Goal: Task Accomplishment & Management: Complete application form

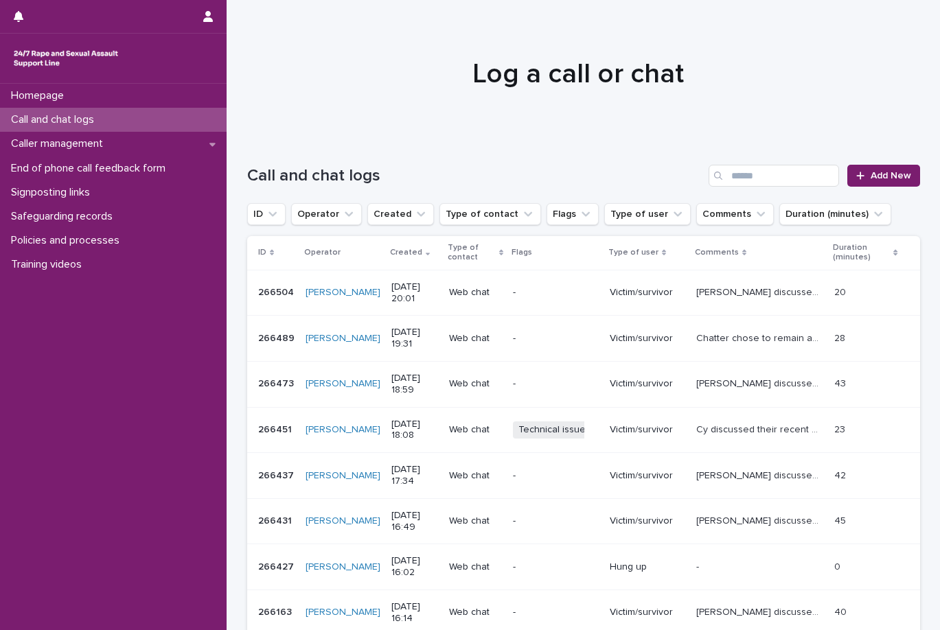
click at [562, 282] on div "-" at bounding box center [556, 293] width 86 height 23
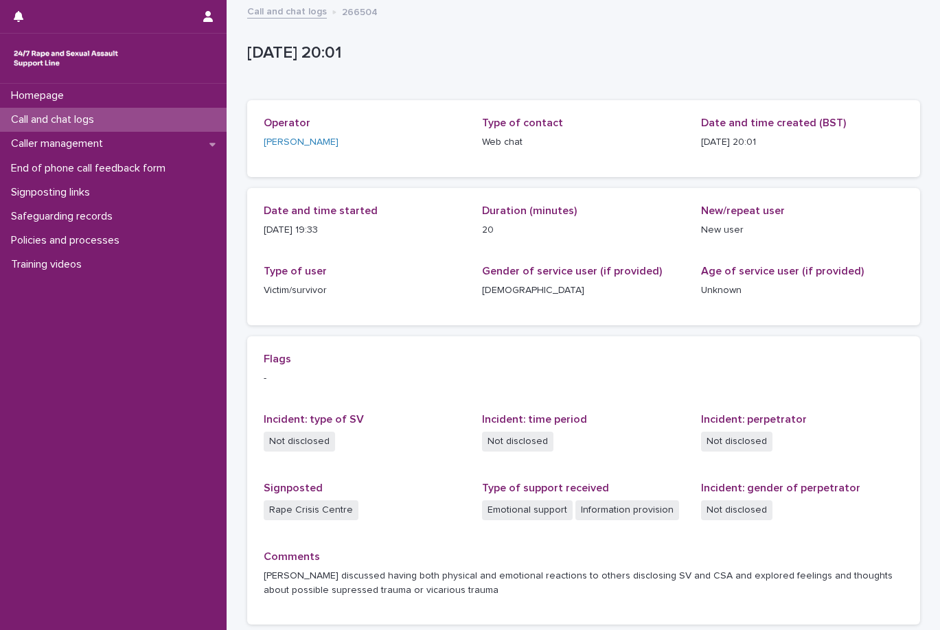
click at [298, 11] on link "Call and chat logs" at bounding box center [287, 11] width 80 height 16
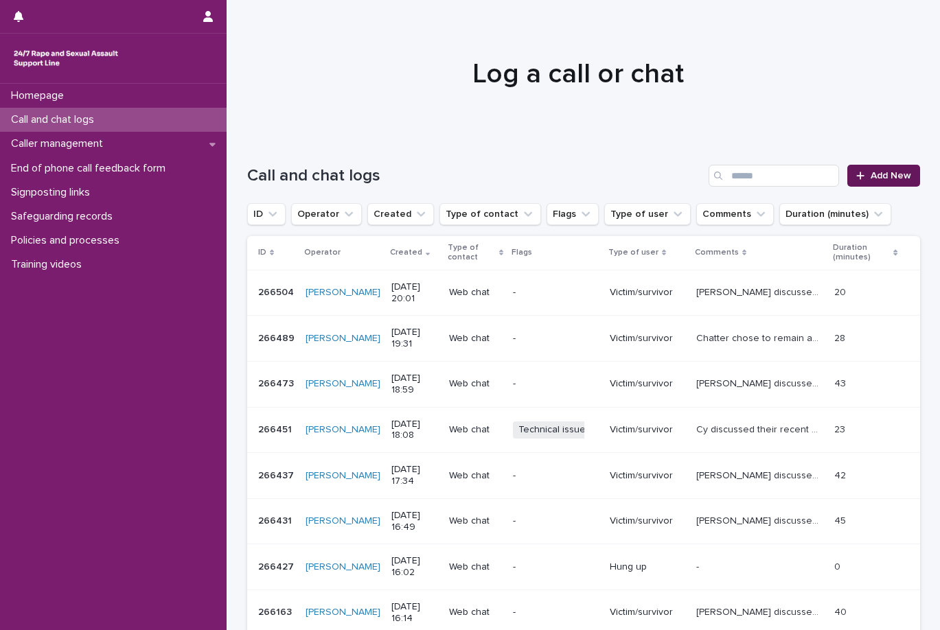
click at [873, 170] on link "Add New" at bounding box center [883, 176] width 72 height 22
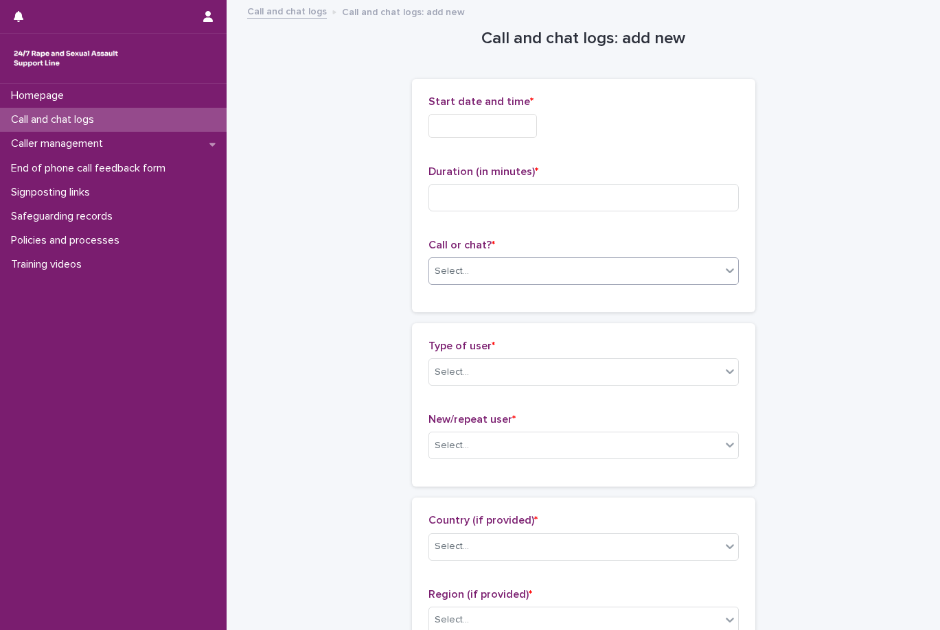
click at [571, 276] on div "Select..." at bounding box center [575, 271] width 292 height 23
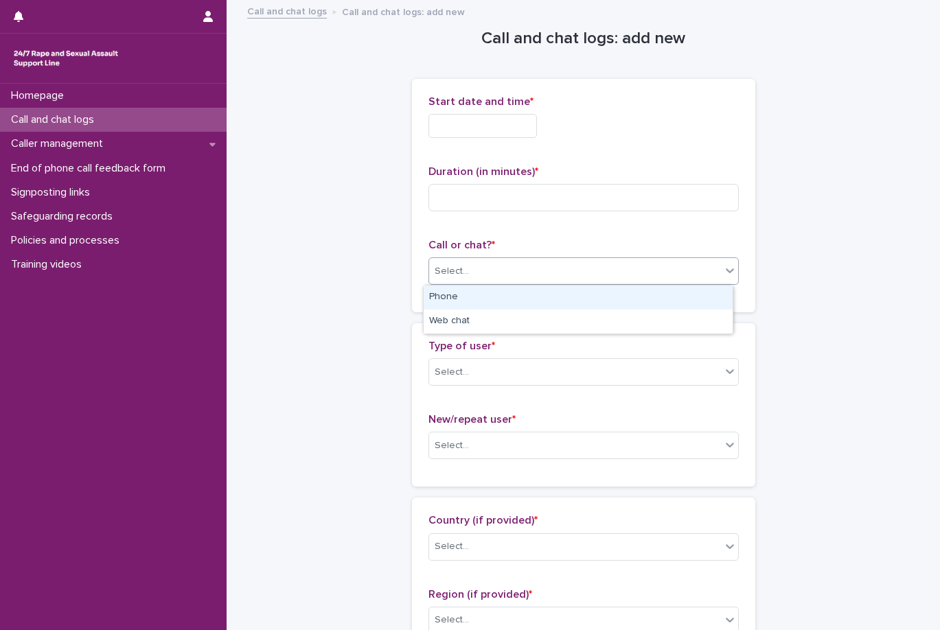
click at [571, 299] on div "Phone" at bounding box center [578, 298] width 309 height 24
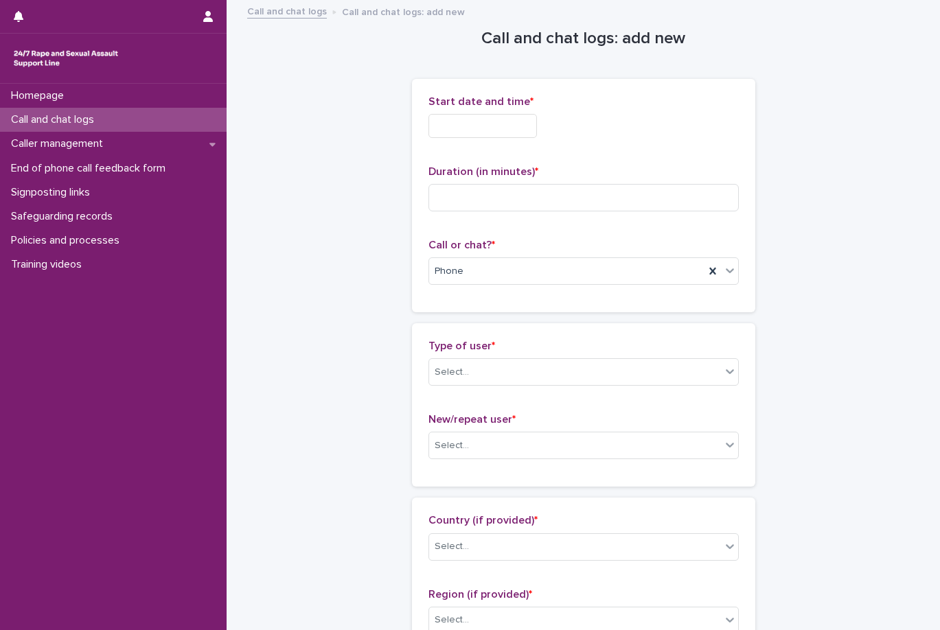
click at [534, 135] on input "text" at bounding box center [483, 126] width 109 height 24
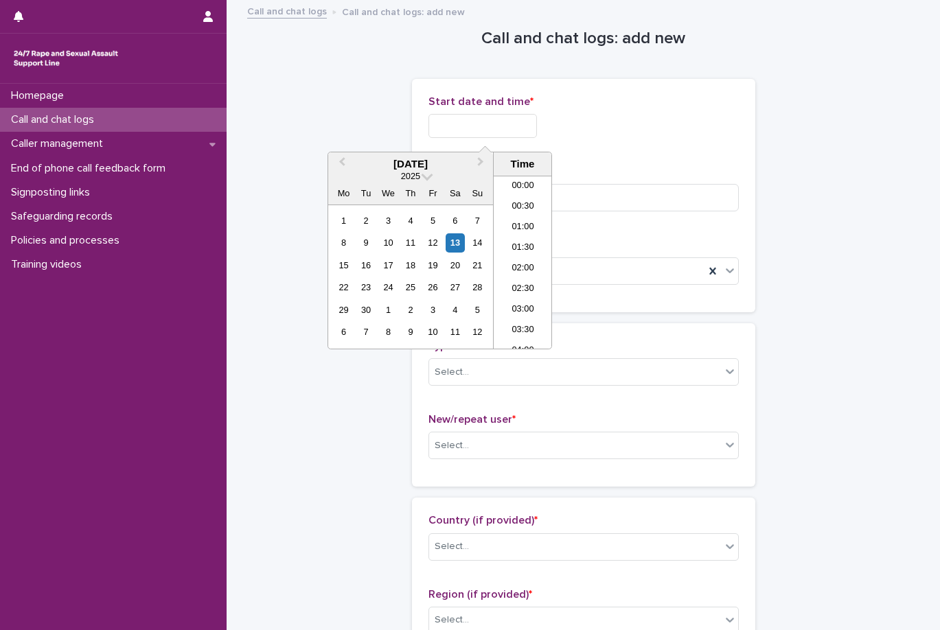
scroll to position [769, 0]
click at [518, 240] on li "20:00" at bounding box center [523, 241] width 58 height 21
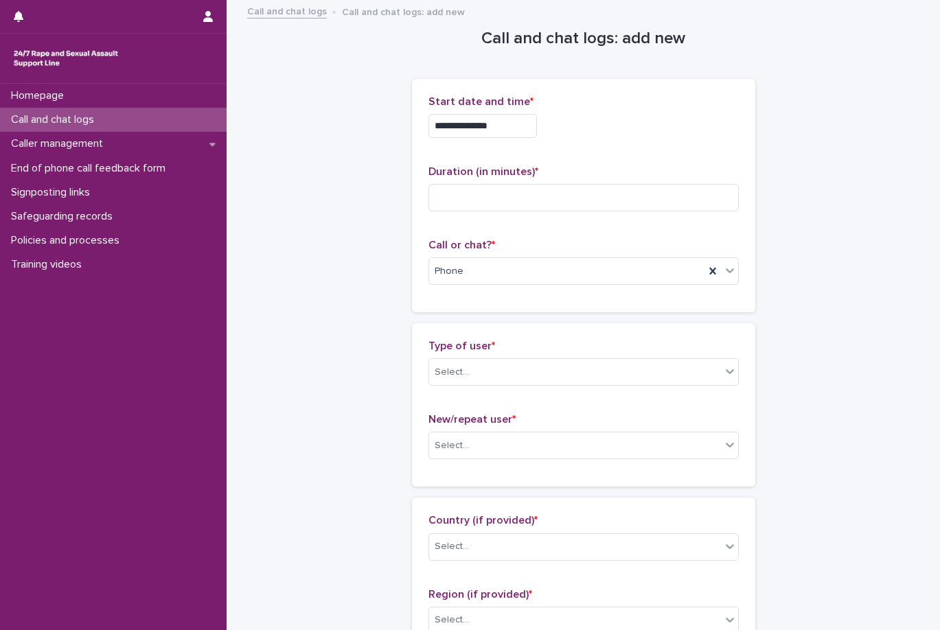
click at [530, 134] on input "**********" at bounding box center [483, 126] width 109 height 24
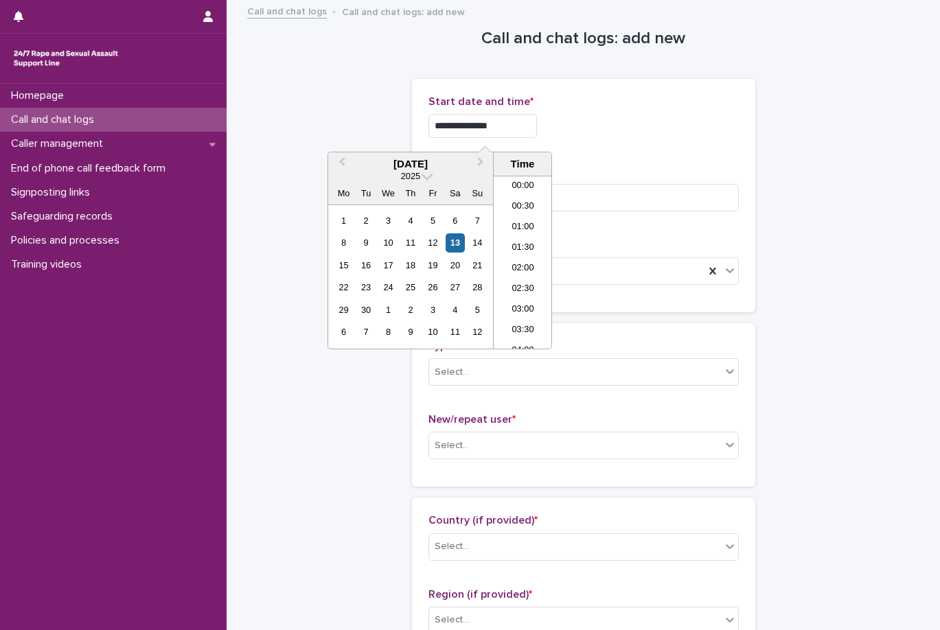
scroll to position [749, 0]
type input "**********"
click at [573, 139] on div "**********" at bounding box center [584, 122] width 310 height 54
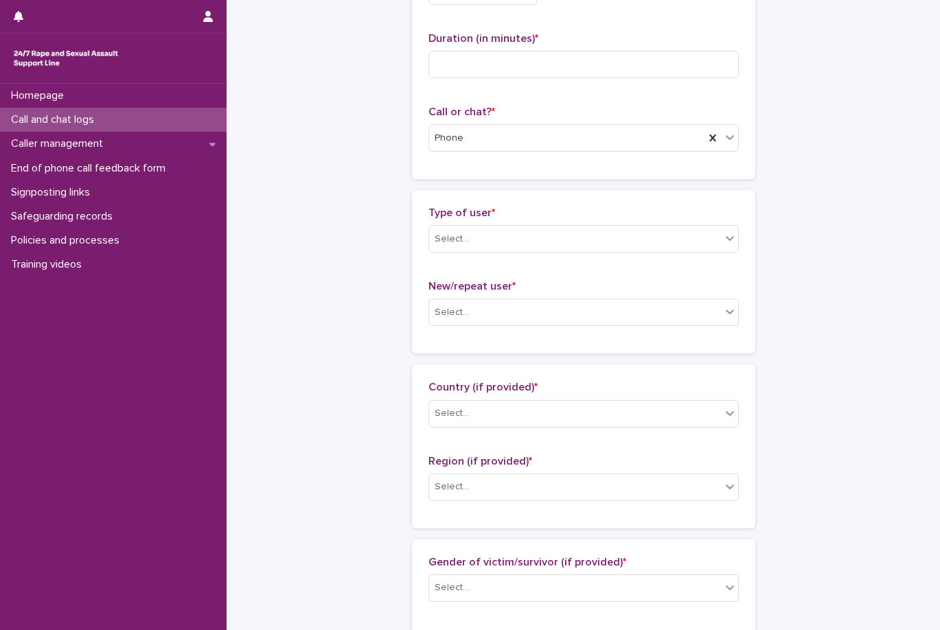
scroll to position [137, 0]
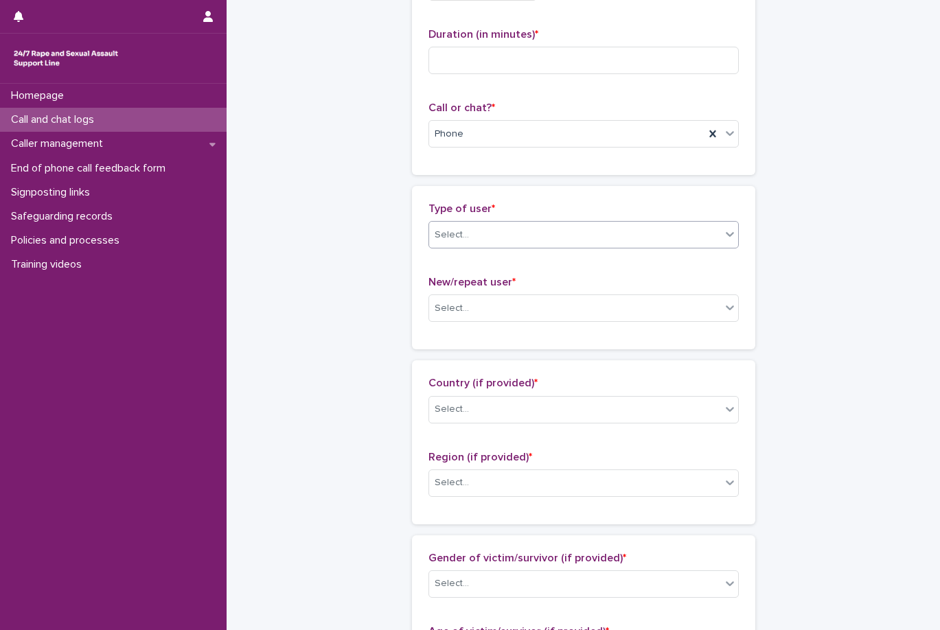
click at [529, 240] on div "Select..." at bounding box center [575, 235] width 292 height 23
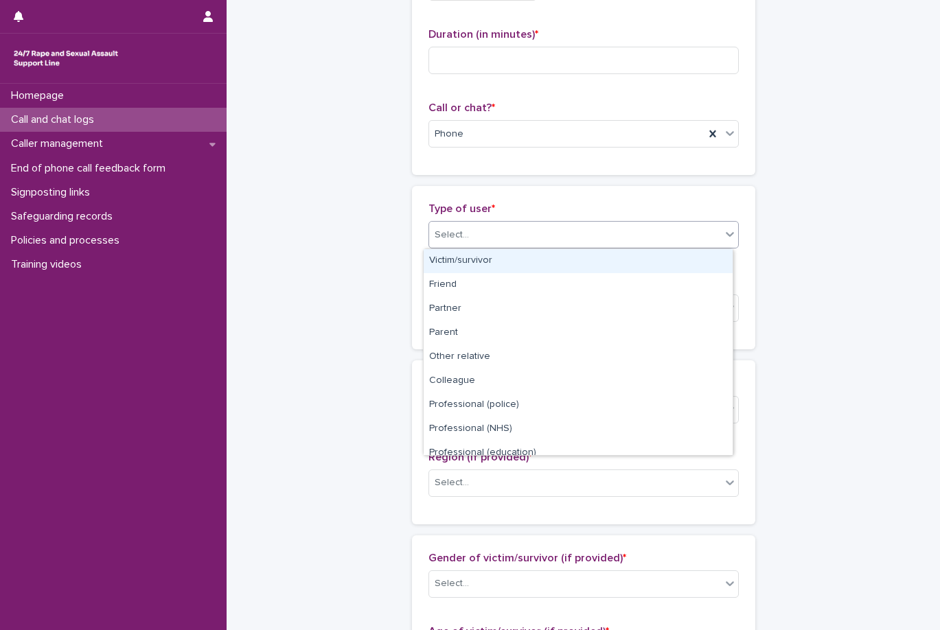
click at [510, 261] on div "Victim/survivor" at bounding box center [578, 261] width 309 height 24
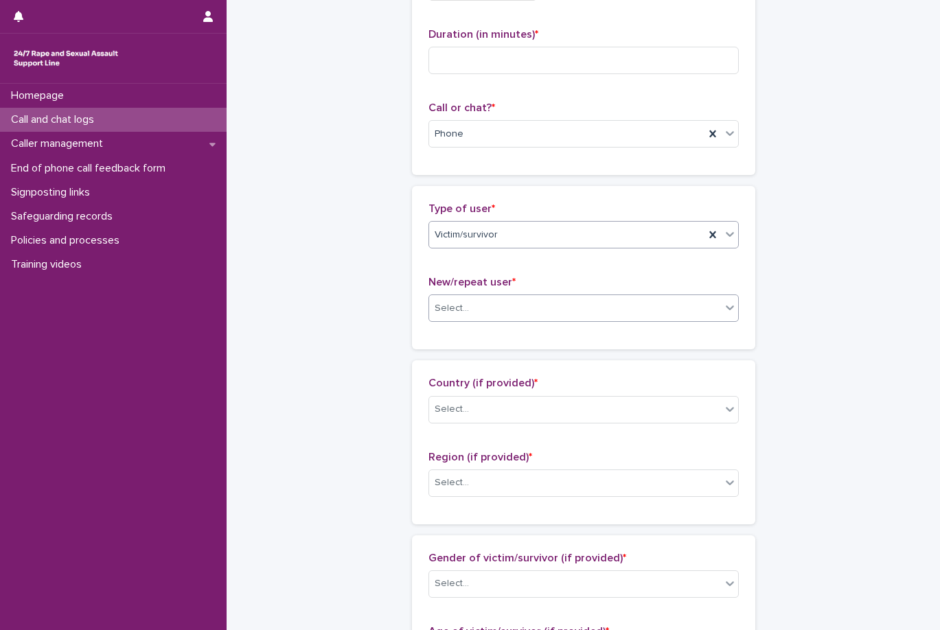
click at [515, 316] on div "Select..." at bounding box center [575, 308] width 292 height 23
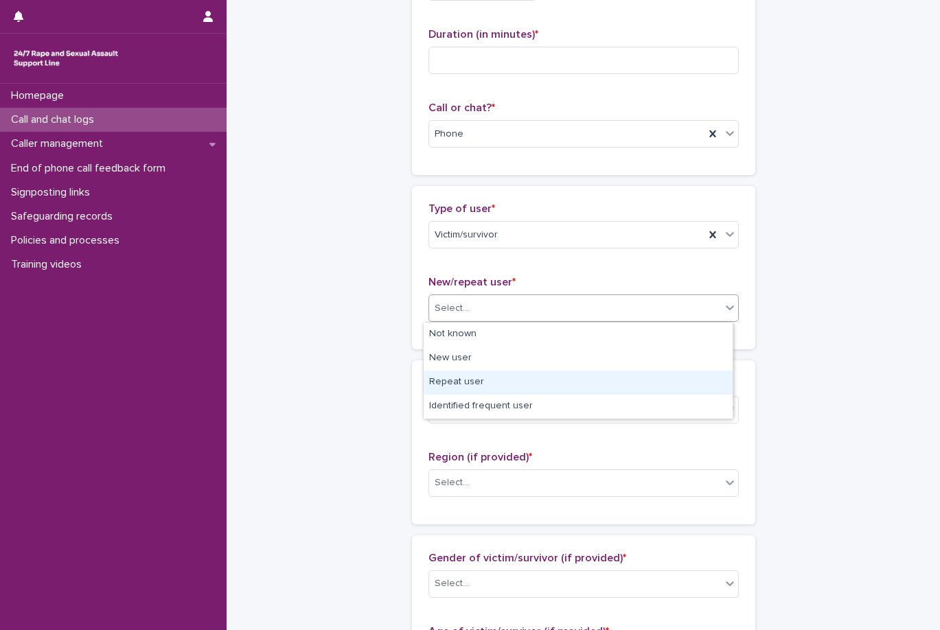
click at [516, 386] on div "Repeat user" at bounding box center [578, 383] width 309 height 24
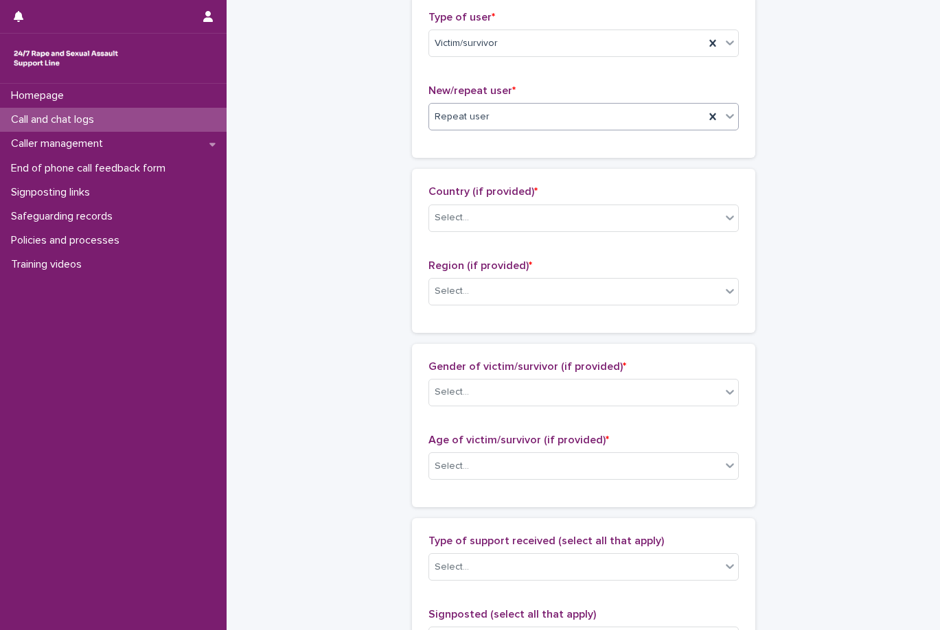
scroll to position [343, 0]
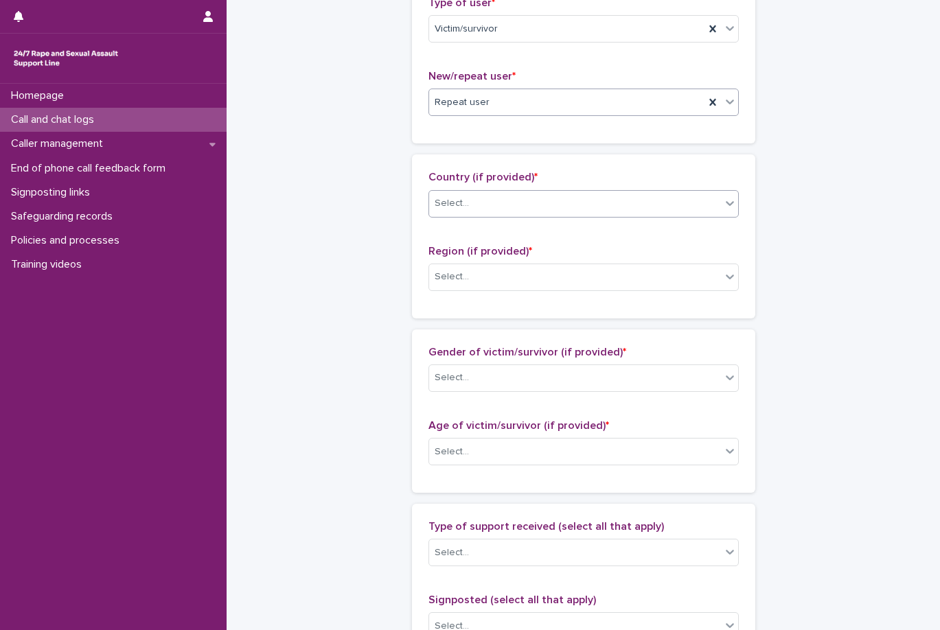
click at [545, 193] on div "Select..." at bounding box center [575, 203] width 292 height 23
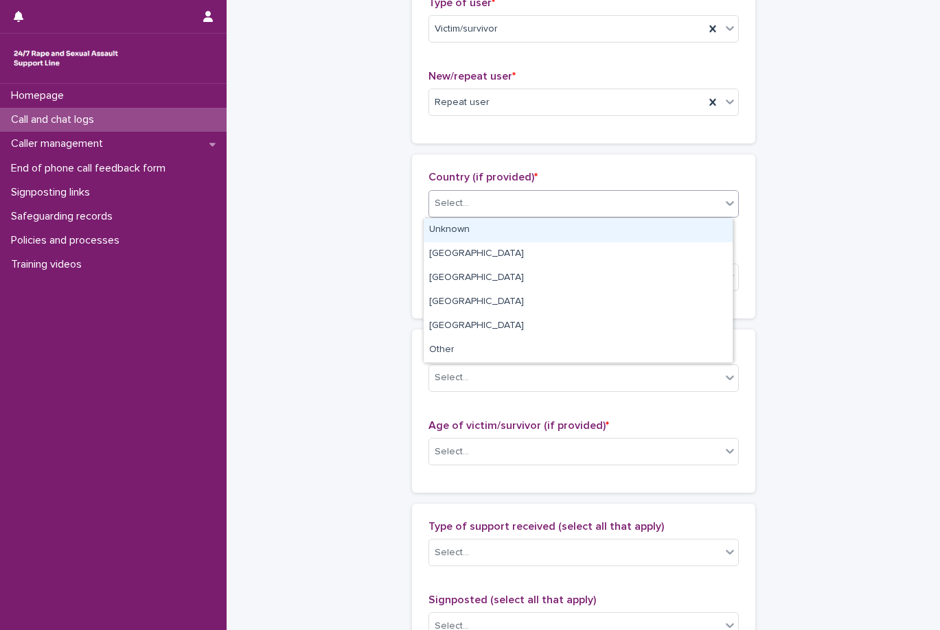
click at [530, 230] on div "Unknown" at bounding box center [578, 230] width 309 height 24
click at [534, 262] on div "Region (if provided) * Select..." at bounding box center [584, 273] width 310 height 57
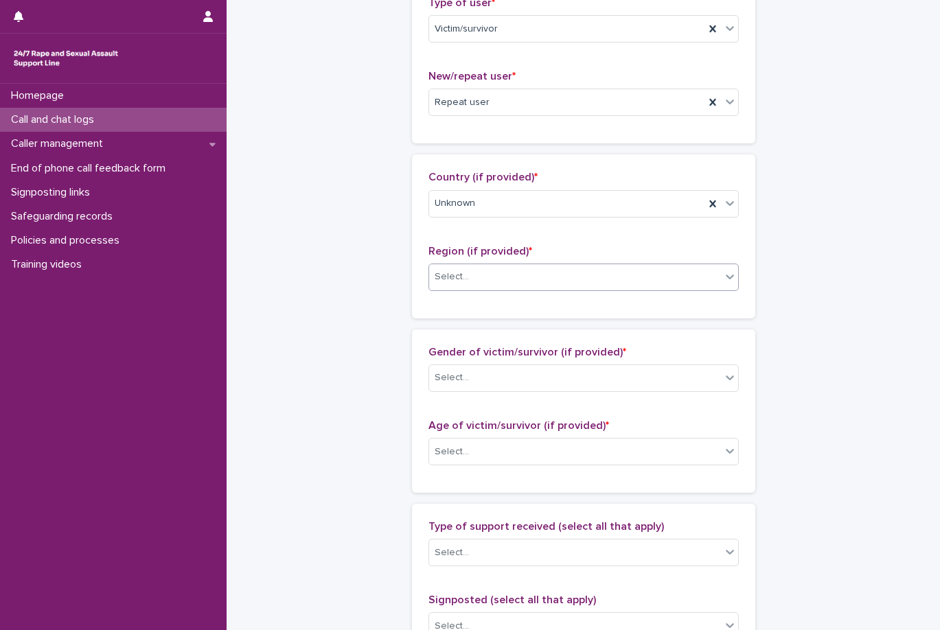
click at [532, 271] on div "Select..." at bounding box center [575, 277] width 292 height 23
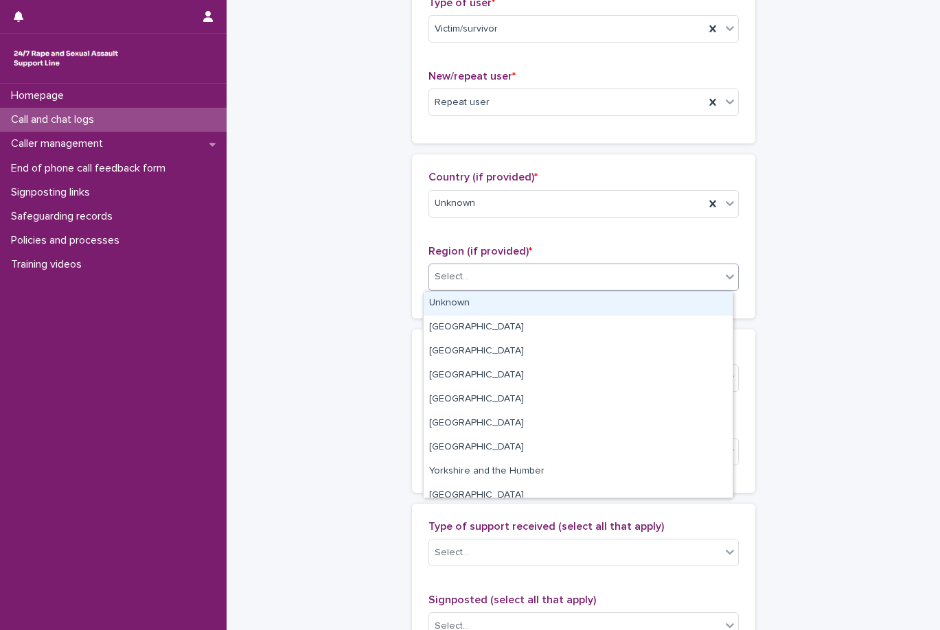
click at [518, 300] on div "Unknown" at bounding box center [578, 304] width 309 height 24
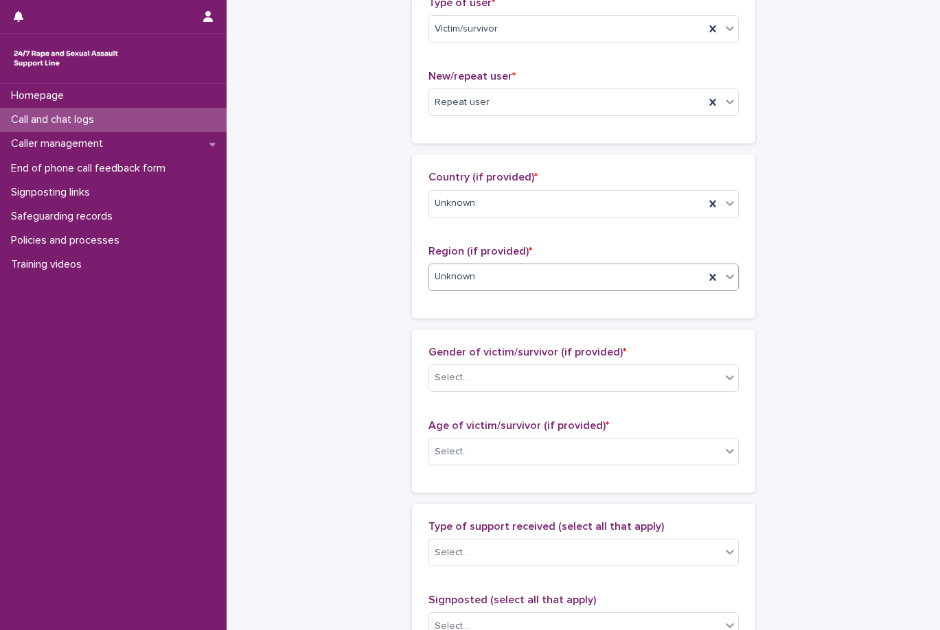
scroll to position [481, 0]
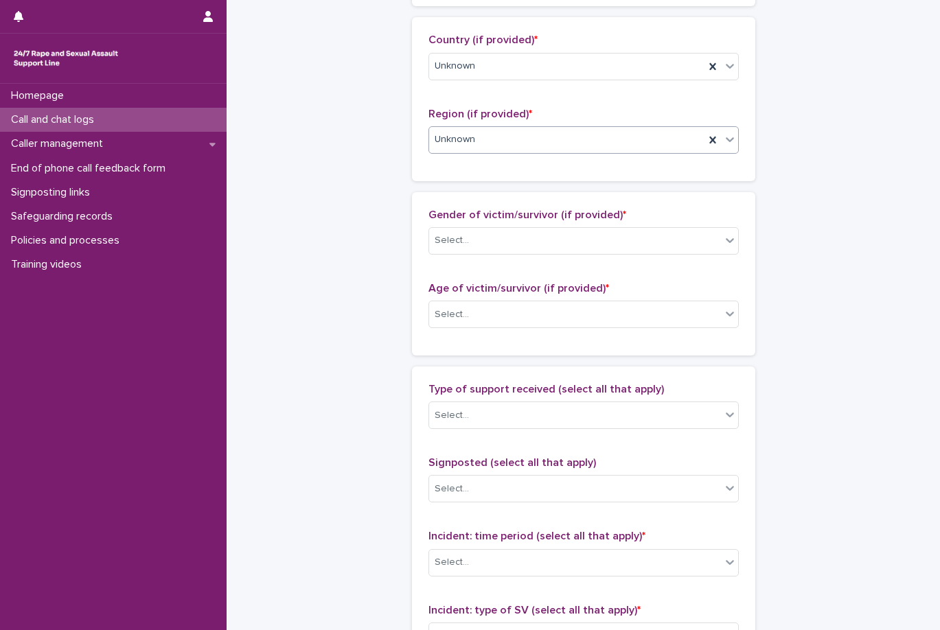
click at [563, 225] on div "Gender of victim/survivor (if provided) * Select..." at bounding box center [584, 237] width 310 height 57
click at [565, 247] on div "Select..." at bounding box center [575, 240] width 292 height 23
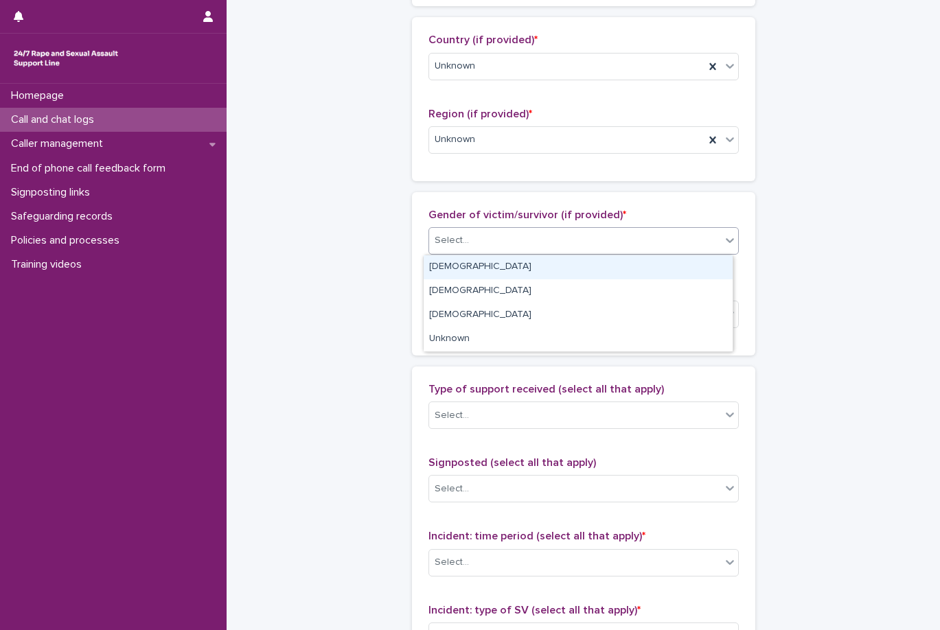
click at [558, 264] on div "[DEMOGRAPHIC_DATA]" at bounding box center [578, 267] width 309 height 24
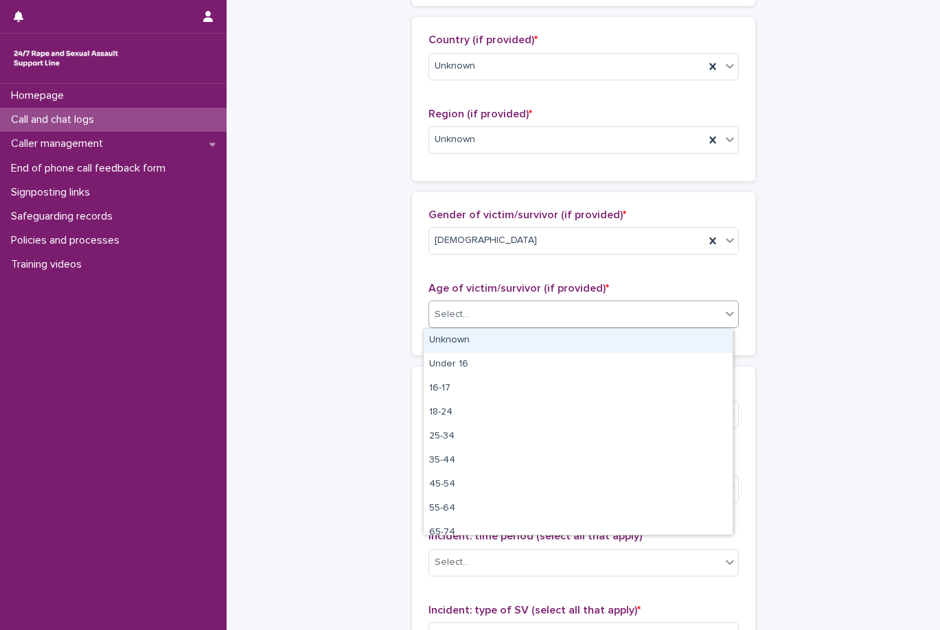
click at [536, 328] on div "Select..." at bounding box center [584, 314] width 310 height 27
click at [532, 343] on div "Unknown" at bounding box center [578, 341] width 309 height 24
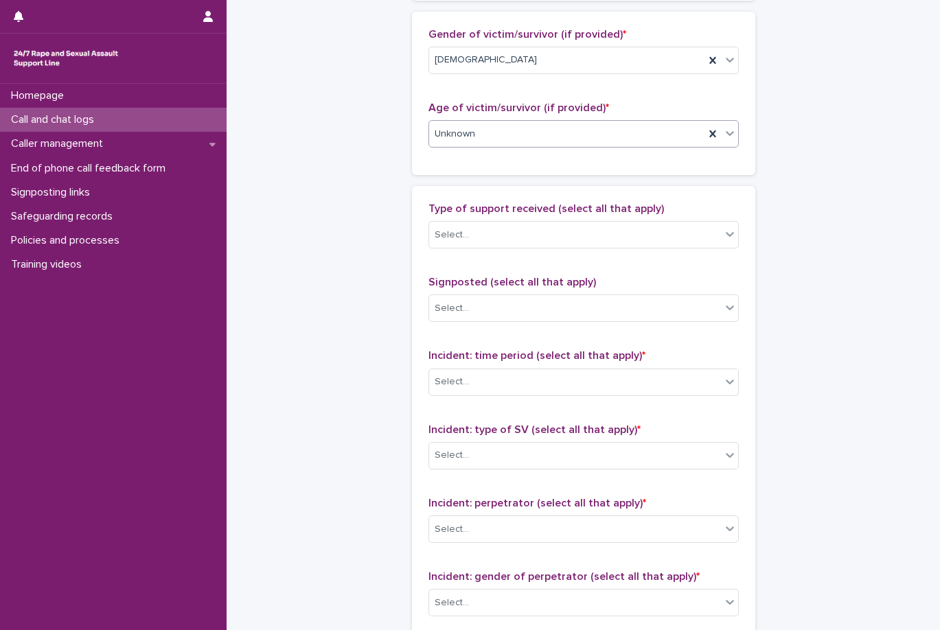
scroll to position [687, 0]
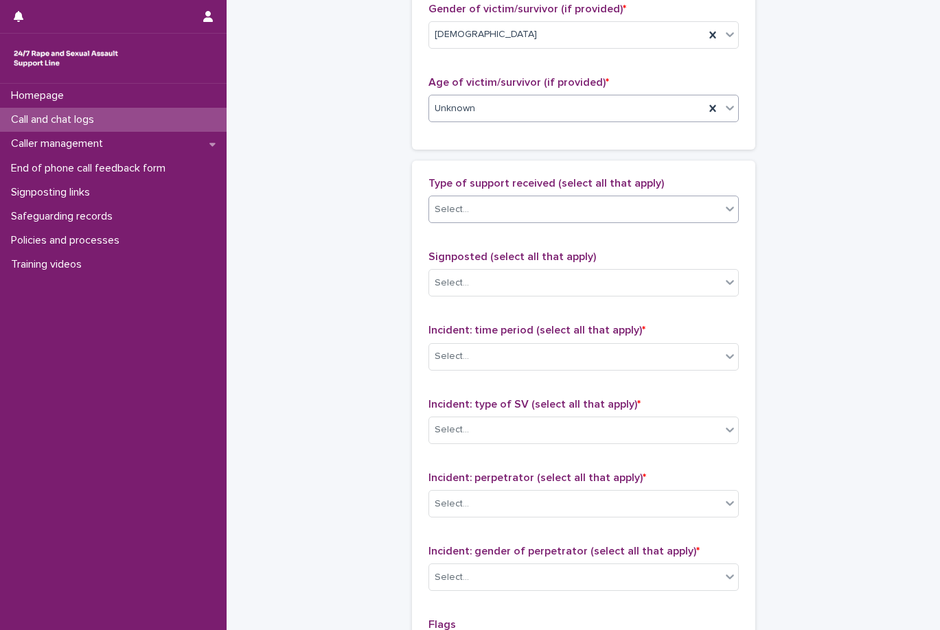
click at [561, 214] on div "Select..." at bounding box center [575, 209] width 292 height 23
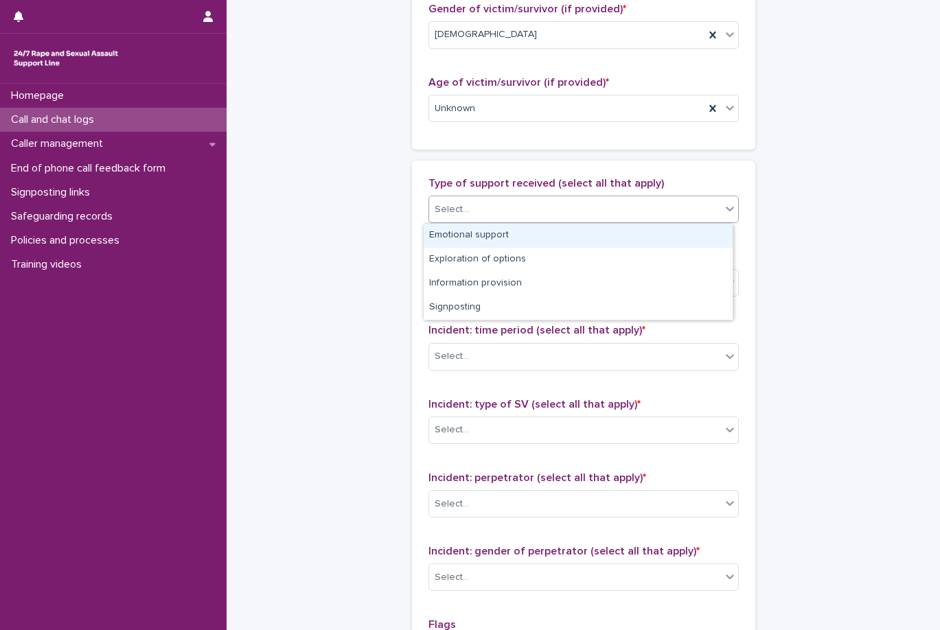
click at [551, 239] on div "Emotional support" at bounding box center [578, 236] width 309 height 24
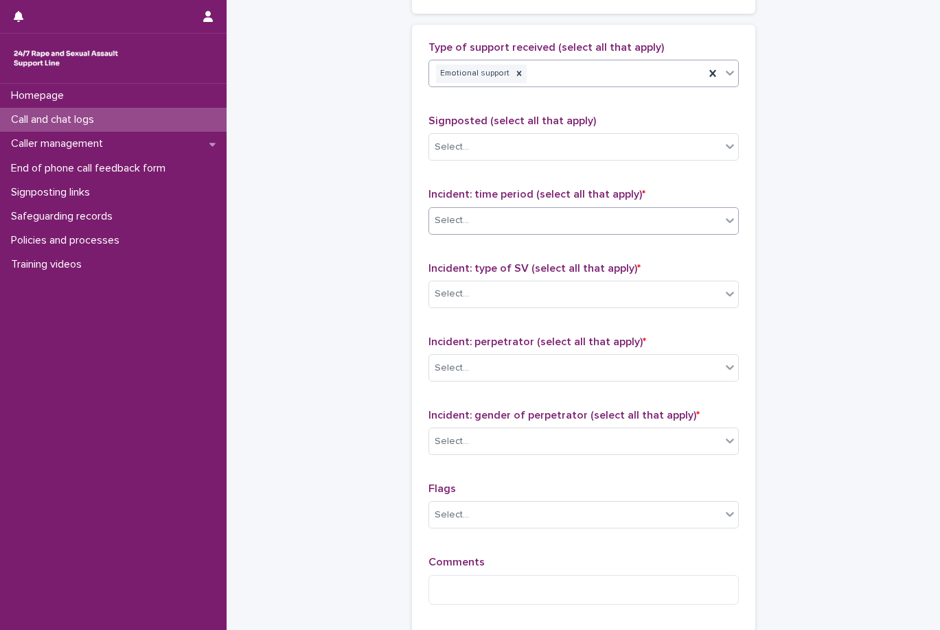
scroll to position [824, 0]
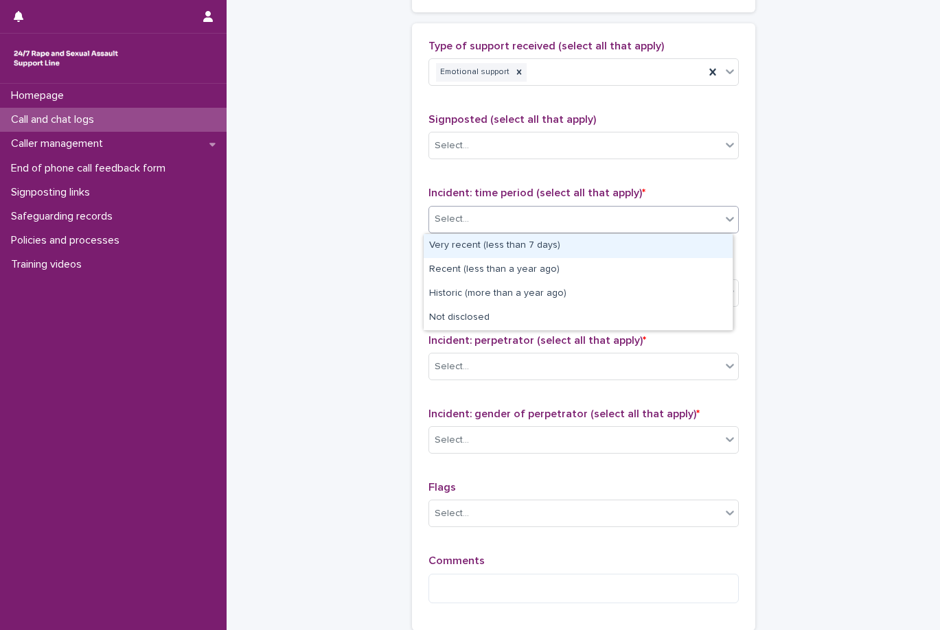
click at [574, 218] on div "Select..." at bounding box center [575, 219] width 292 height 23
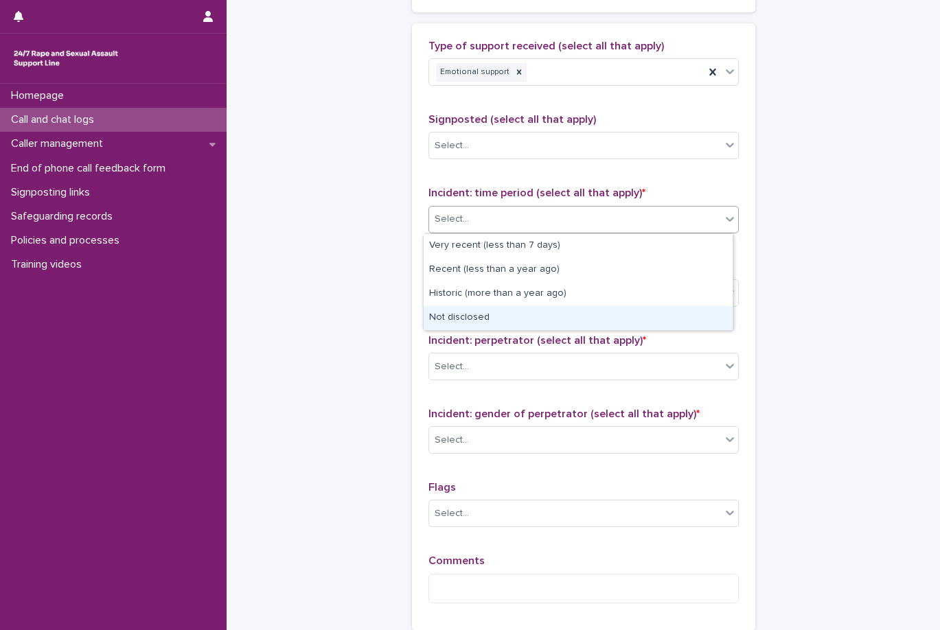
click at [544, 312] on div "Not disclosed" at bounding box center [578, 318] width 309 height 24
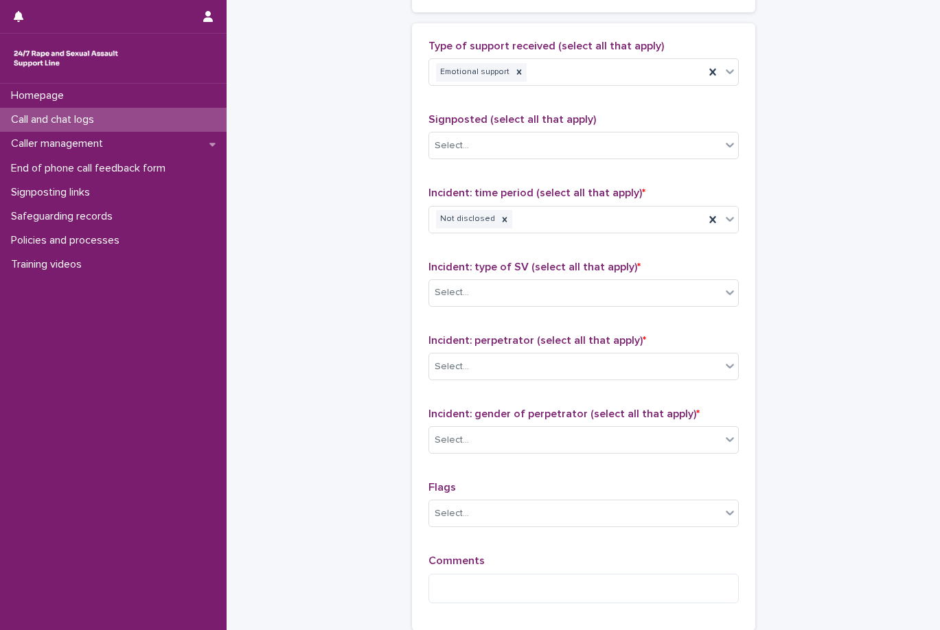
click at [568, 268] on span "Incident: type of SV (select all that apply) *" at bounding box center [535, 267] width 212 height 11
click at [560, 280] on div "Select..." at bounding box center [584, 293] width 310 height 27
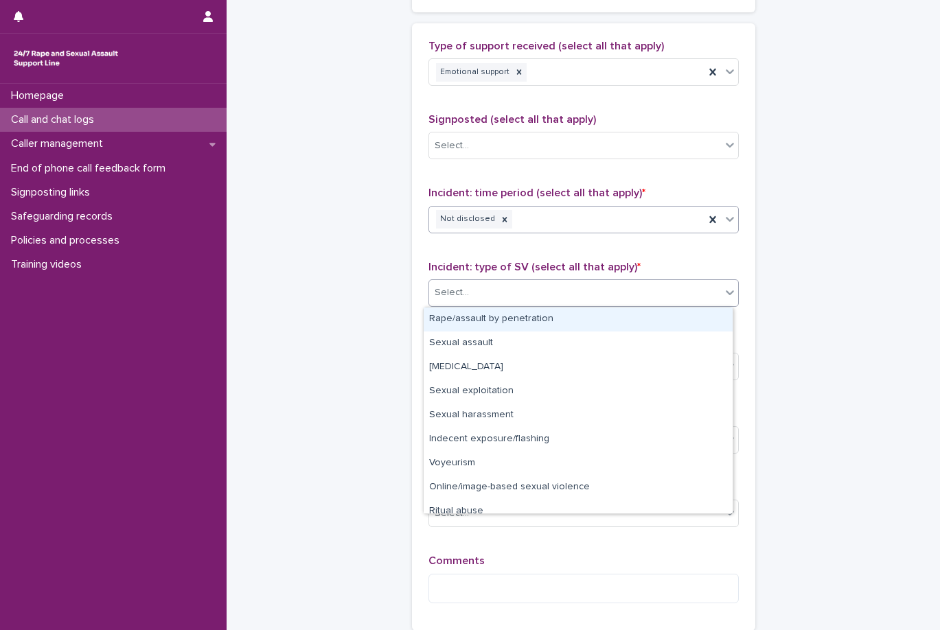
click at [588, 223] on div "Not disclosed" at bounding box center [566, 219] width 275 height 24
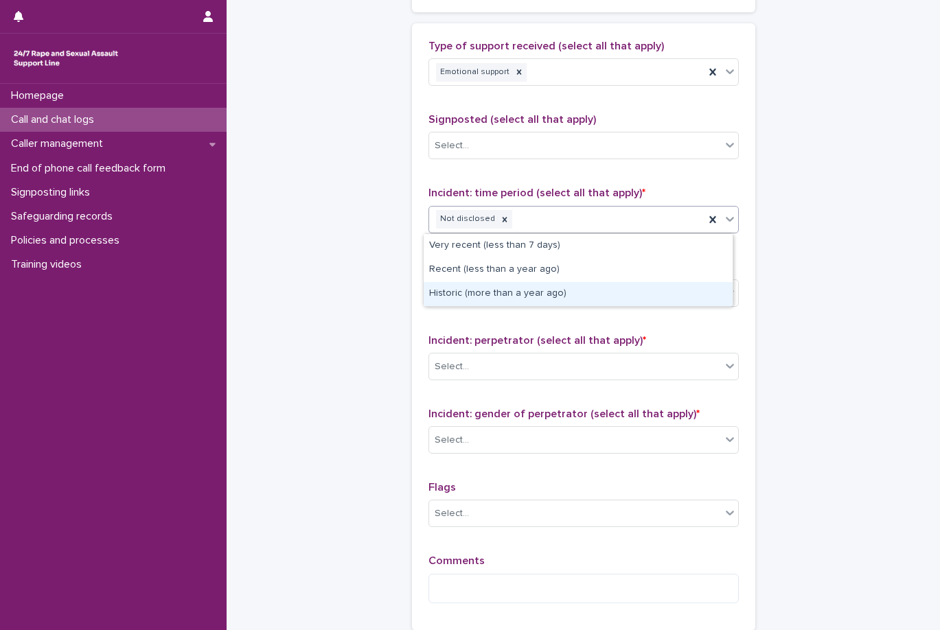
click at [587, 326] on div "Type of support received (select all that apply) Emotional support Signposted (…" at bounding box center [584, 327] width 310 height 575
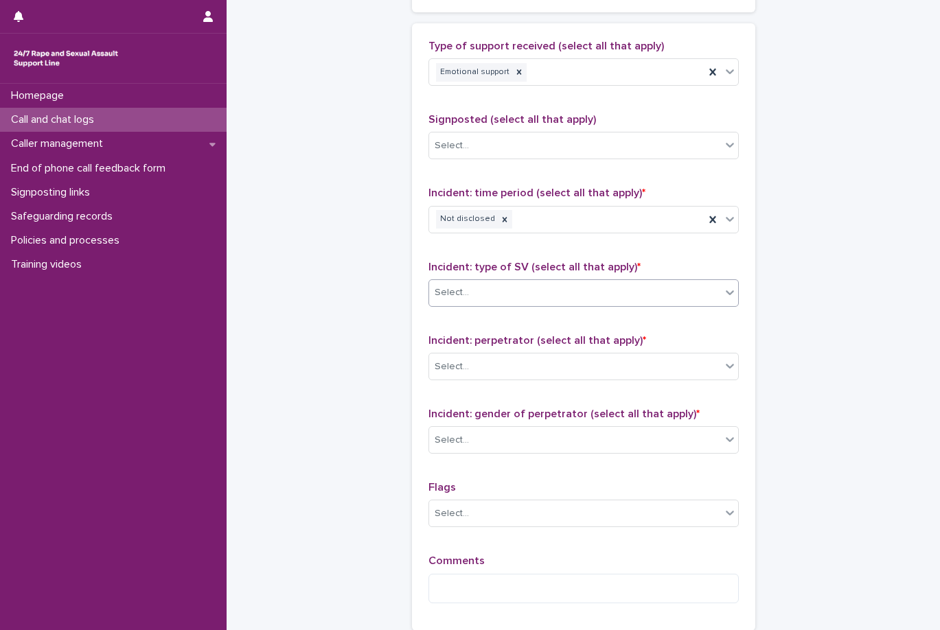
click at [572, 301] on div "Select..." at bounding box center [575, 293] width 292 height 23
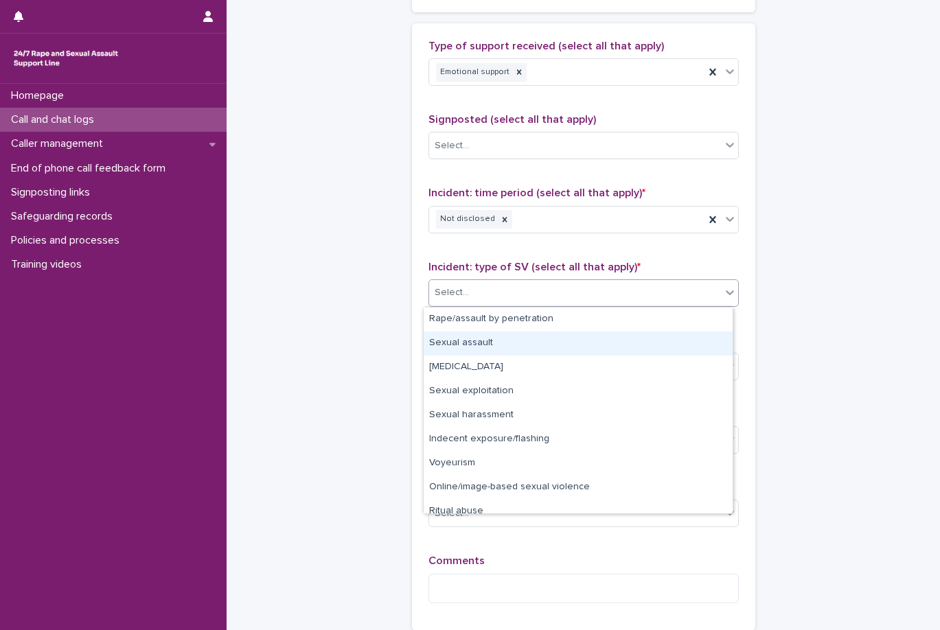
scroll to position [34, 0]
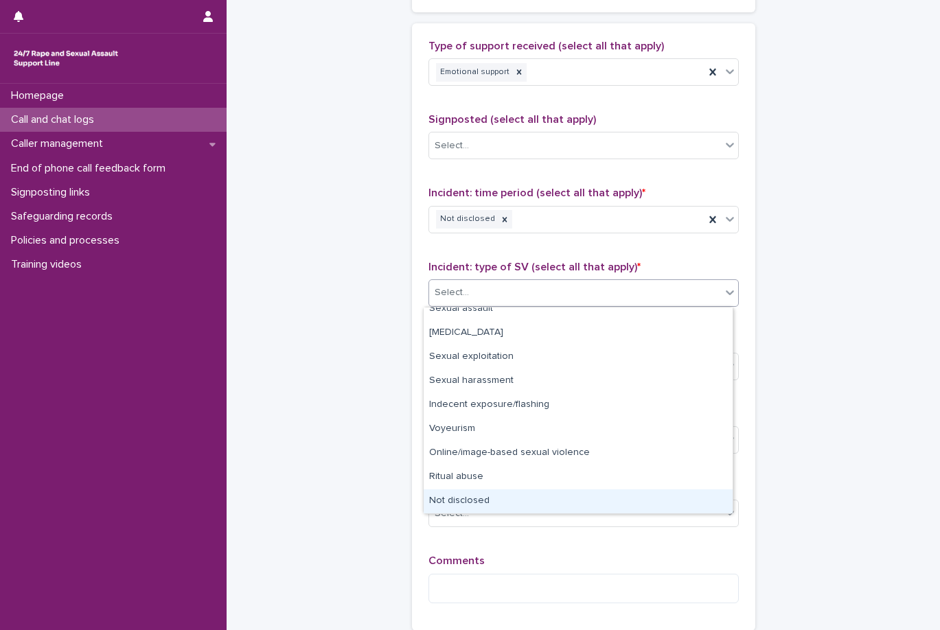
click at [508, 510] on div "Not disclosed" at bounding box center [578, 502] width 309 height 24
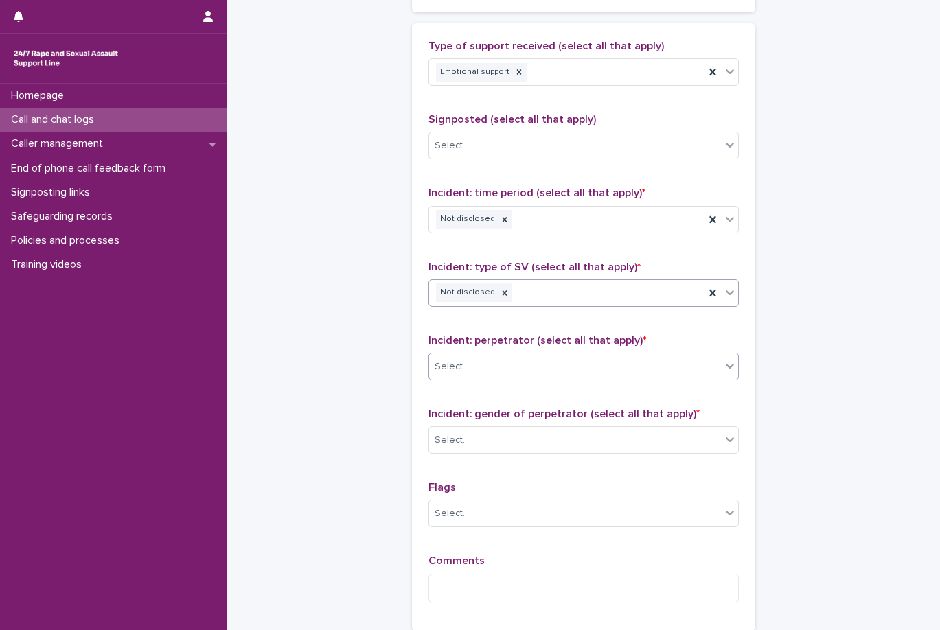
click at [534, 371] on div "Select..." at bounding box center [575, 367] width 292 height 23
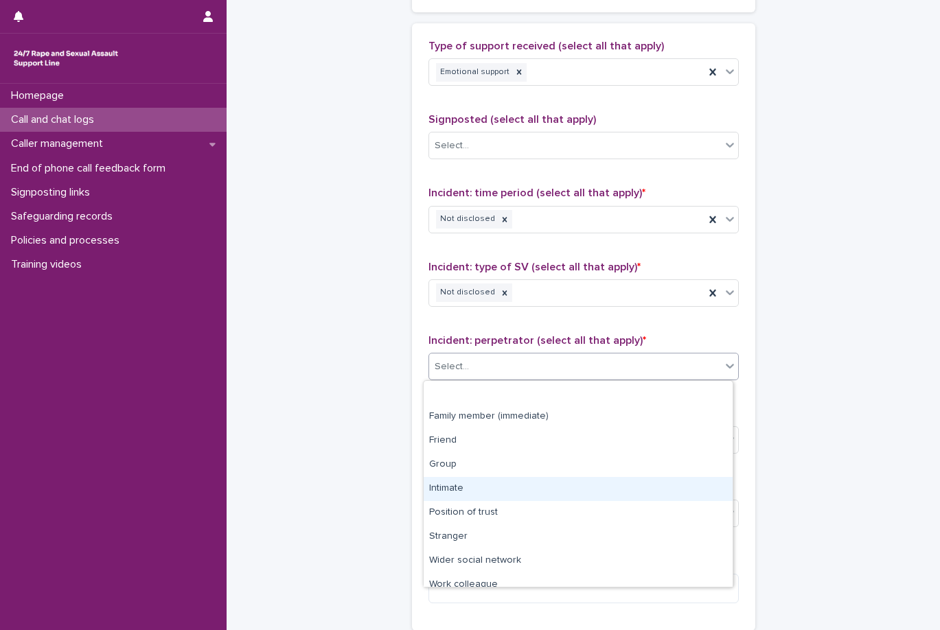
scroll to position [58, 0]
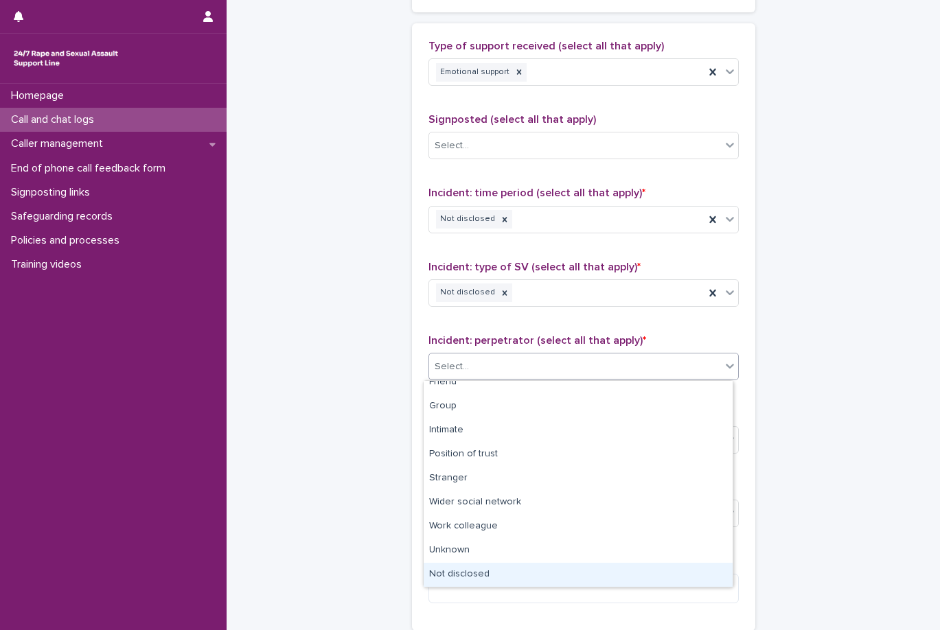
click at [506, 570] on div "Not disclosed" at bounding box center [578, 575] width 309 height 24
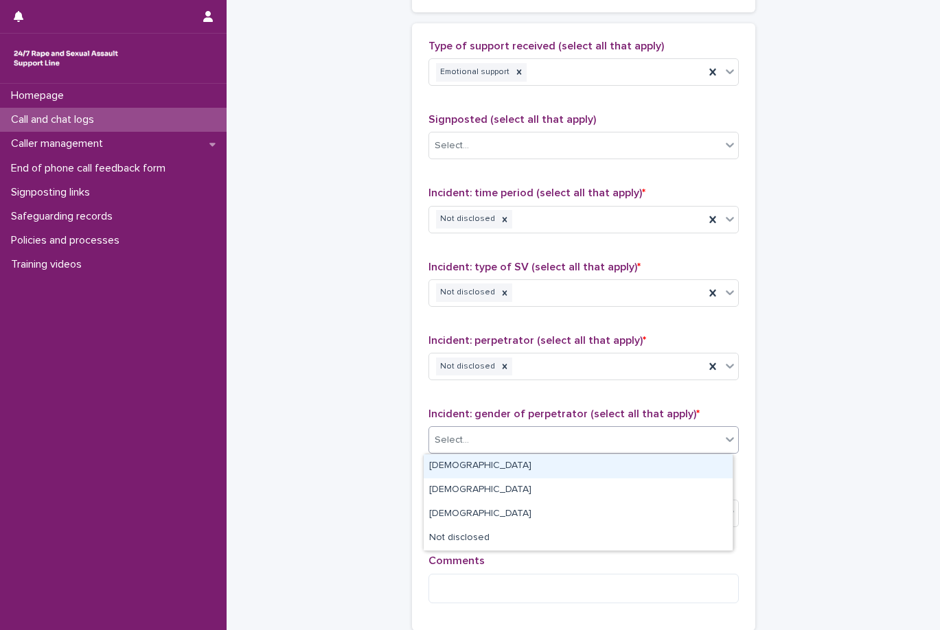
click at [528, 444] on div "Select..." at bounding box center [575, 440] width 292 height 23
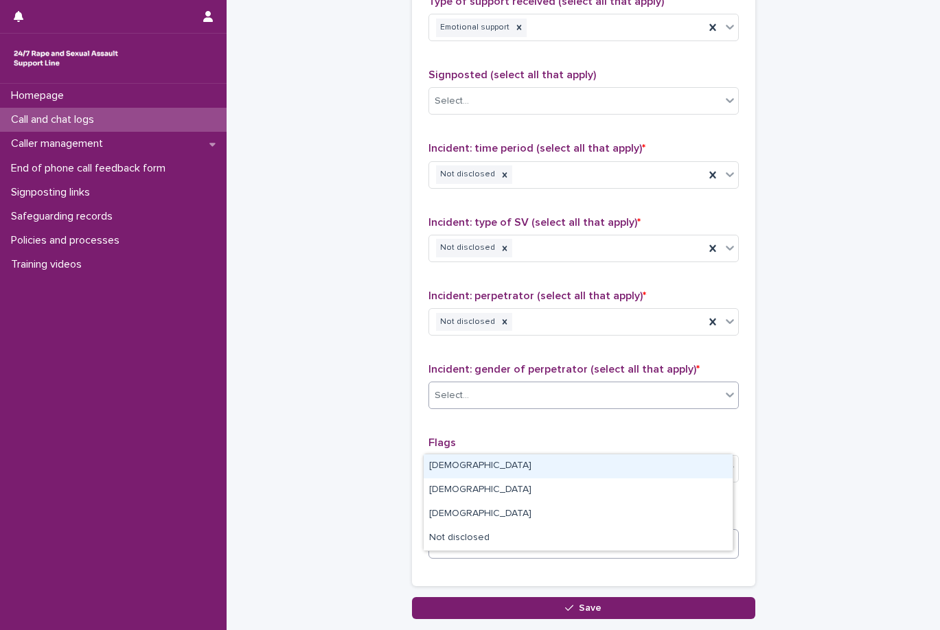
scroll to position [893, 0]
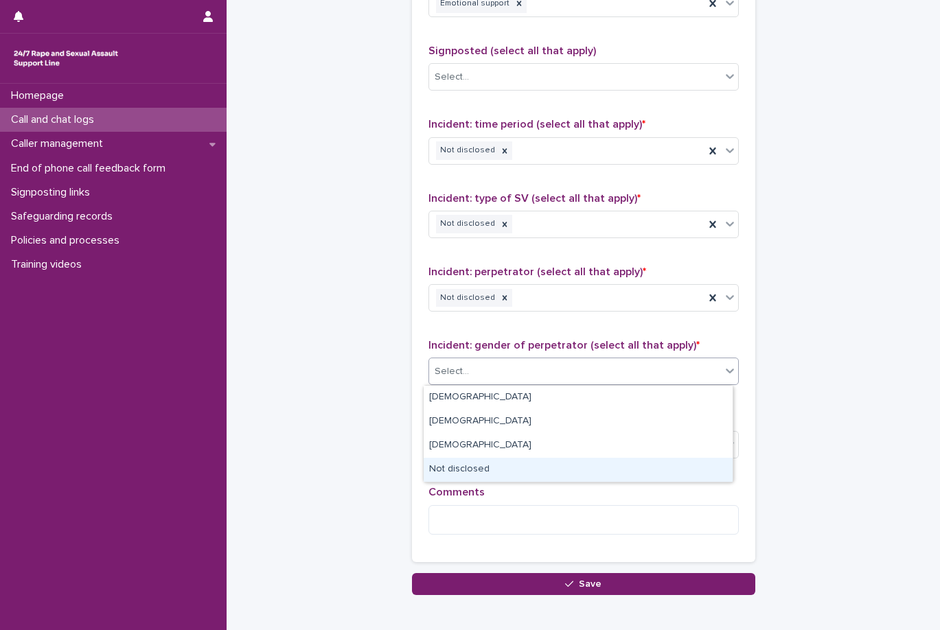
click at [534, 467] on div "Not disclosed" at bounding box center [578, 470] width 309 height 24
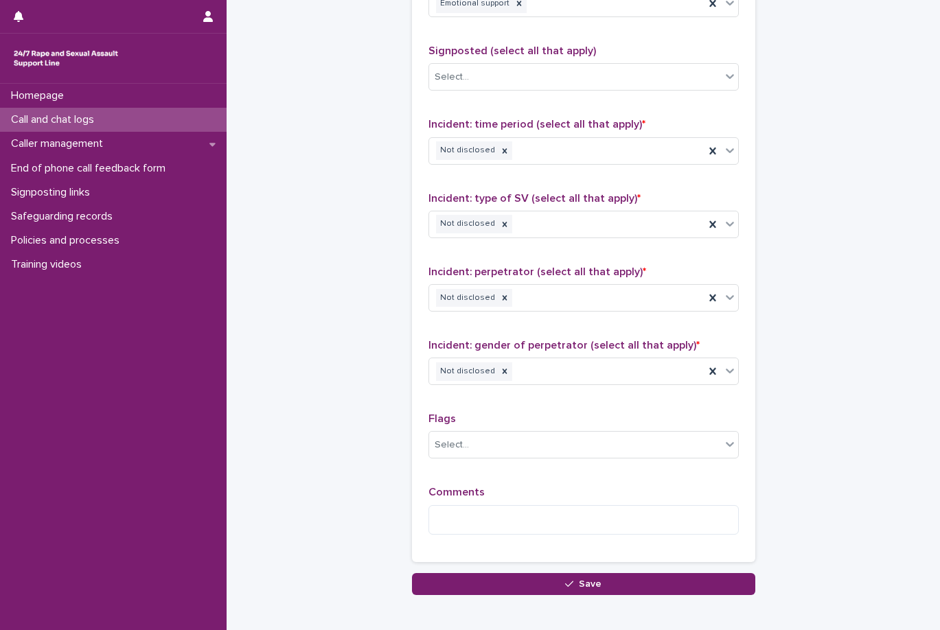
click at [527, 504] on div "Comments" at bounding box center [584, 515] width 310 height 59
click at [518, 517] on textarea at bounding box center [584, 520] width 310 height 30
click at [32, 630] on div "Homepage Call and chat logs Caller management End of phone call feedback form S…" at bounding box center [113, 357] width 227 height 547
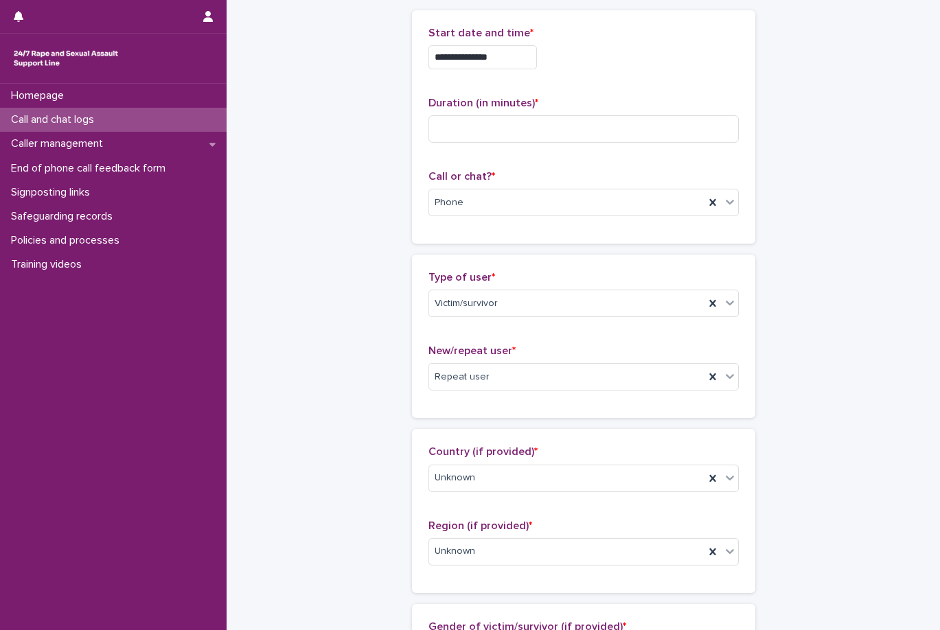
scroll to position [0, 0]
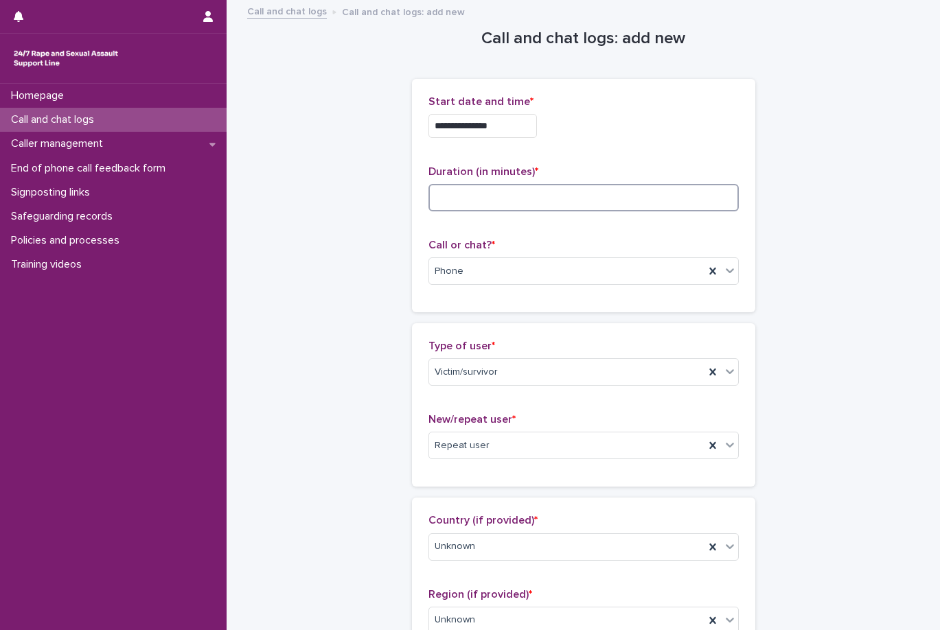
click at [567, 199] on input at bounding box center [584, 197] width 310 height 27
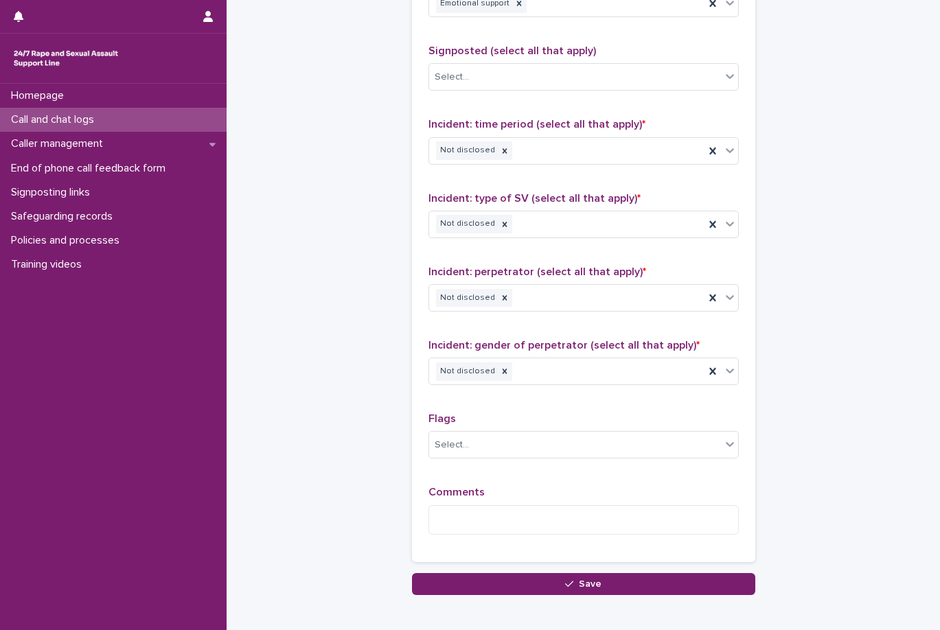
scroll to position [965, 0]
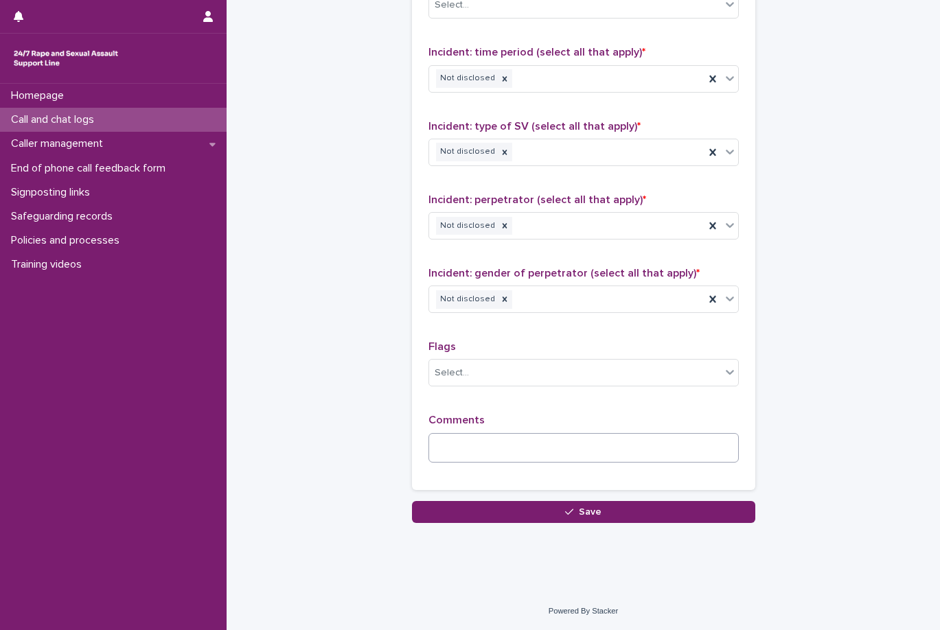
type input "**"
click at [594, 447] on textarea at bounding box center [584, 448] width 310 height 30
type textarea "*******"
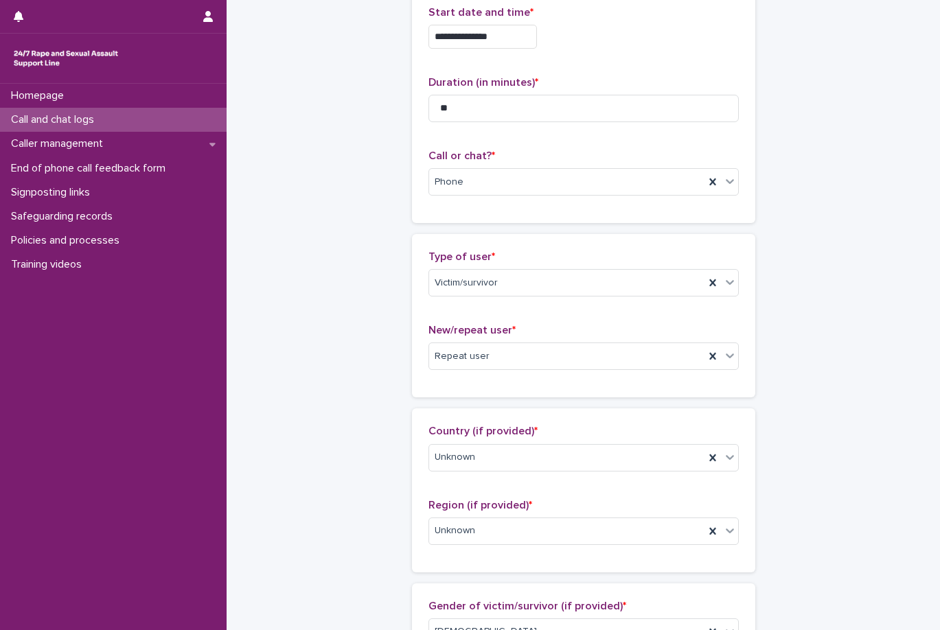
scroll to position [0, 0]
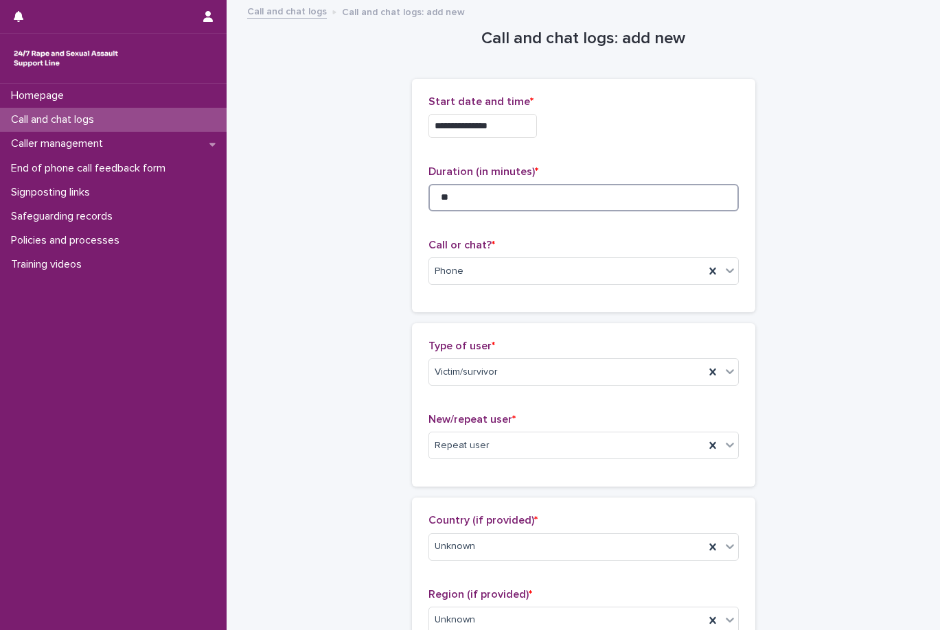
click at [472, 201] on input "**" at bounding box center [584, 197] width 310 height 27
type input "**"
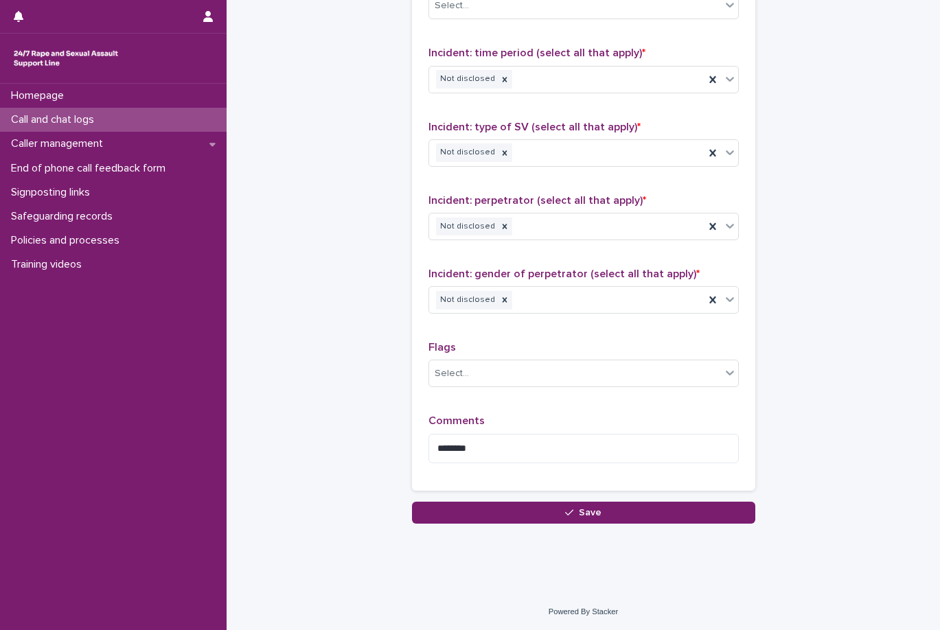
scroll to position [965, 0]
click at [559, 475] on div "Type of support received (select all that apply) Emotional support Signposted (…" at bounding box center [583, 187] width 343 height 608
click at [576, 454] on textarea "*******" at bounding box center [584, 448] width 310 height 30
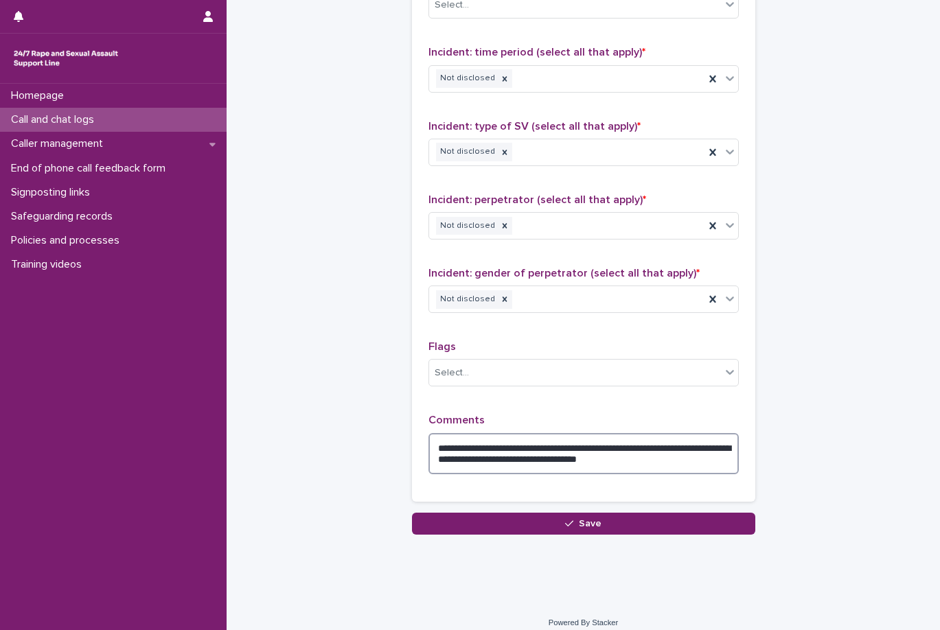
click at [681, 455] on textarea "**********" at bounding box center [584, 453] width 310 height 41
click at [689, 444] on textarea "**********" at bounding box center [584, 453] width 310 height 41
click at [509, 451] on textarea "**********" at bounding box center [584, 453] width 310 height 41
click at [670, 459] on textarea "**********" at bounding box center [584, 453] width 310 height 41
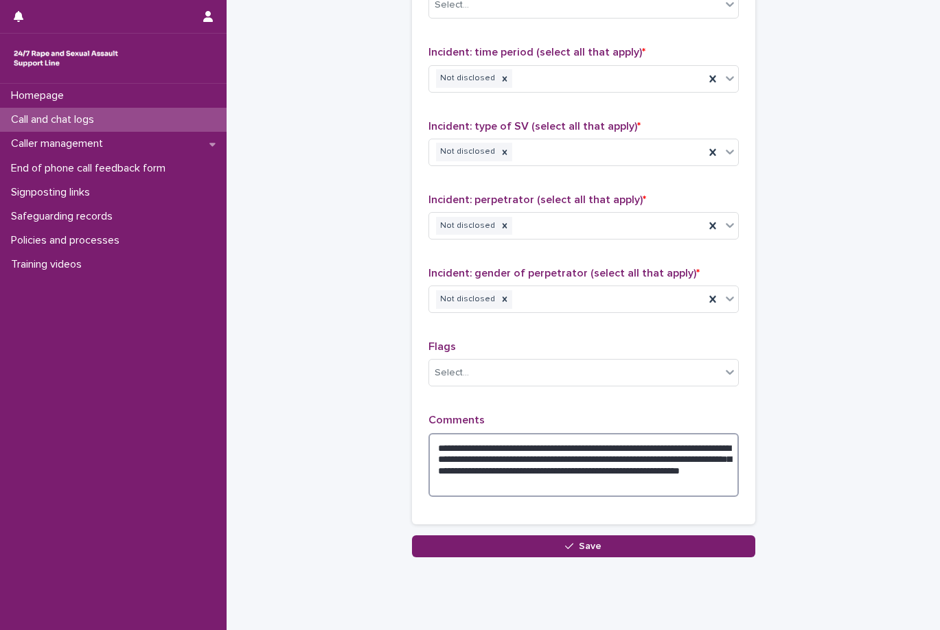
click at [476, 487] on textarea "**********" at bounding box center [584, 465] width 310 height 64
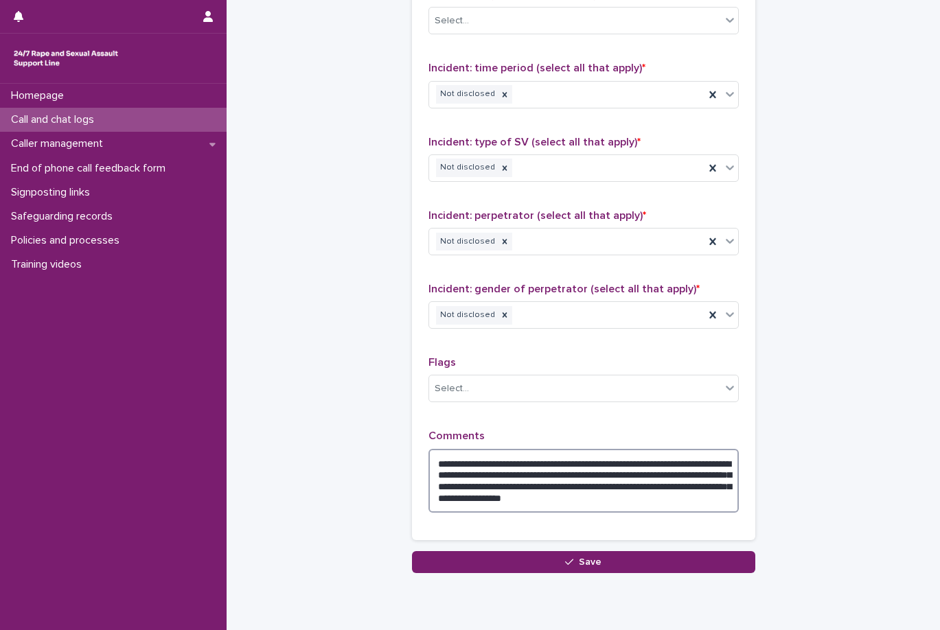
scroll to position [999, 0]
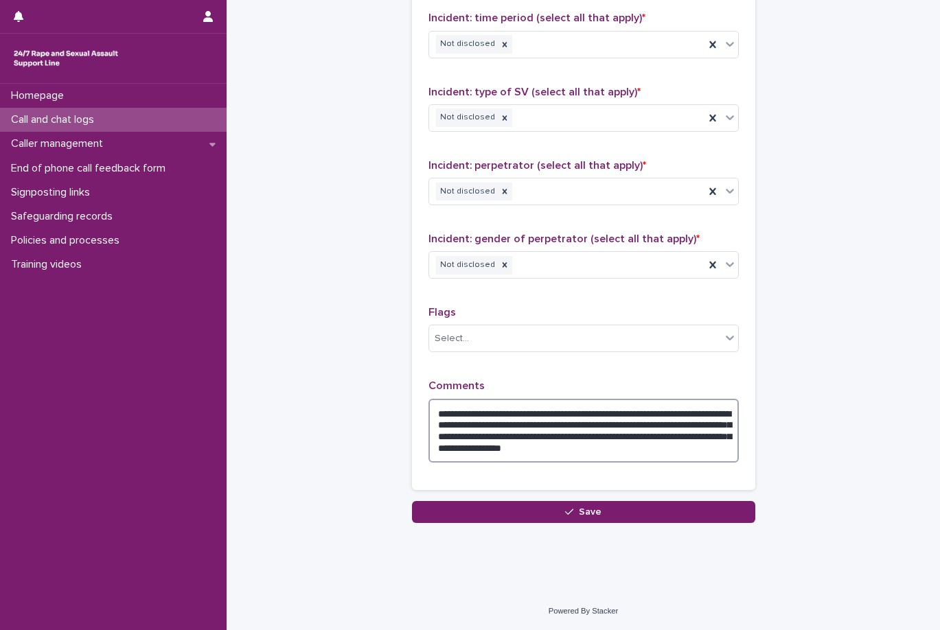
type textarea "**********"
click at [572, 499] on div "**********" at bounding box center [583, 174] width 343 height 653
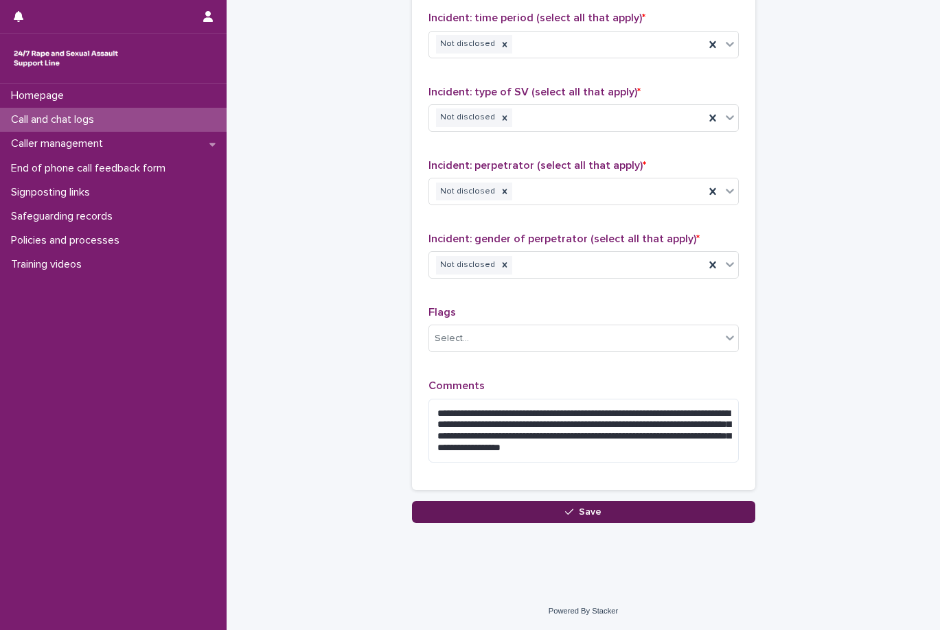
click at [569, 511] on div "button" at bounding box center [572, 513] width 14 height 10
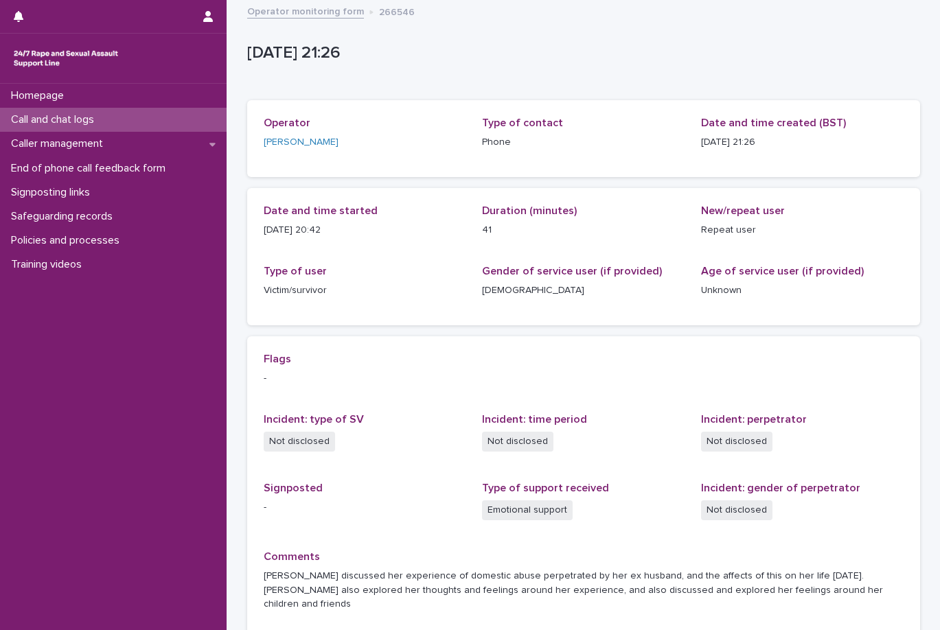
click at [308, 13] on link "Operator monitoring form" at bounding box center [305, 11] width 117 height 16
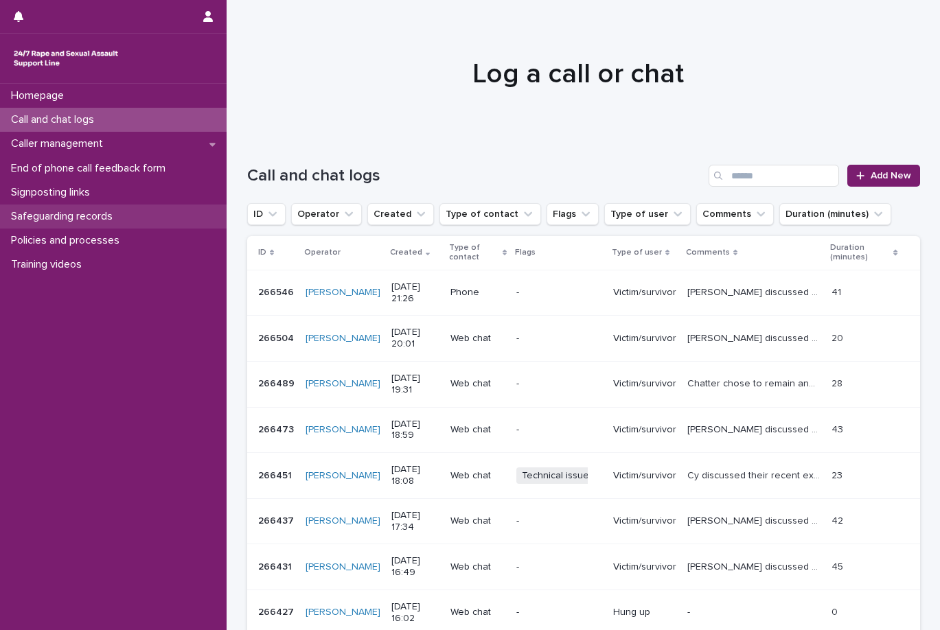
click at [100, 210] on p "Safeguarding records" at bounding box center [64, 216] width 118 height 13
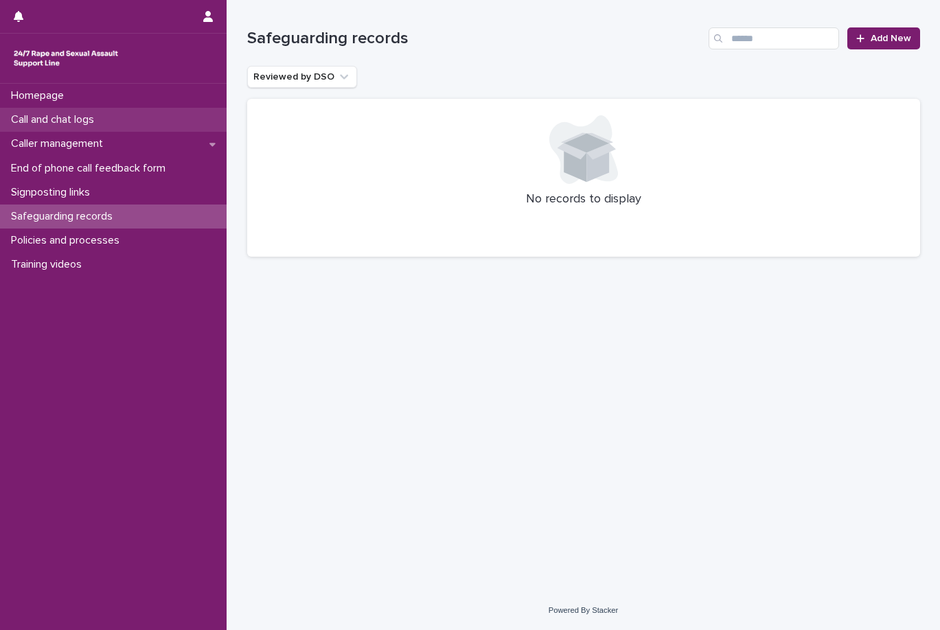
click at [95, 113] on p "Call and chat logs" at bounding box center [55, 119] width 100 height 13
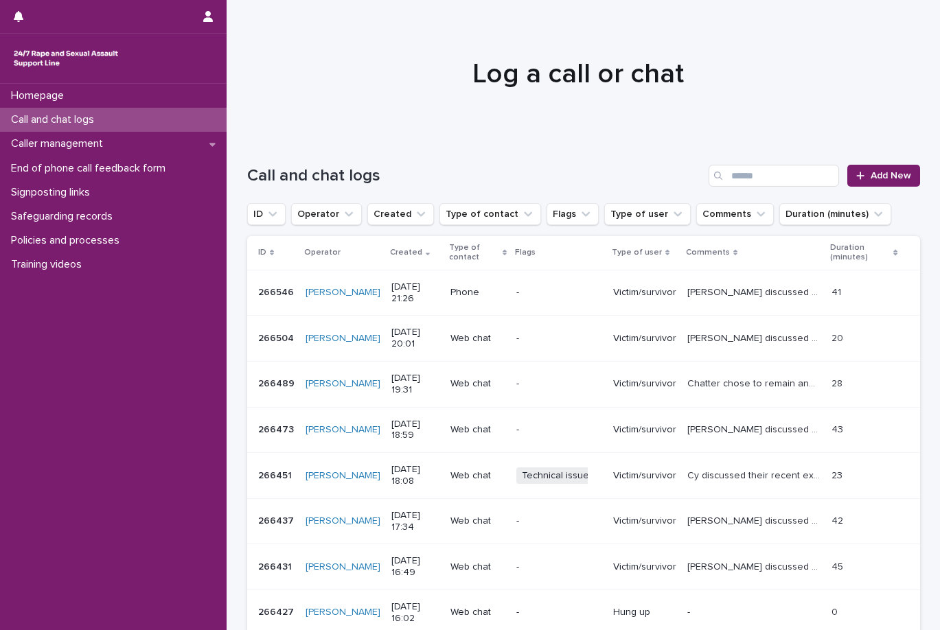
click at [915, 187] on div "Loading... Saving… Loading... Saving… Call and chat logs Add New ID Operator Cr…" at bounding box center [583, 473] width 687 height 673
click at [907, 186] on link "Add New" at bounding box center [883, 176] width 72 height 22
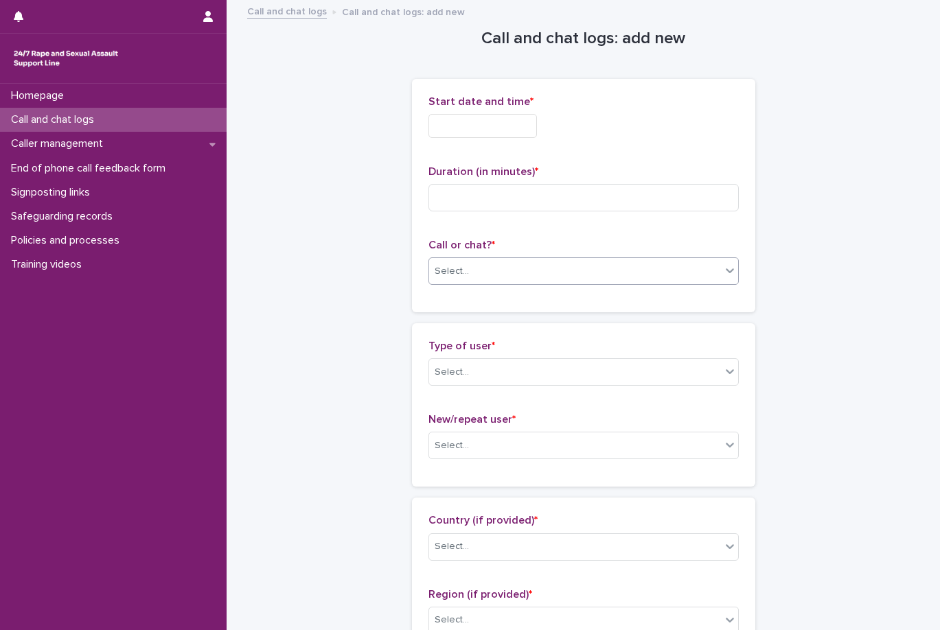
click at [614, 279] on div "Select..." at bounding box center [575, 271] width 292 height 23
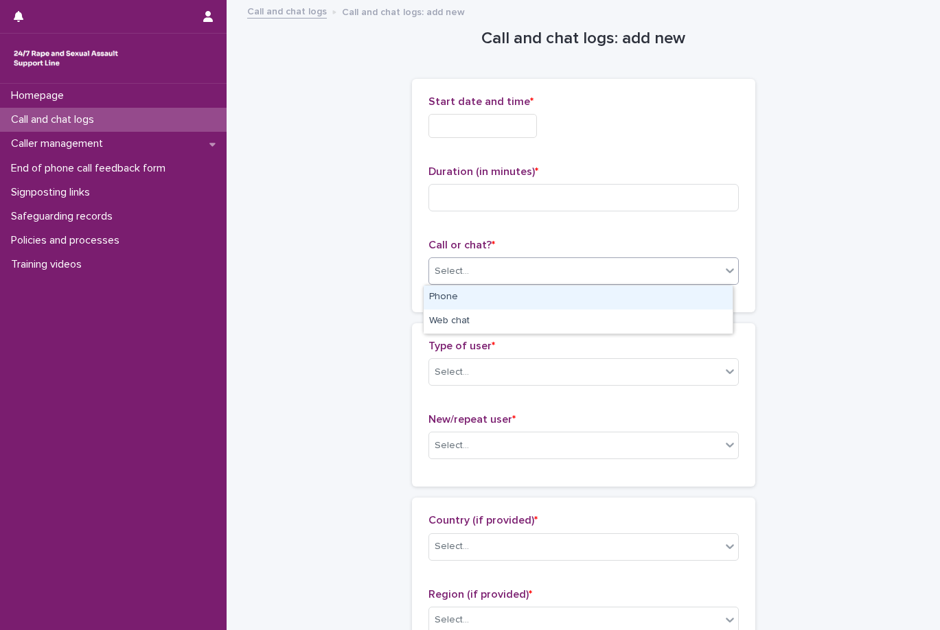
click at [600, 295] on div "Phone" at bounding box center [578, 298] width 309 height 24
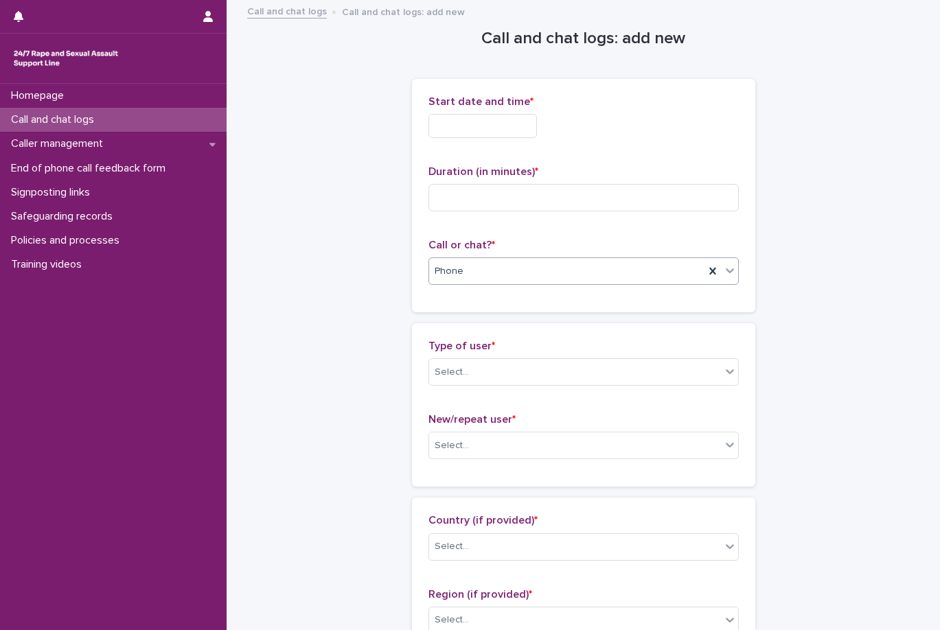
click at [509, 114] on input "text" at bounding box center [483, 126] width 109 height 24
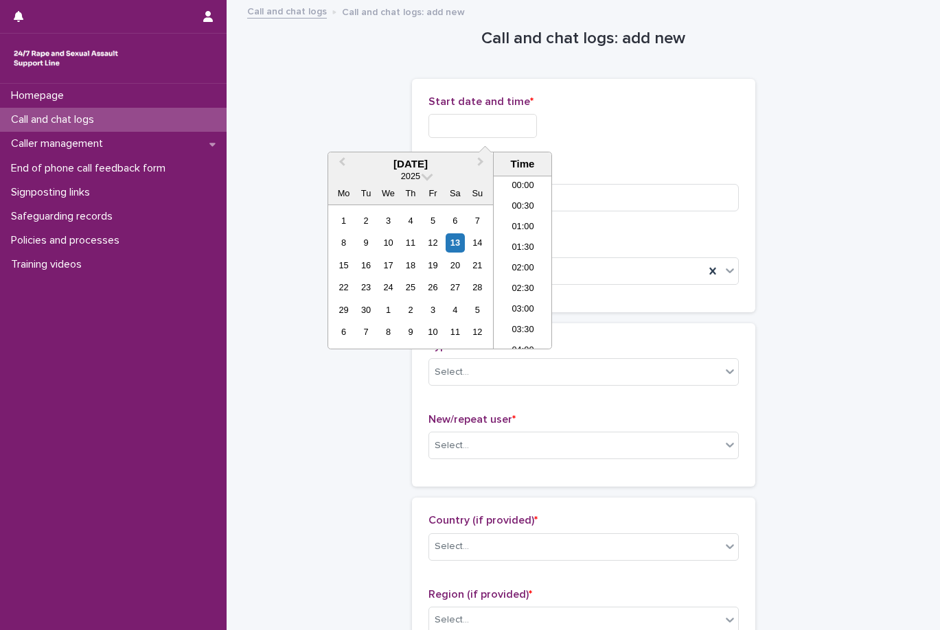
scroll to position [810, 0]
click at [529, 252] on li "21:30" at bounding box center [523, 262] width 58 height 21
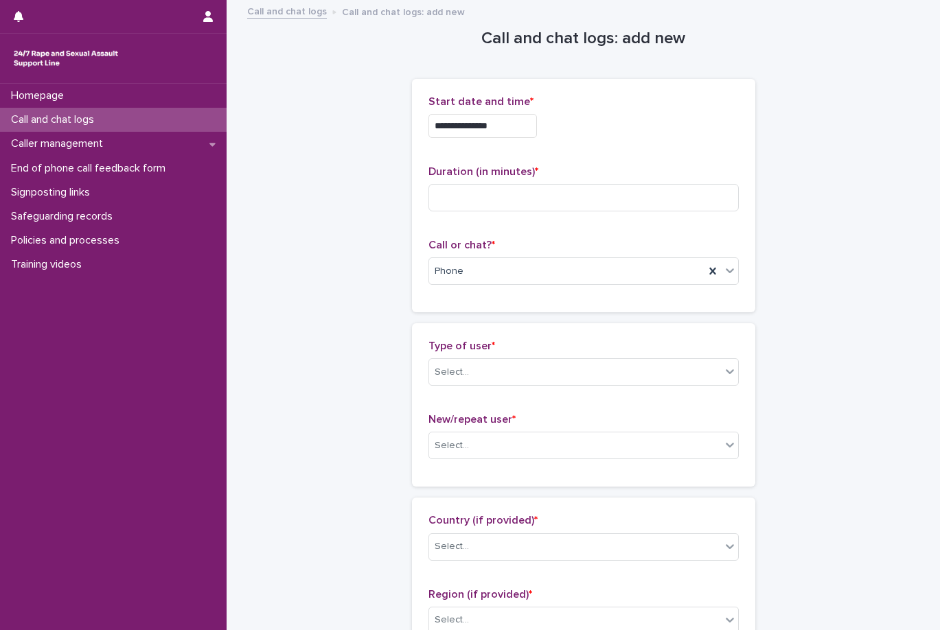
click at [512, 125] on input "**********" at bounding box center [483, 126] width 109 height 24
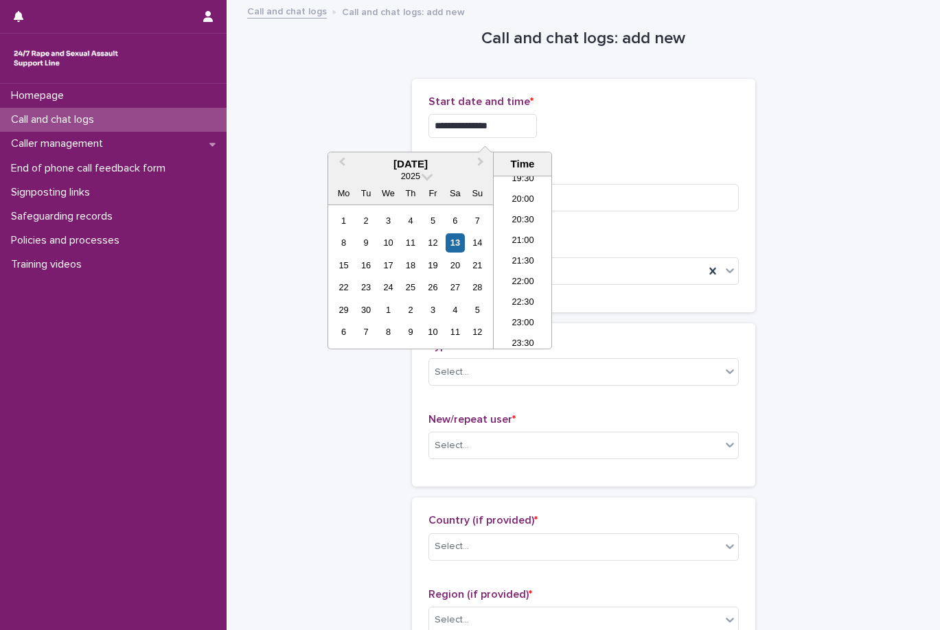
type input "**********"
click at [589, 113] on div "**********" at bounding box center [584, 122] width 310 height 54
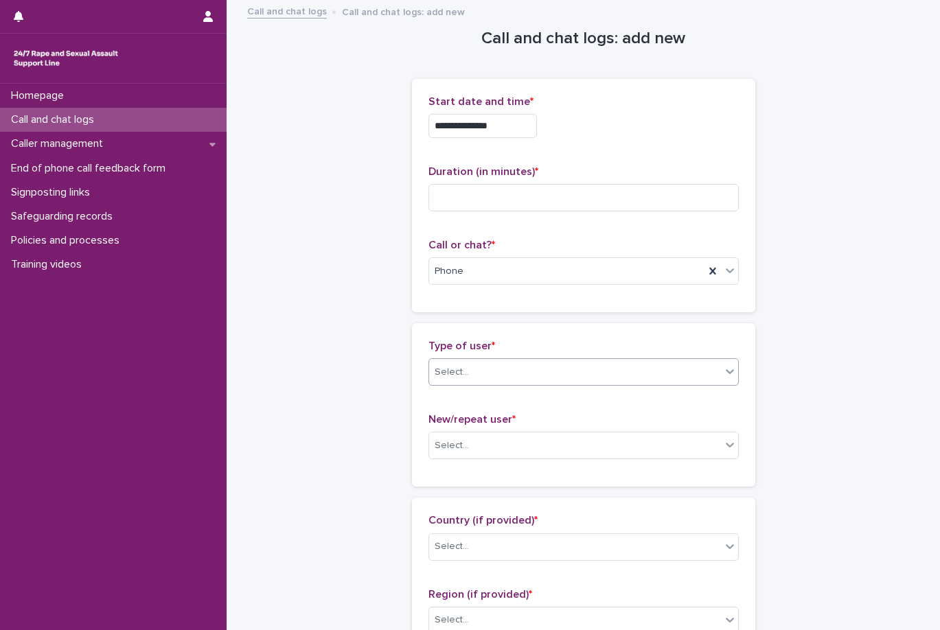
click at [488, 371] on div "Select..." at bounding box center [575, 372] width 292 height 23
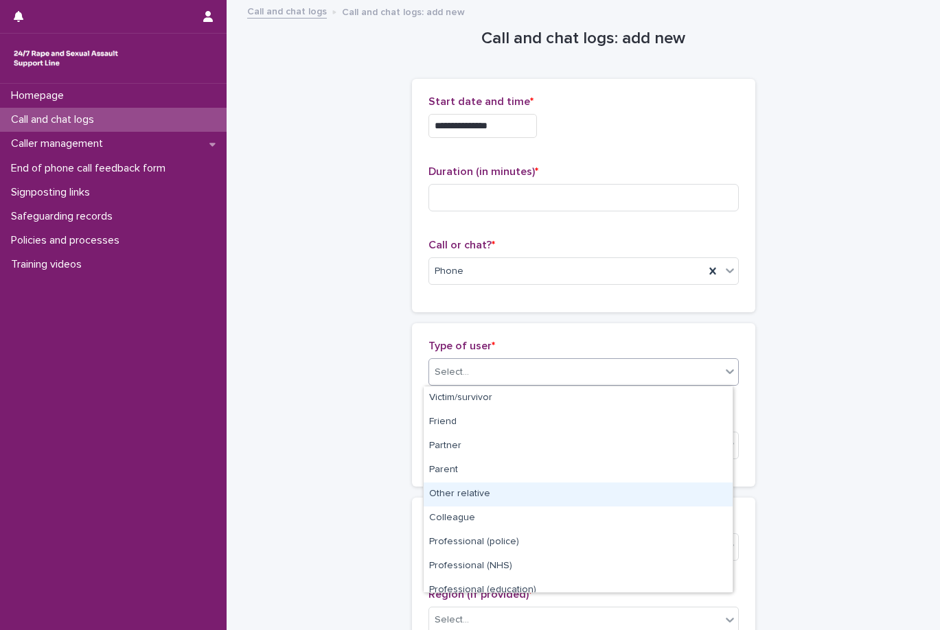
scroll to position [155, 0]
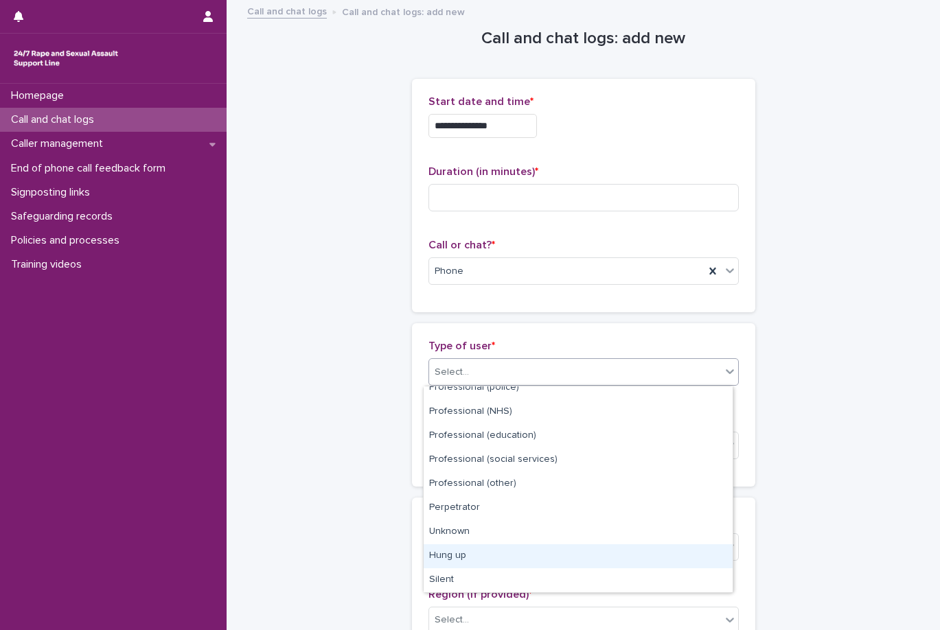
click at [491, 552] on div "Hung up" at bounding box center [578, 557] width 309 height 24
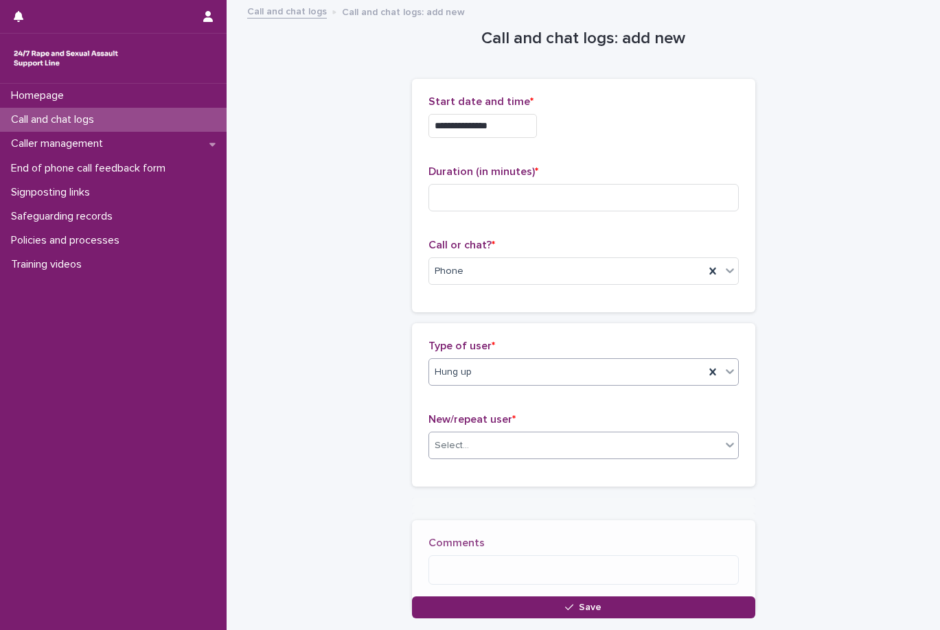
click at [521, 438] on div "Select..." at bounding box center [575, 446] width 292 height 23
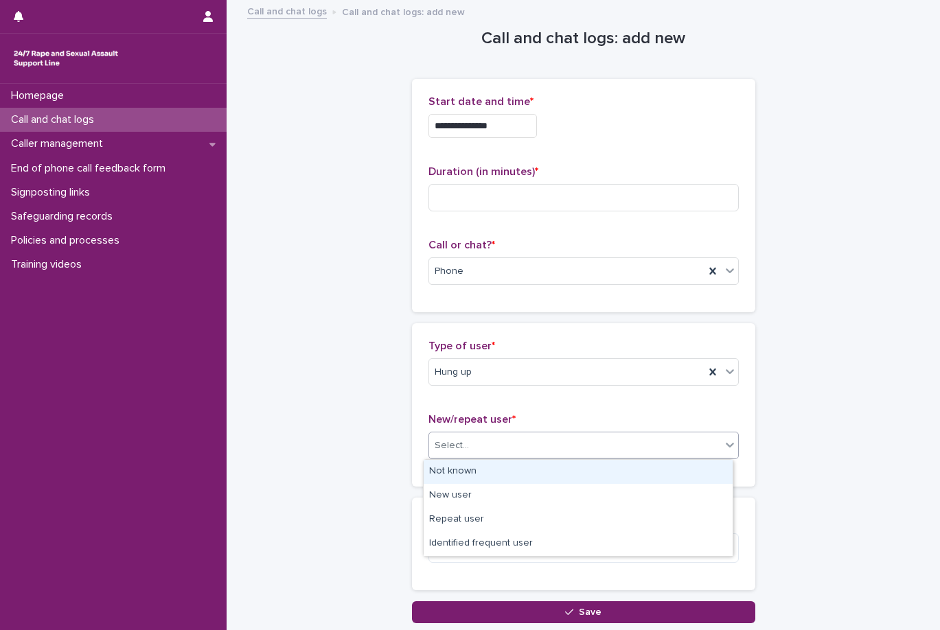
click at [514, 473] on div "Not known" at bounding box center [578, 472] width 309 height 24
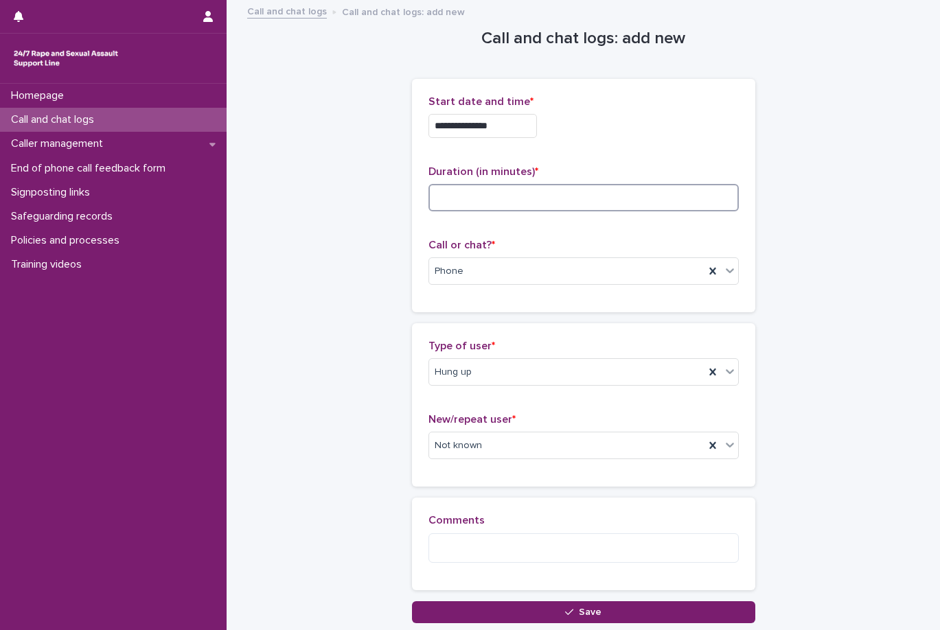
click at [591, 201] on input at bounding box center [584, 197] width 310 height 27
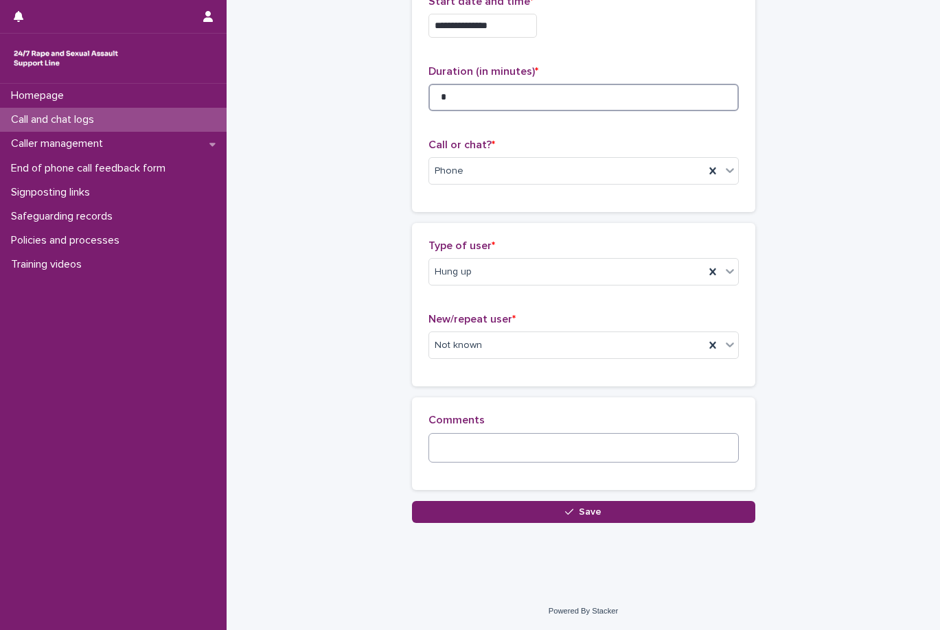
type input "*"
click at [615, 433] on textarea at bounding box center [584, 448] width 310 height 30
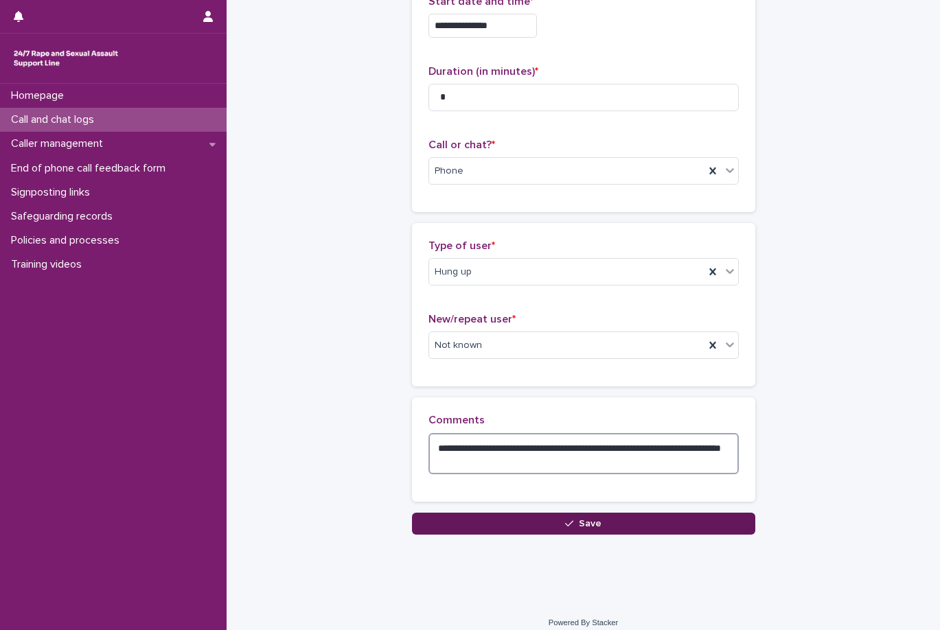
type textarea "**********"
click at [488, 528] on button "Save" at bounding box center [583, 524] width 343 height 22
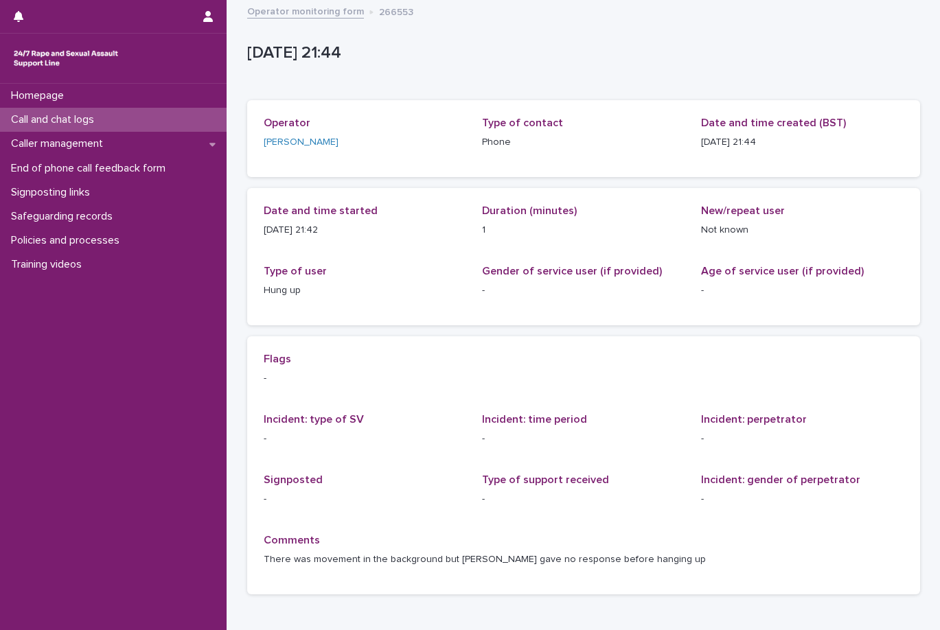
click at [336, 16] on link "Operator monitoring form" at bounding box center [305, 11] width 117 height 16
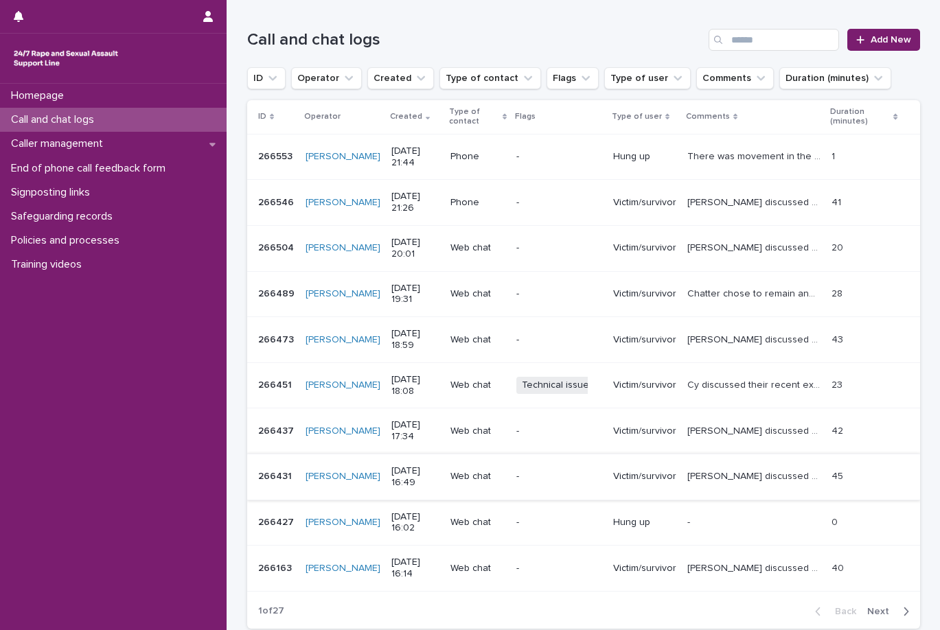
scroll to position [137, 0]
click at [889, 35] on span "Add New" at bounding box center [891, 39] width 41 height 10
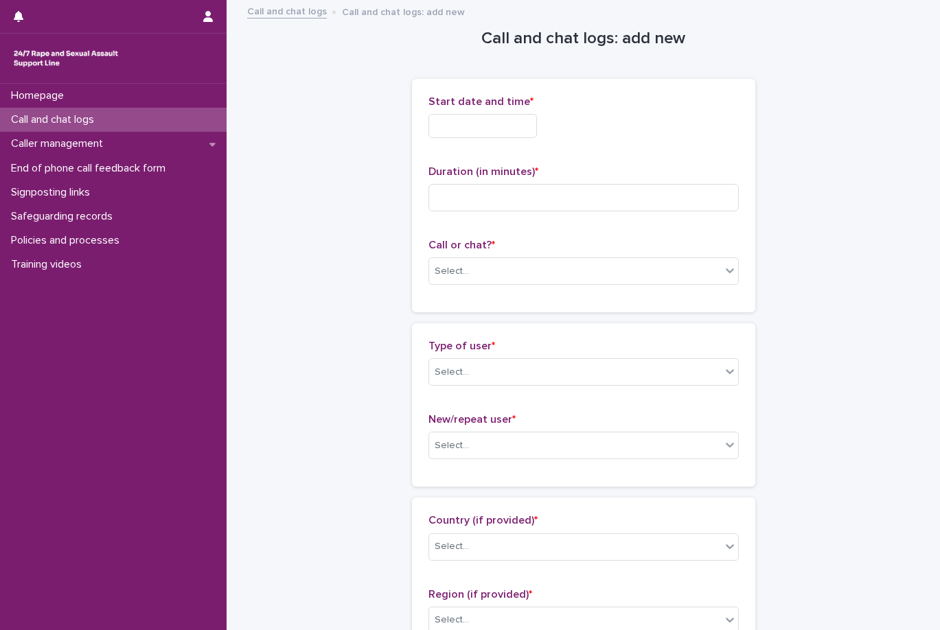
click at [521, 131] on input "text" at bounding box center [483, 126] width 109 height 24
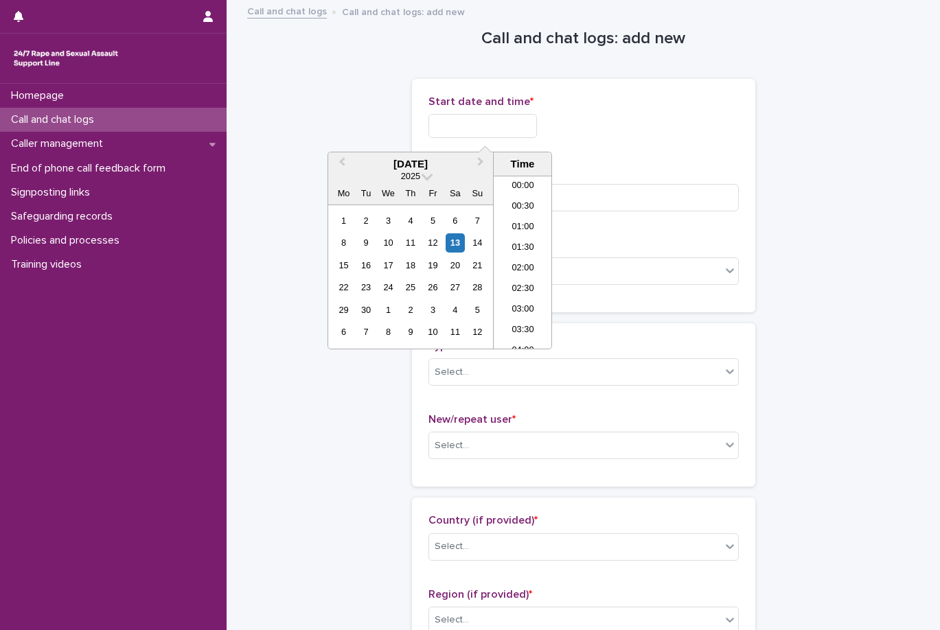
scroll to position [810, 0]
click at [531, 249] on li "21:00" at bounding box center [523, 241] width 58 height 21
click at [537, 131] on input "**********" at bounding box center [483, 126] width 109 height 24
type input "**********"
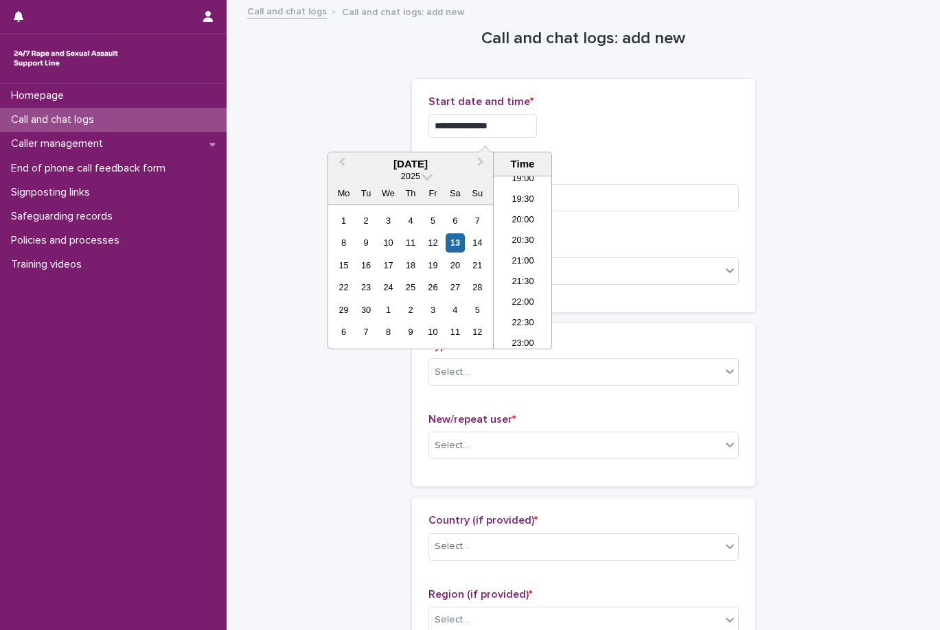
click at [618, 122] on div "**********" at bounding box center [584, 126] width 310 height 24
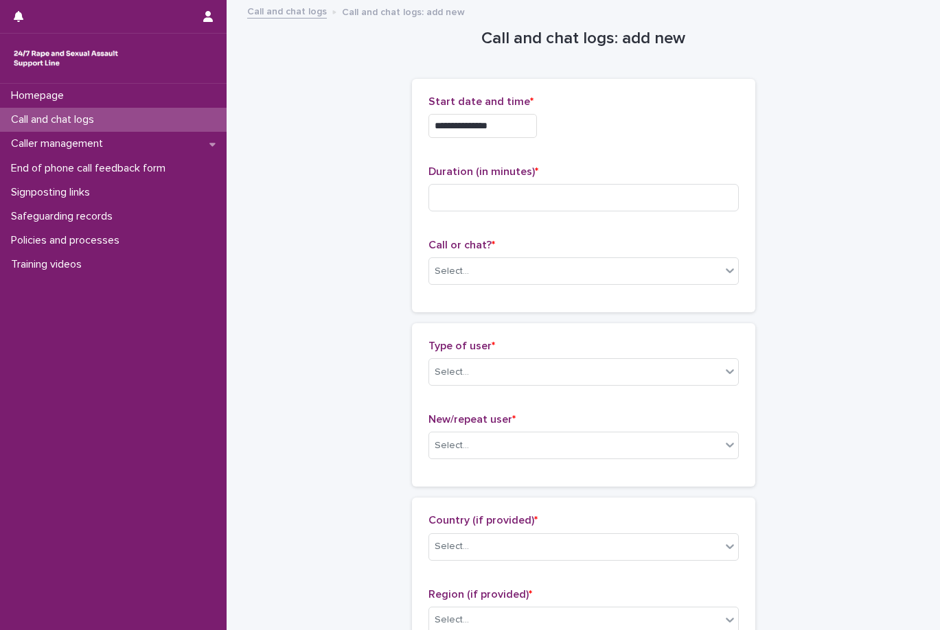
click at [546, 291] on div "Call or chat? * Select..." at bounding box center [584, 267] width 310 height 57
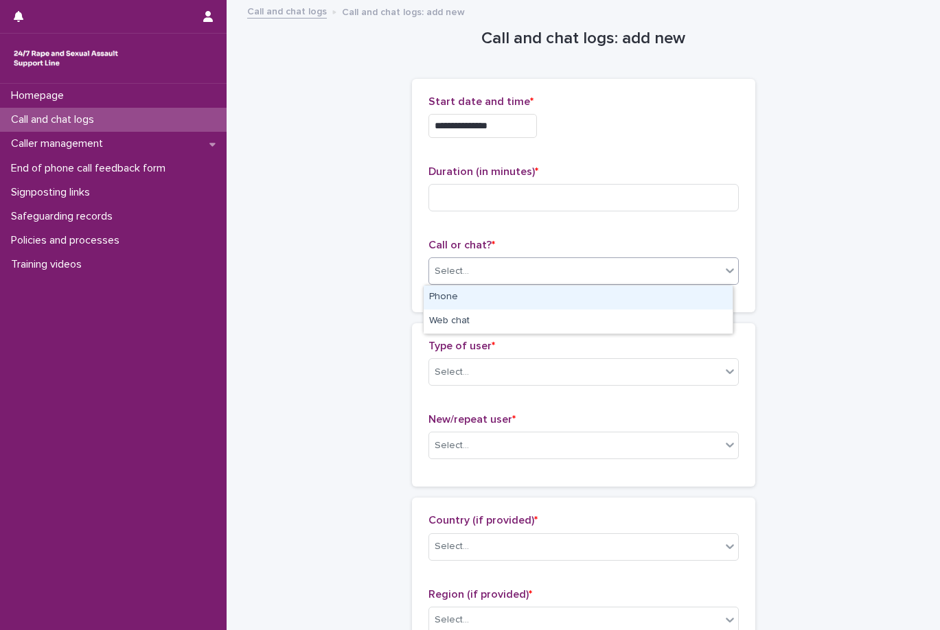
click at [560, 282] on div "Select..." at bounding box center [575, 271] width 292 height 23
click at [567, 302] on div "Phone" at bounding box center [578, 298] width 309 height 24
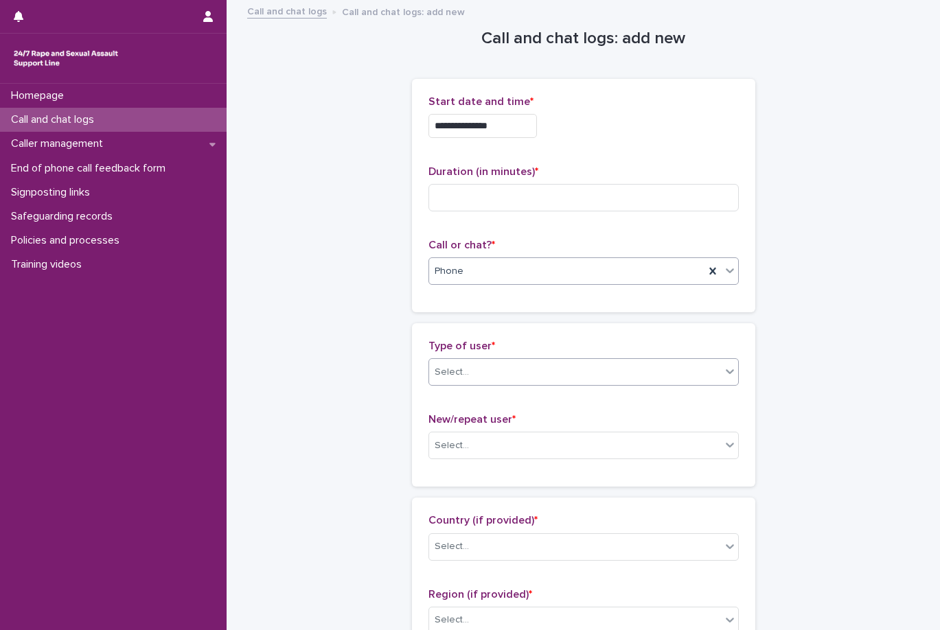
click at [535, 362] on div "Select..." at bounding box center [575, 372] width 292 height 23
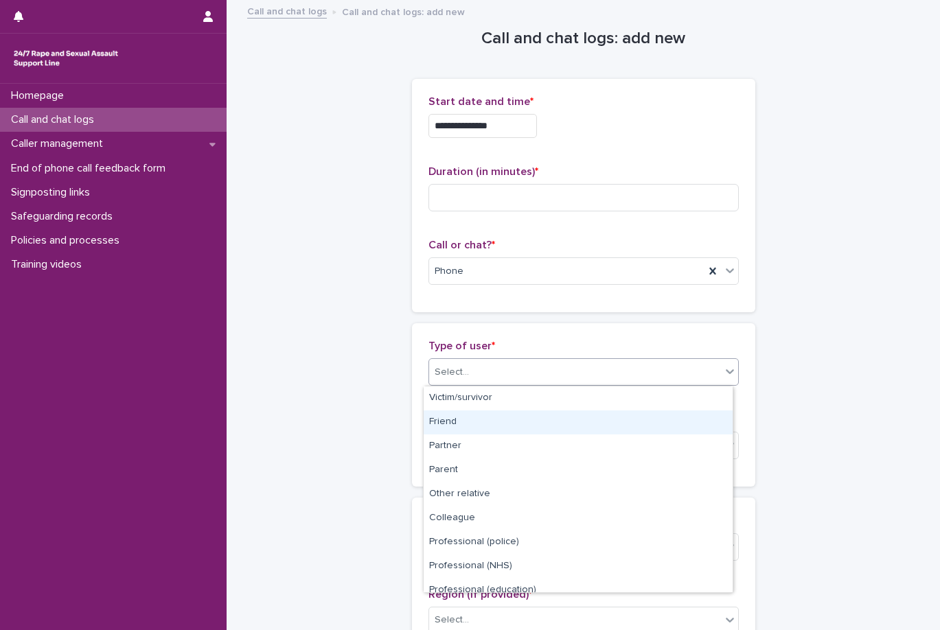
scroll to position [155, 0]
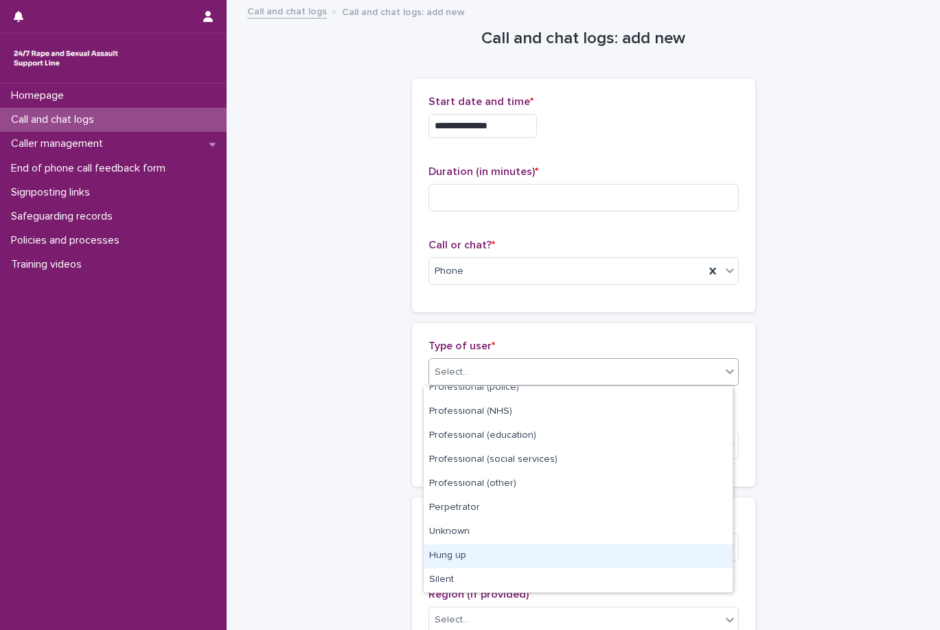
drag, startPoint x: 524, startPoint y: 520, endPoint x: 516, endPoint y: 557, distance: 37.8
click at [516, 557] on div "Hung up" at bounding box center [578, 557] width 309 height 24
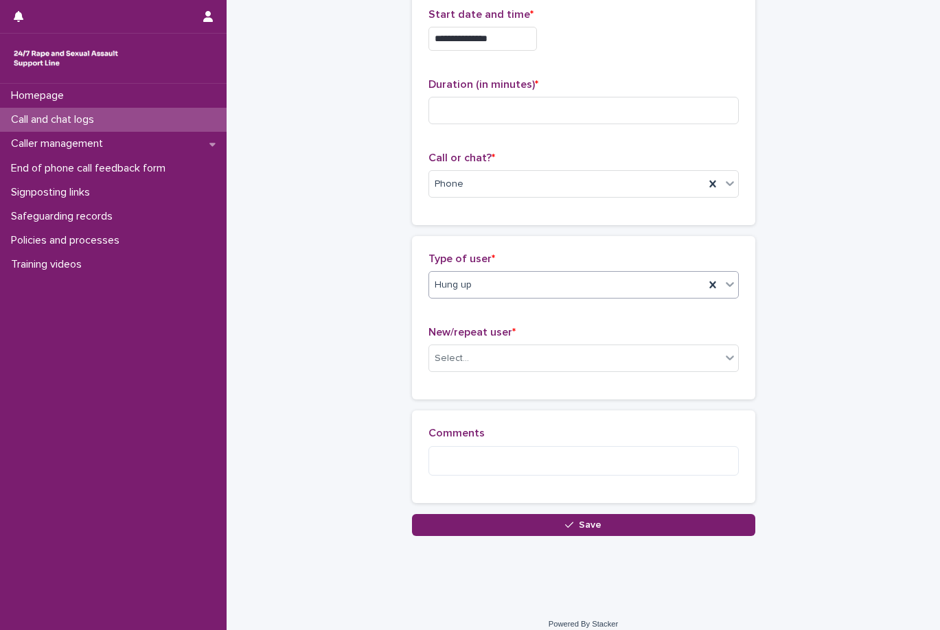
scroll to position [100, 0]
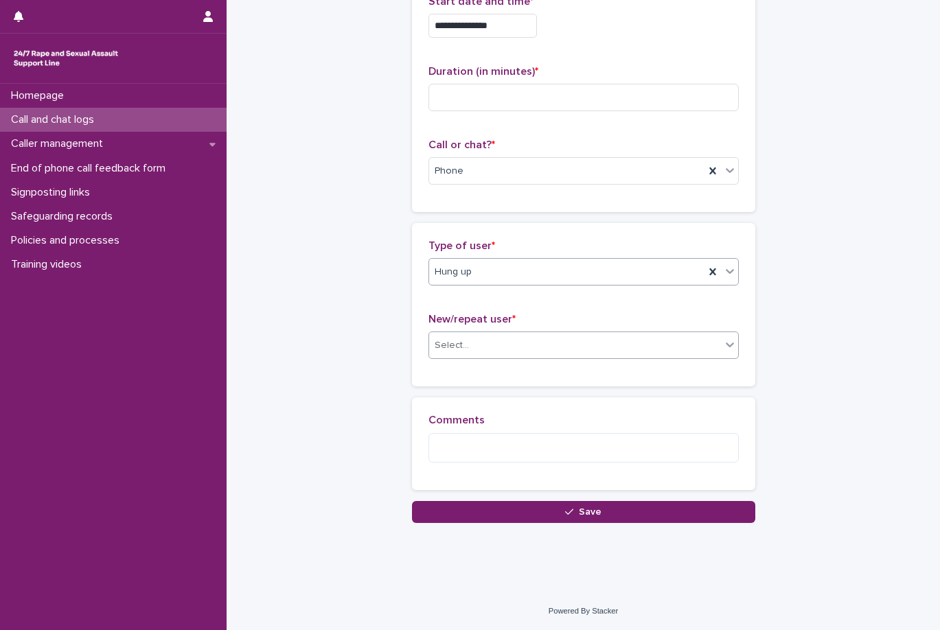
click at [573, 354] on div "Select..." at bounding box center [575, 345] width 292 height 23
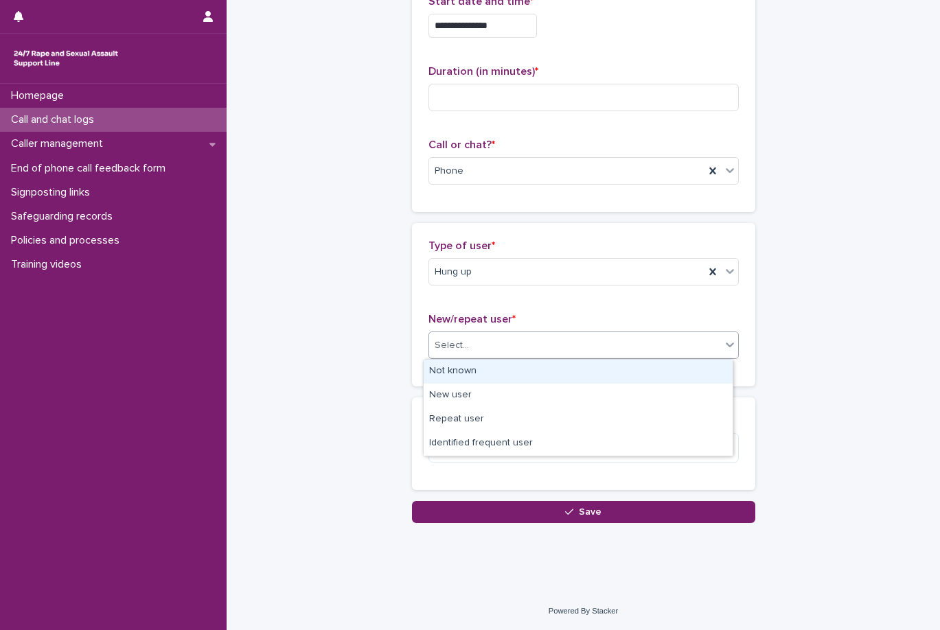
click at [595, 380] on div "Not known" at bounding box center [578, 372] width 309 height 24
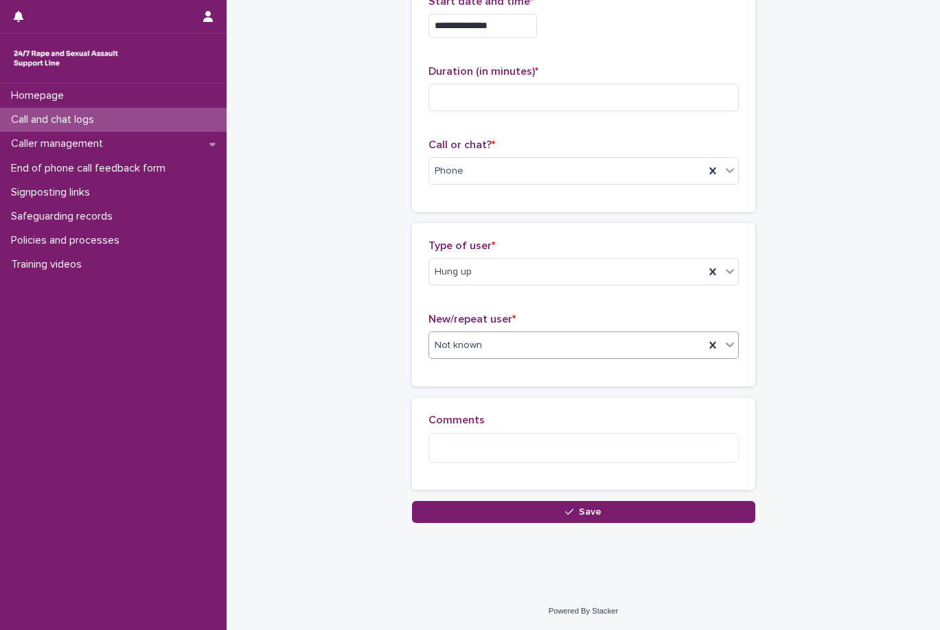
click at [575, 468] on div "Comments" at bounding box center [584, 443] width 310 height 59
click at [654, 433] on textarea at bounding box center [584, 448] width 310 height 30
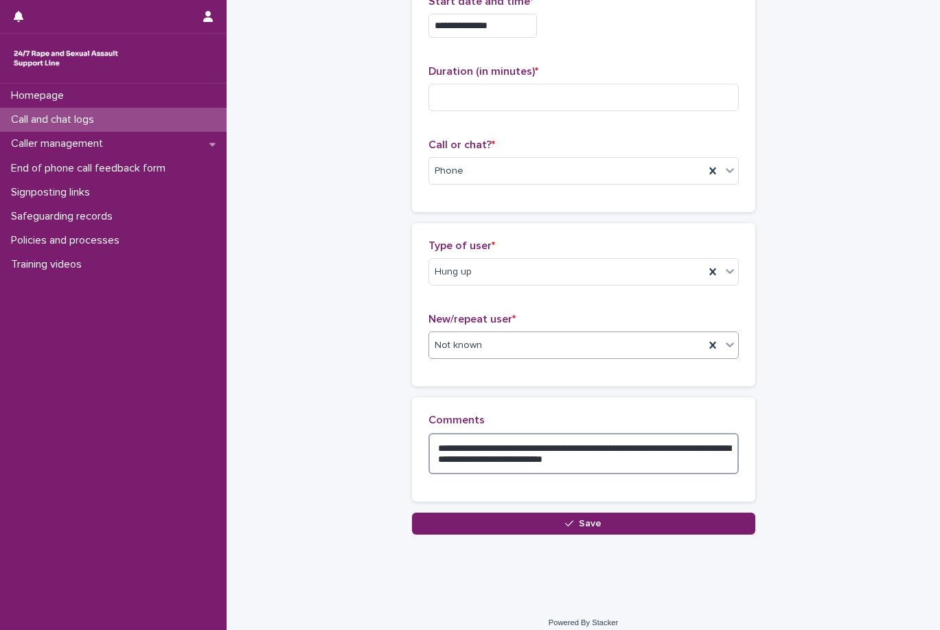
scroll to position [0, 0]
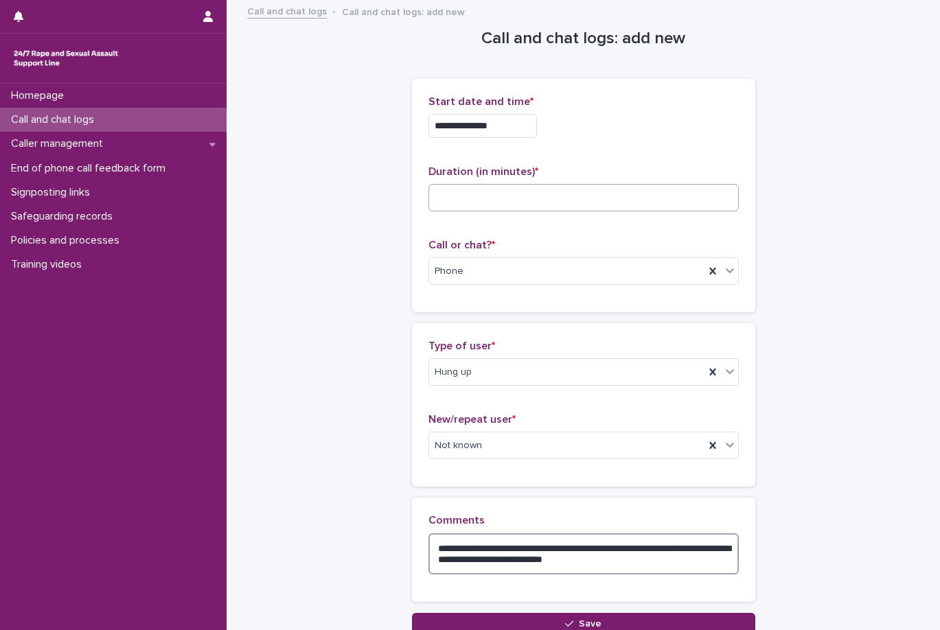
type textarea "**********"
click at [519, 192] on input at bounding box center [584, 197] width 310 height 27
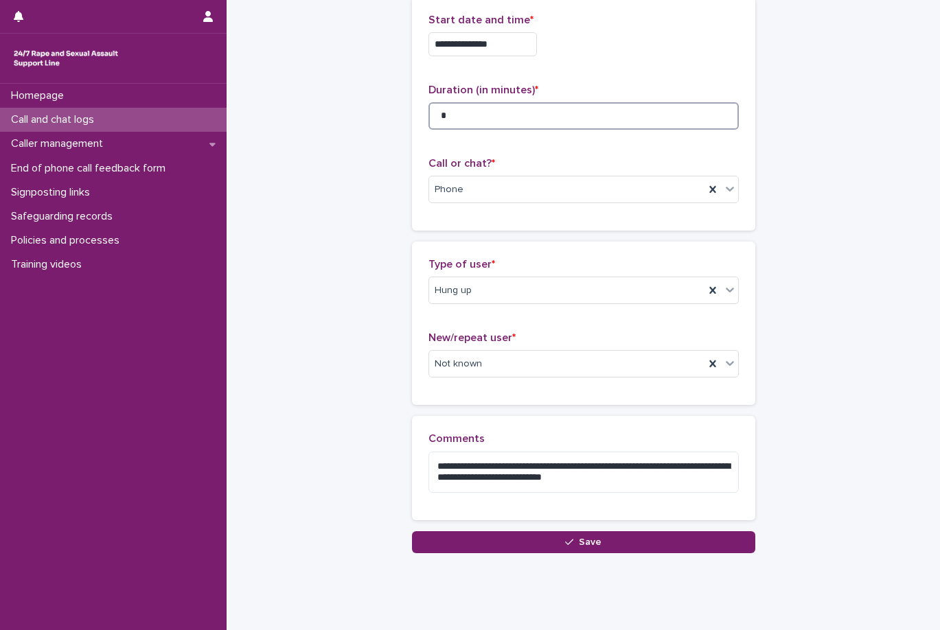
scroll to position [112, 0]
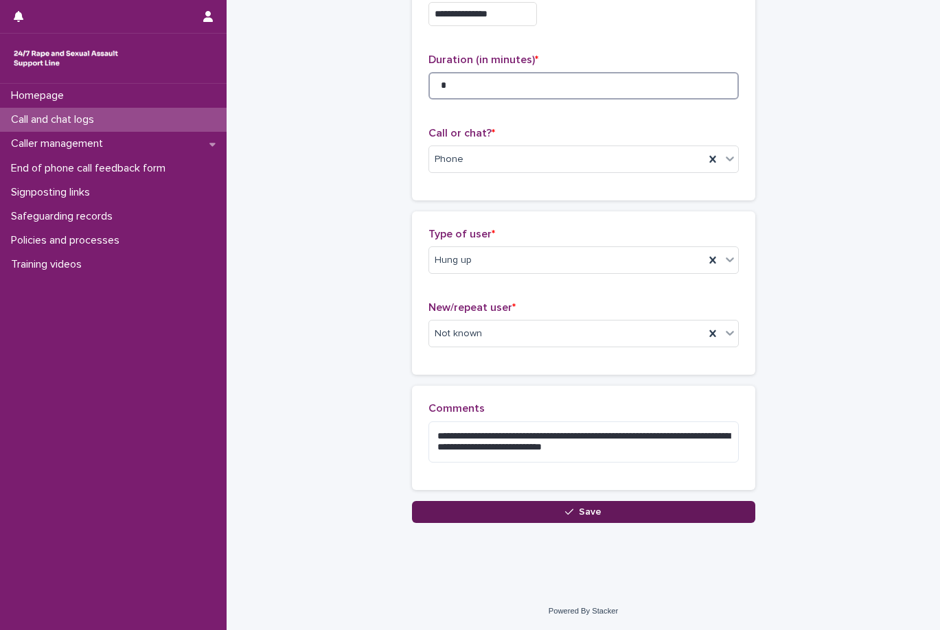
type input "*"
click at [603, 515] on button "Save" at bounding box center [583, 512] width 343 height 22
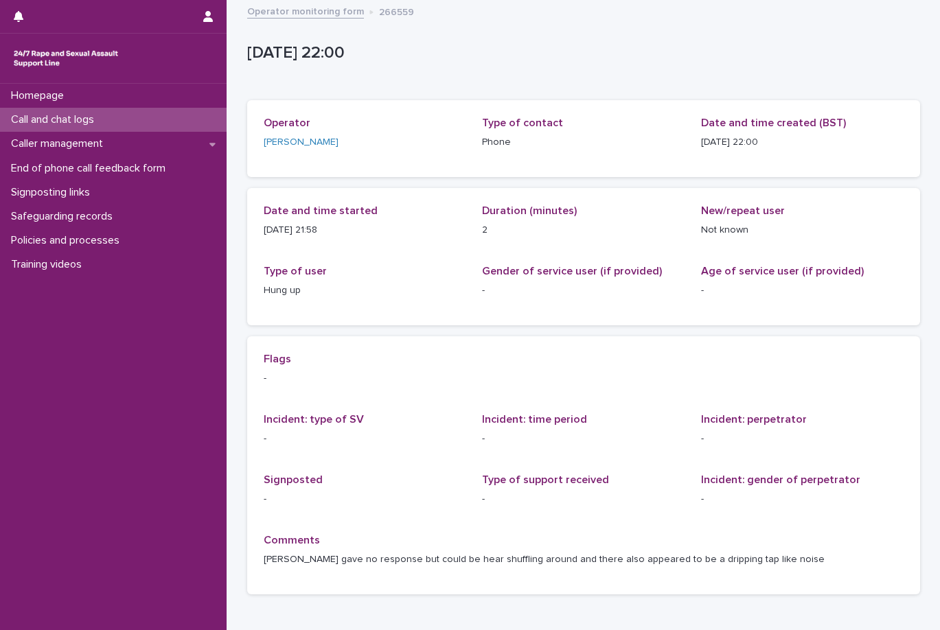
click at [296, 17] on link "Operator monitoring form" at bounding box center [305, 11] width 117 height 16
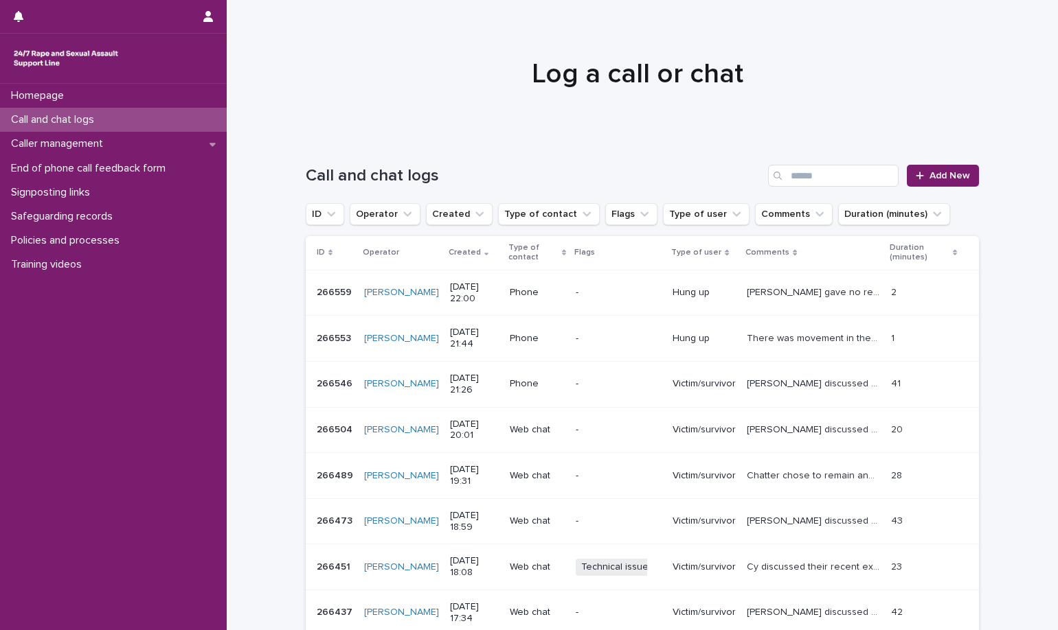
click at [930, 187] on div "Call and chat logs Add New" at bounding box center [642, 170] width 673 height 66
click at [939, 180] on span "Add New" at bounding box center [949, 176] width 41 height 10
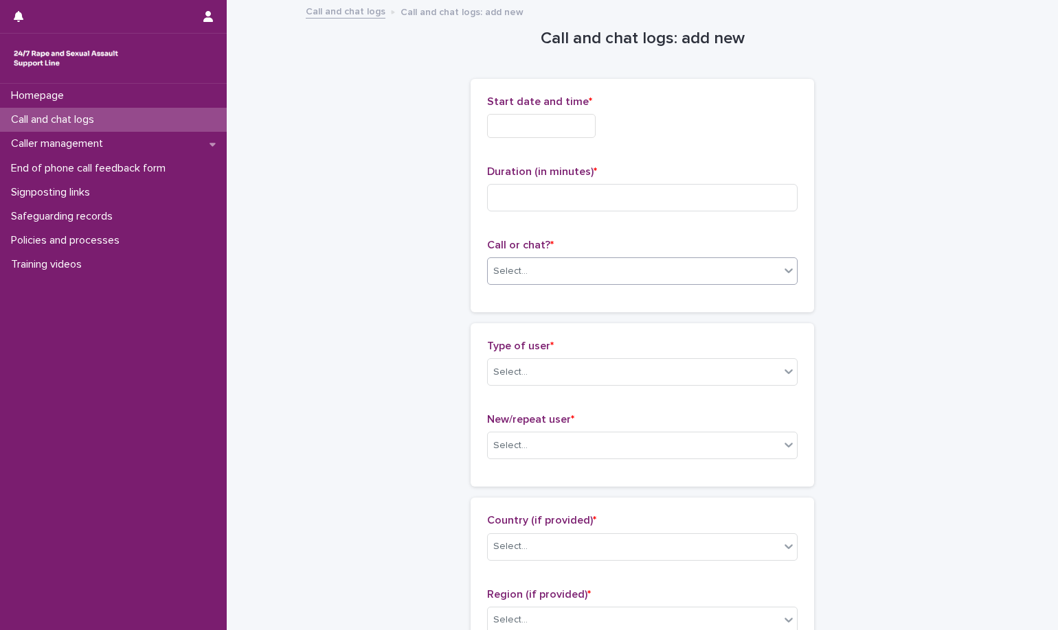
click at [641, 284] on div "Select..." at bounding box center [642, 271] width 310 height 27
click at [611, 300] on div "Phone" at bounding box center [637, 298] width 309 height 24
click at [514, 122] on input "text" at bounding box center [541, 126] width 109 height 24
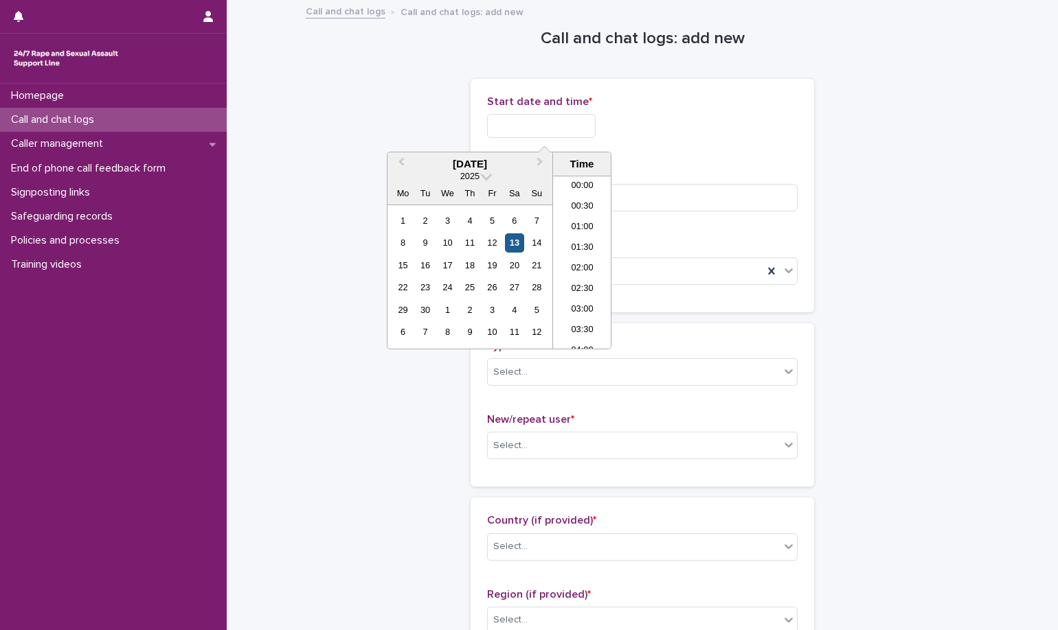
scroll to position [817, 0]
click at [584, 269] on li "22:00" at bounding box center [582, 276] width 58 height 21
type input "**********"
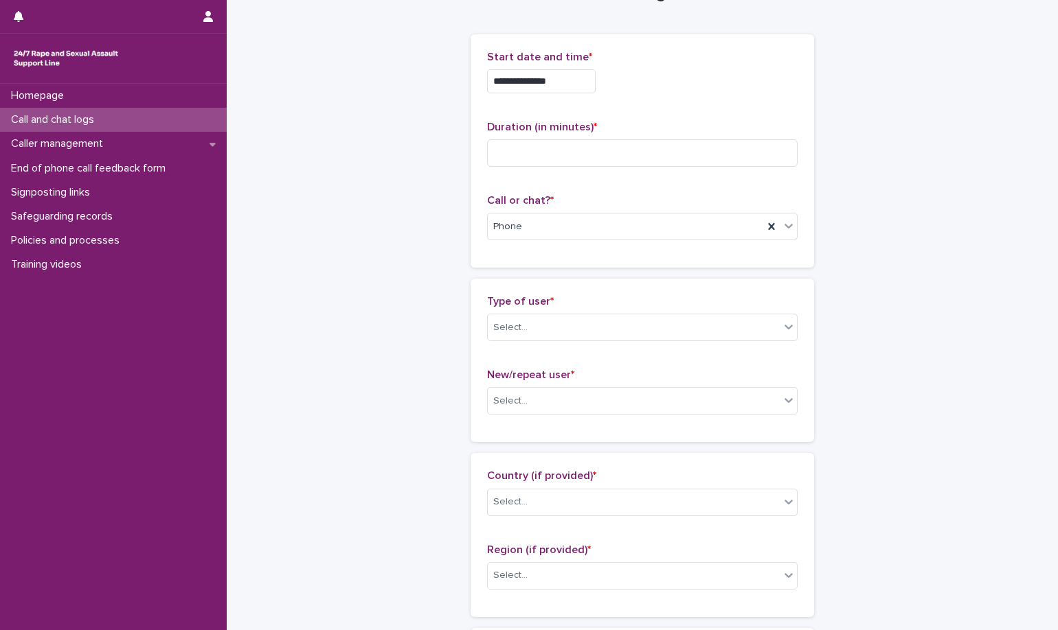
scroll to position [69, 0]
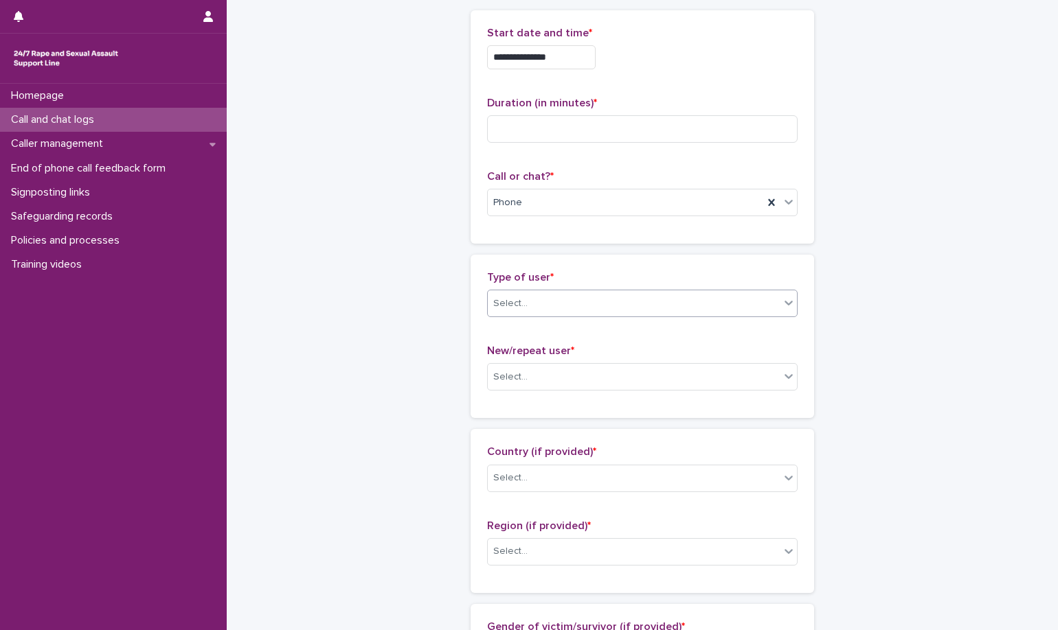
click at [589, 299] on div "Select..." at bounding box center [634, 304] width 292 height 23
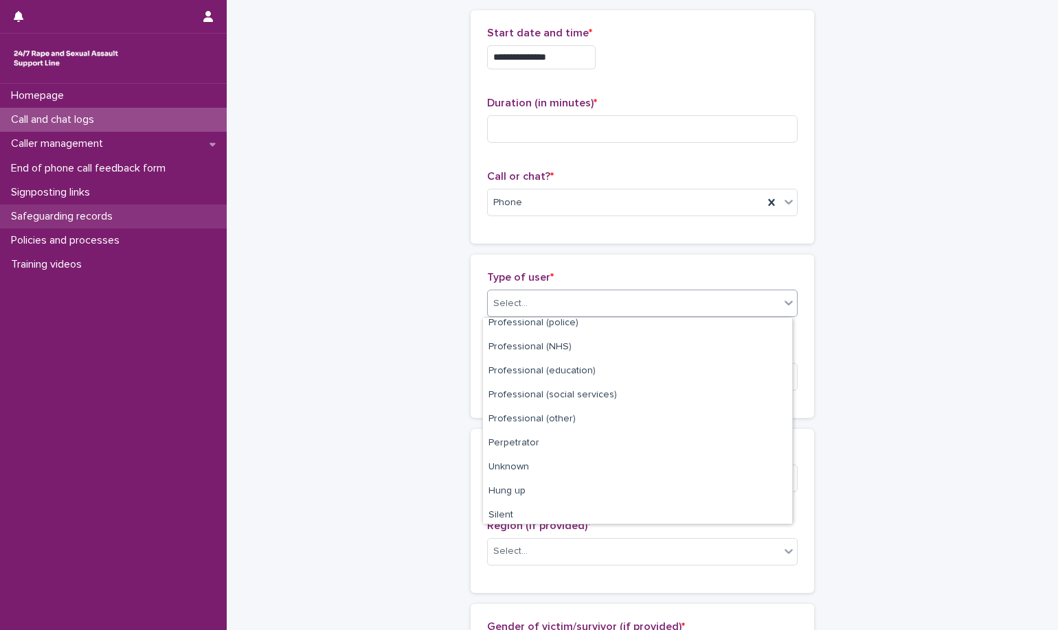
scroll to position [155, 0]
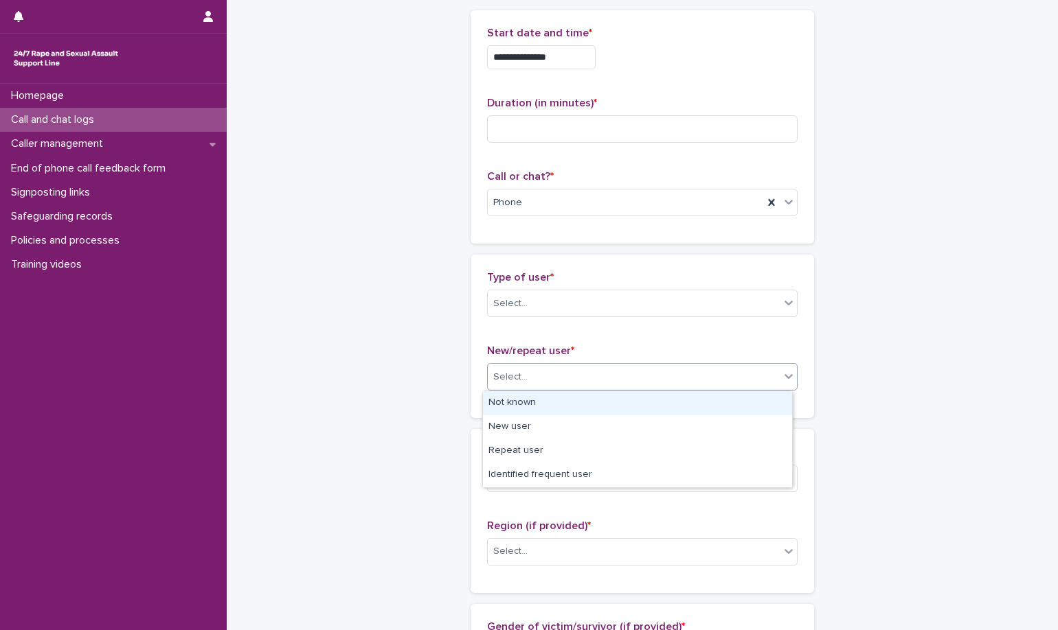
click at [646, 371] on div "Select..." at bounding box center [634, 377] width 292 height 23
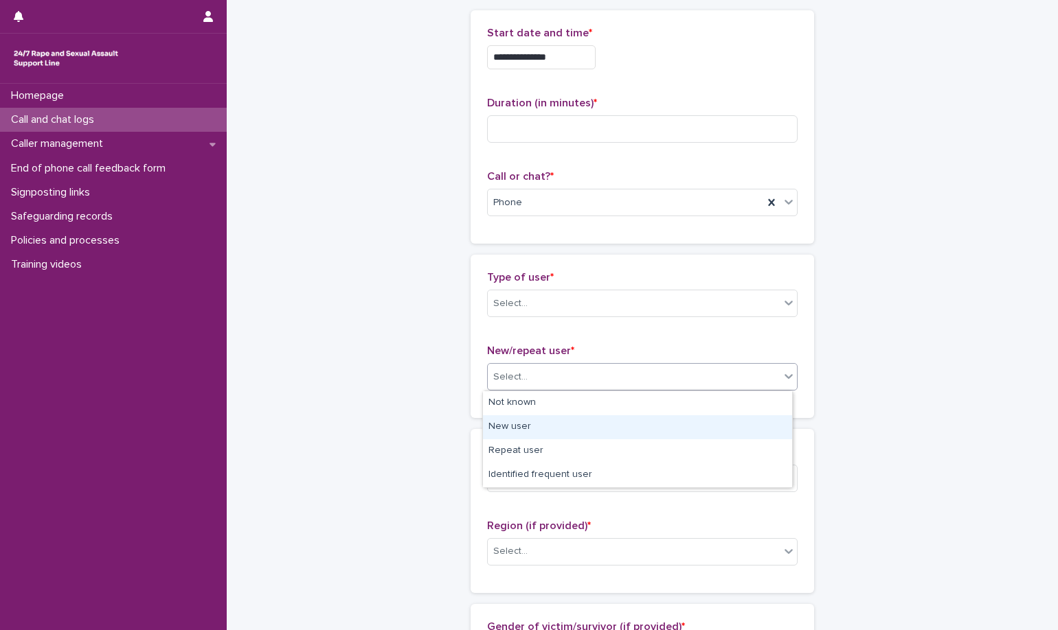
click at [624, 428] on div "New user" at bounding box center [637, 427] width 309 height 24
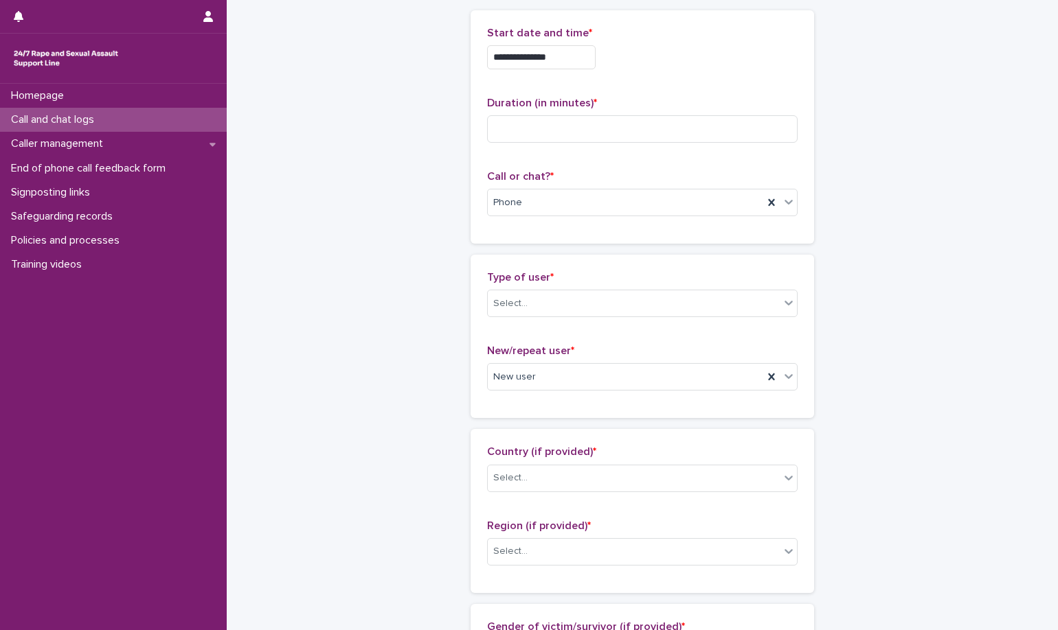
click at [613, 394] on div "New/repeat user * New user" at bounding box center [642, 373] width 310 height 57
click at [611, 390] on div "New user" at bounding box center [642, 376] width 310 height 27
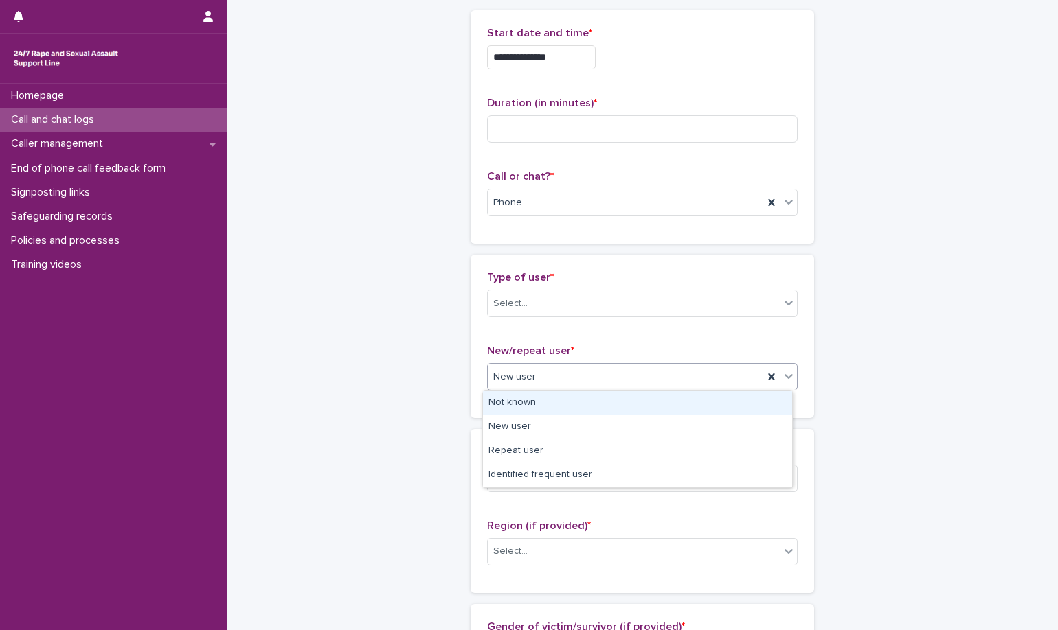
click at [591, 402] on div "Not known" at bounding box center [637, 403] width 309 height 24
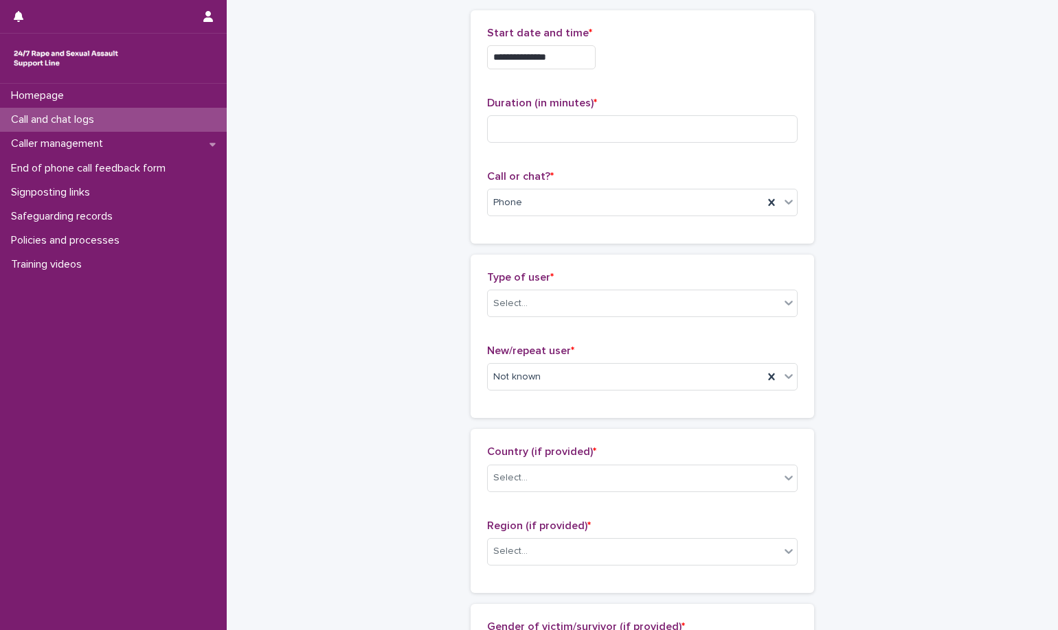
click at [617, 287] on div "Type of user * Select..." at bounding box center [642, 299] width 310 height 57
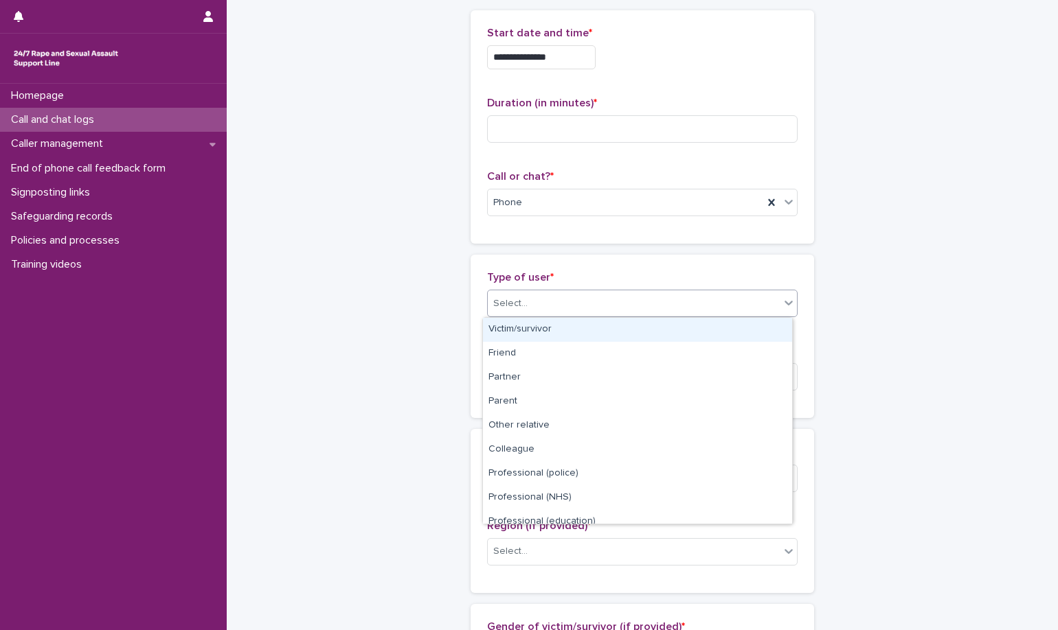
click at [617, 290] on div "Select..." at bounding box center [642, 303] width 310 height 27
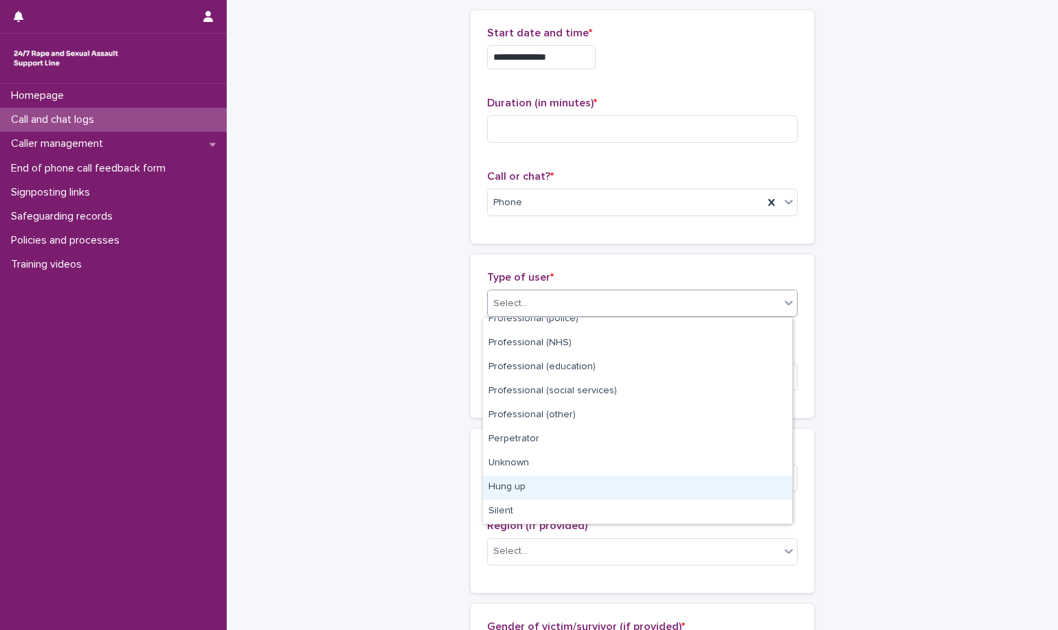
click at [552, 483] on div "Hung up" at bounding box center [637, 488] width 309 height 24
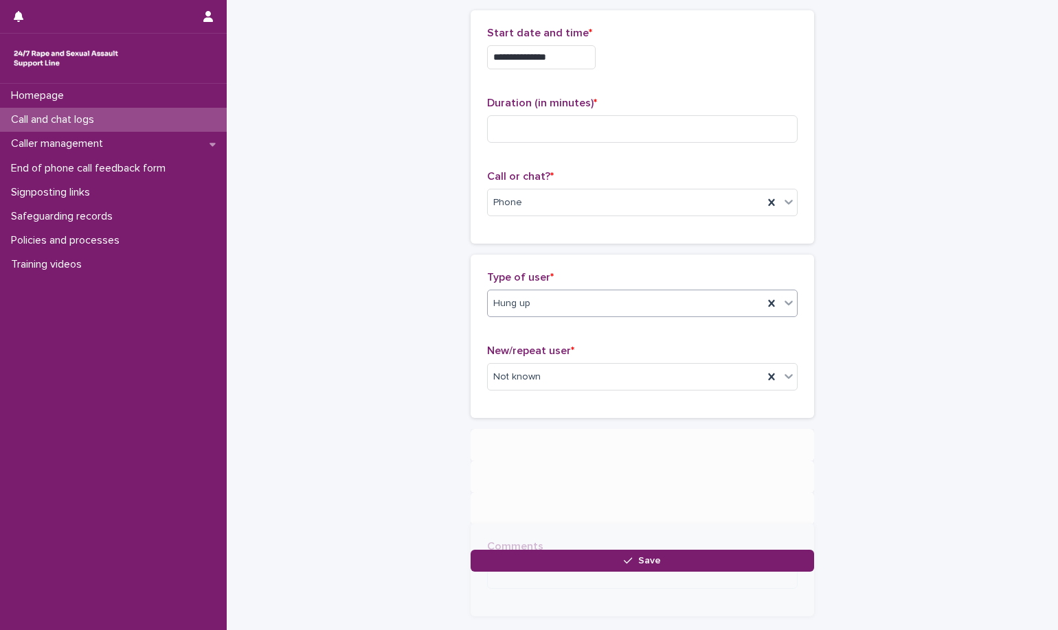
scroll to position [0, 0]
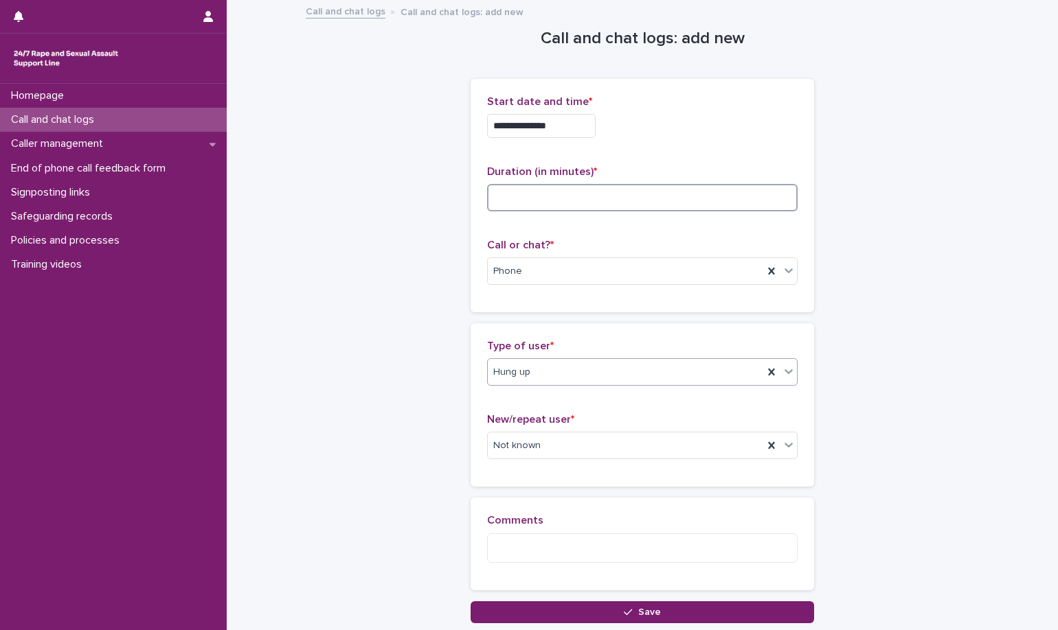
click at [672, 190] on input at bounding box center [642, 197] width 310 height 27
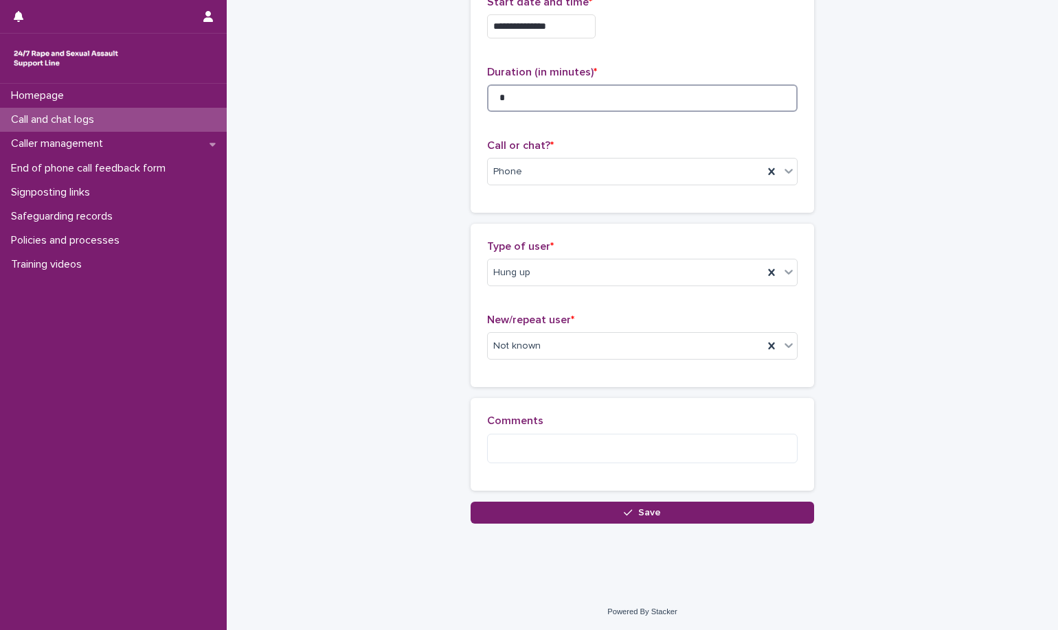
scroll to position [100, 0]
type input "*"
click at [619, 452] on textarea at bounding box center [642, 448] width 310 height 30
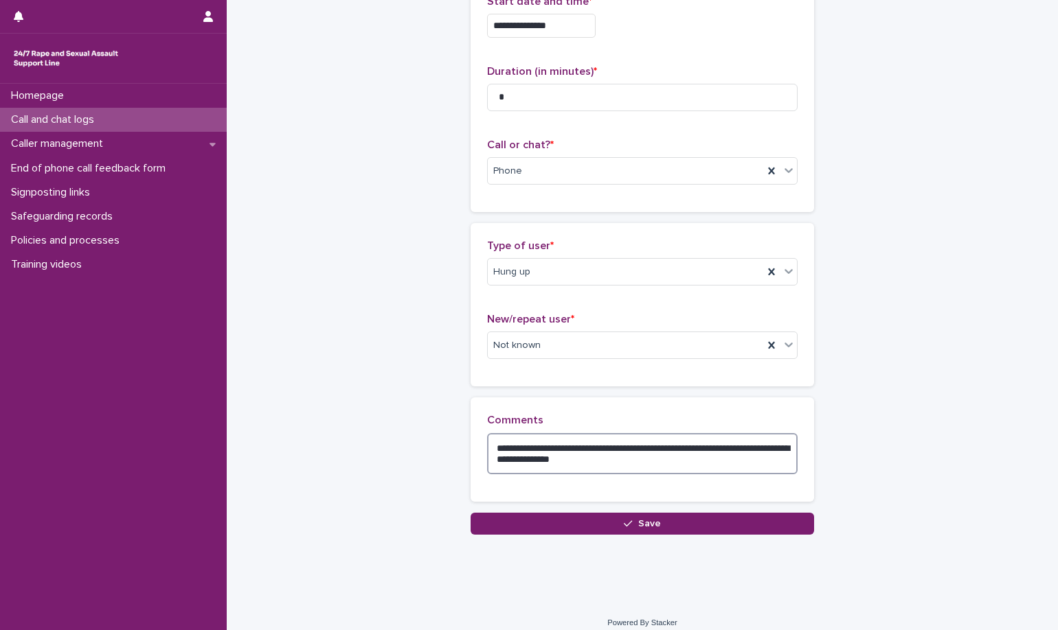
click at [562, 459] on textarea "**********" at bounding box center [642, 453] width 310 height 41
type textarea "**********"
click at [626, 521] on icon "button" at bounding box center [628, 524] width 8 height 10
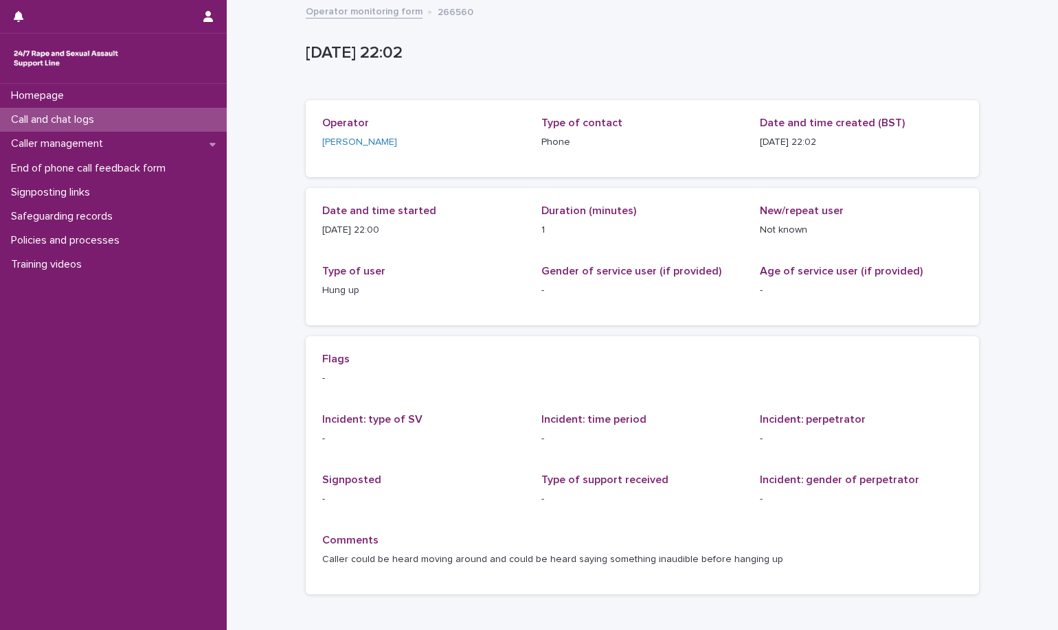
click at [348, 15] on link "Operator monitoring form" at bounding box center [364, 11] width 117 height 16
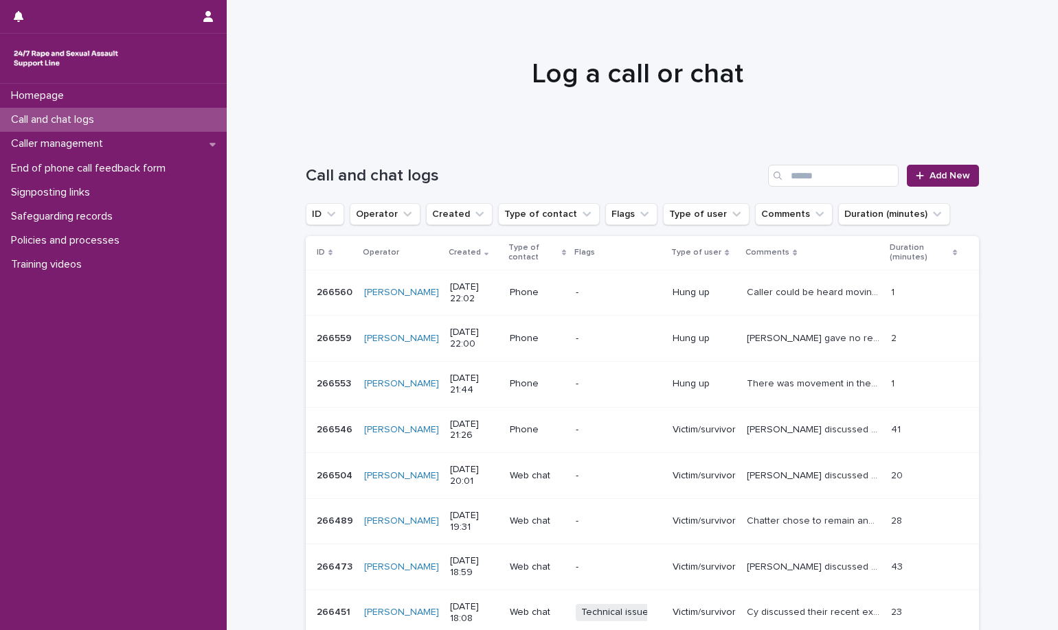
click at [266, 65] on div "Log a call or chat" at bounding box center [637, 74] width 821 height 33
click at [477, 69] on h1 "Log a call or chat" at bounding box center [637, 74] width 673 height 33
click at [929, 183] on link "Add New" at bounding box center [943, 176] width 72 height 22
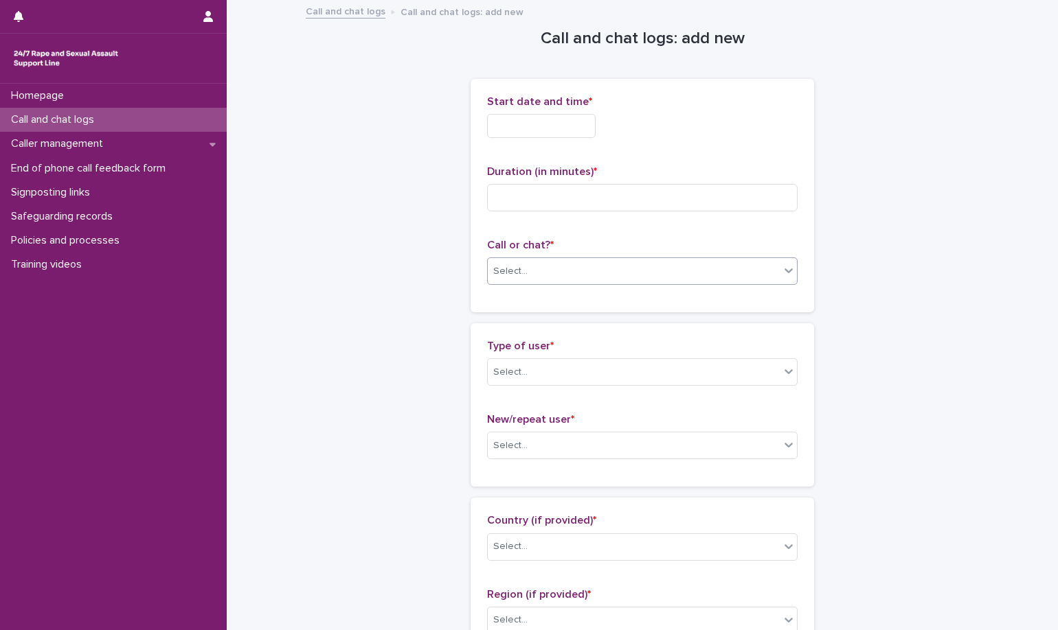
click at [565, 284] on body "Homepage Call and chat logs Caller management End of phone call feedback form S…" at bounding box center [529, 315] width 1058 height 630
click at [568, 304] on div "Phone" at bounding box center [637, 298] width 309 height 24
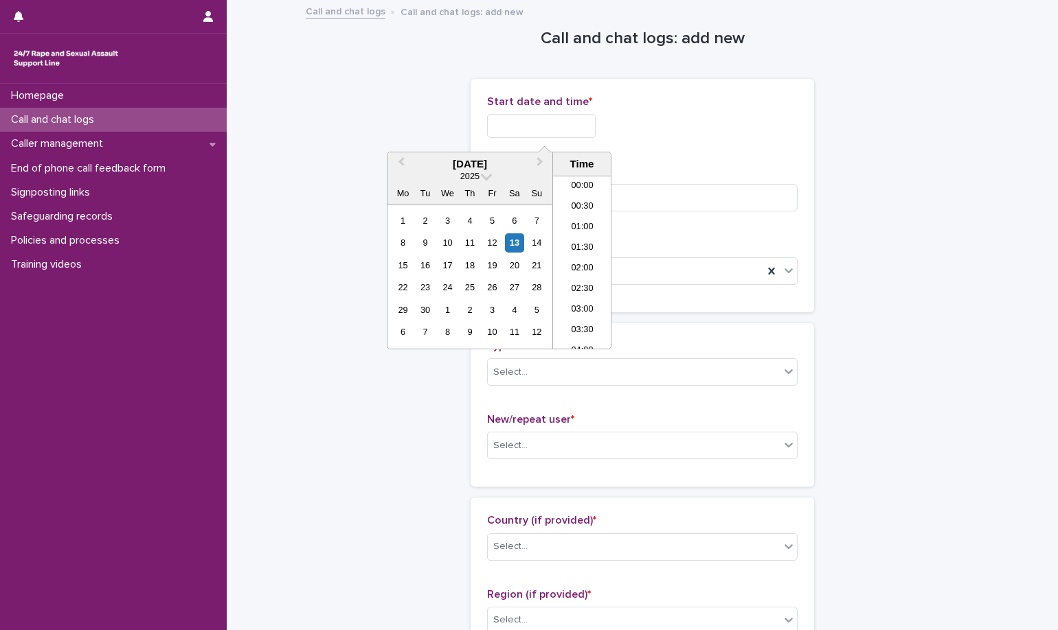
click at [534, 117] on input "text" at bounding box center [541, 126] width 109 height 24
click at [574, 276] on li "22:00" at bounding box center [582, 276] width 58 height 21
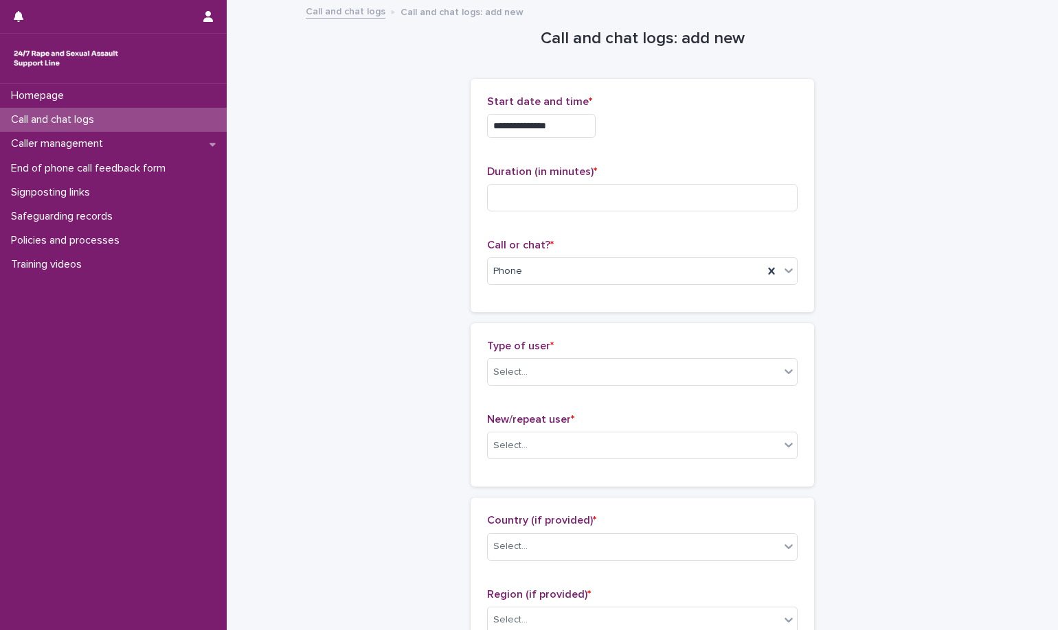
click at [561, 128] on input "**********" at bounding box center [541, 126] width 109 height 24
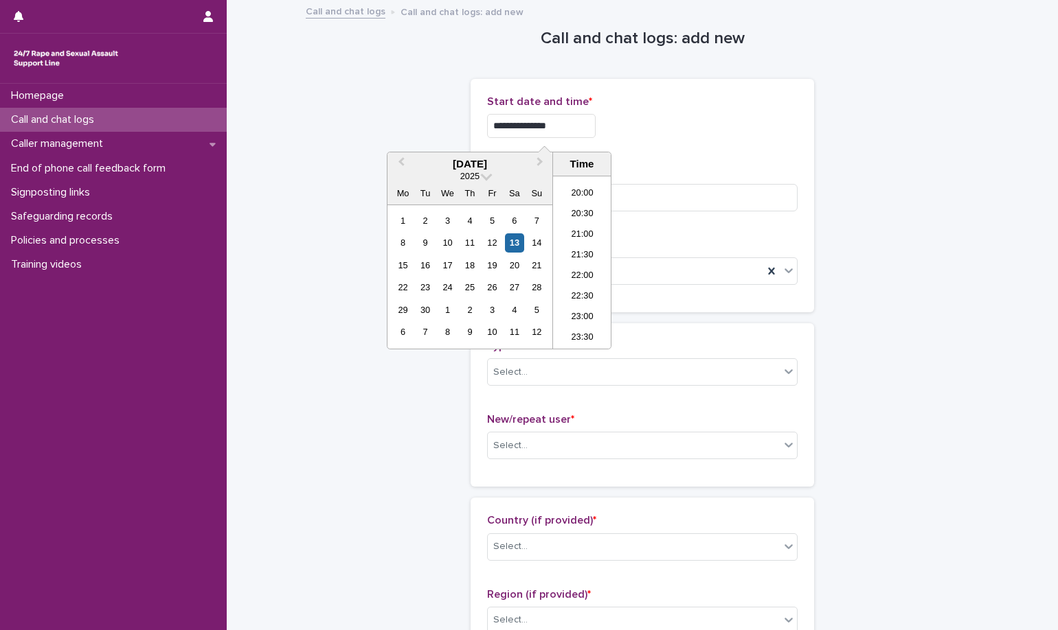
type input "**********"
click at [640, 128] on div "**********" at bounding box center [642, 126] width 310 height 24
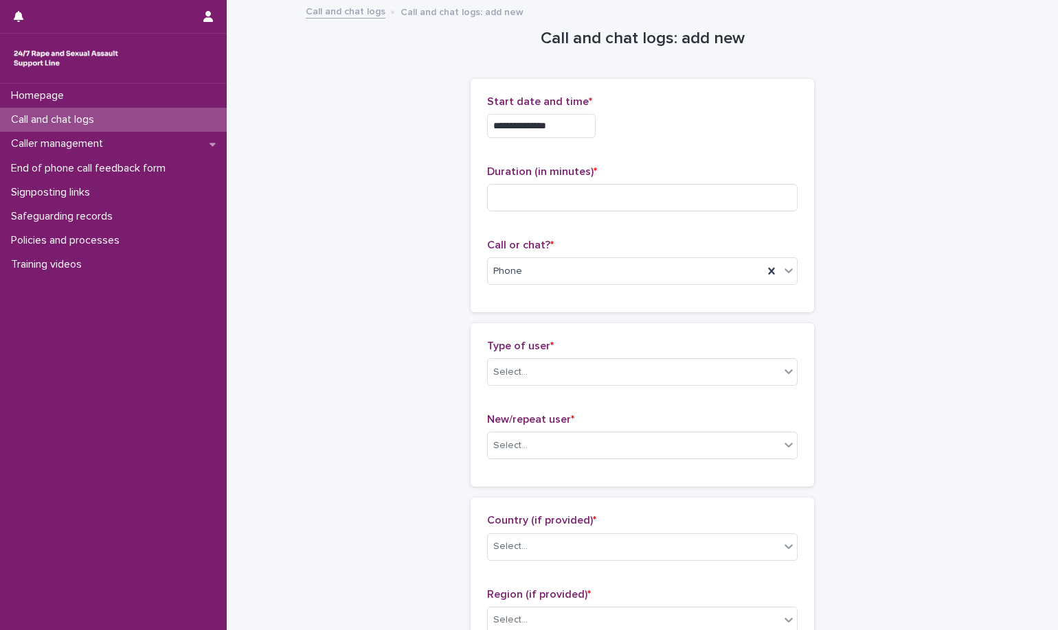
click at [624, 357] on div "Type of user * Select..." at bounding box center [642, 368] width 310 height 57
click at [625, 360] on div "Select..." at bounding box center [642, 371] width 310 height 27
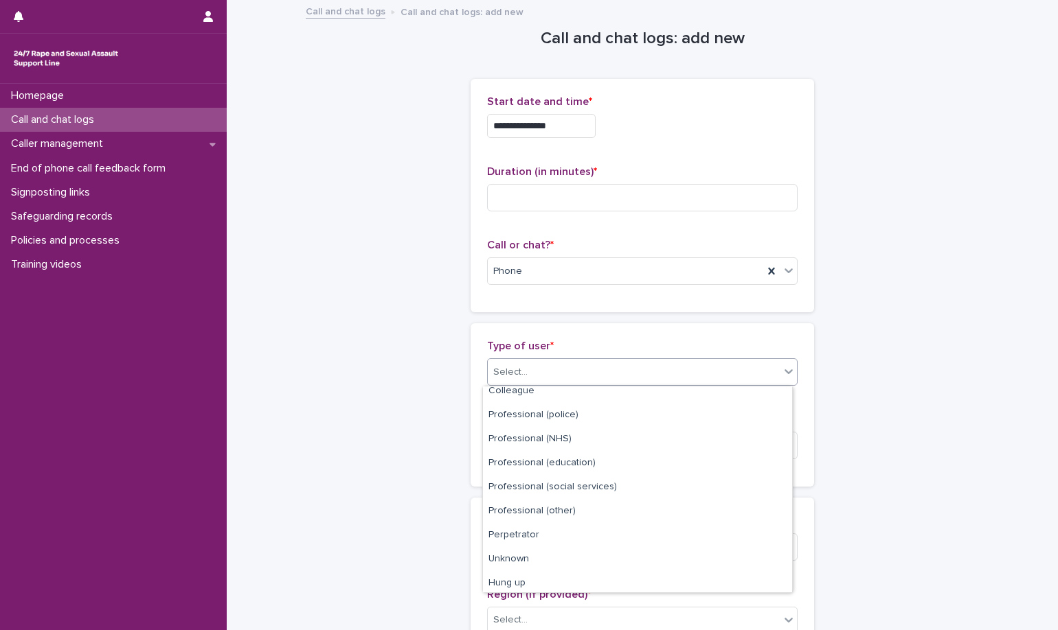
scroll to position [155, 0]
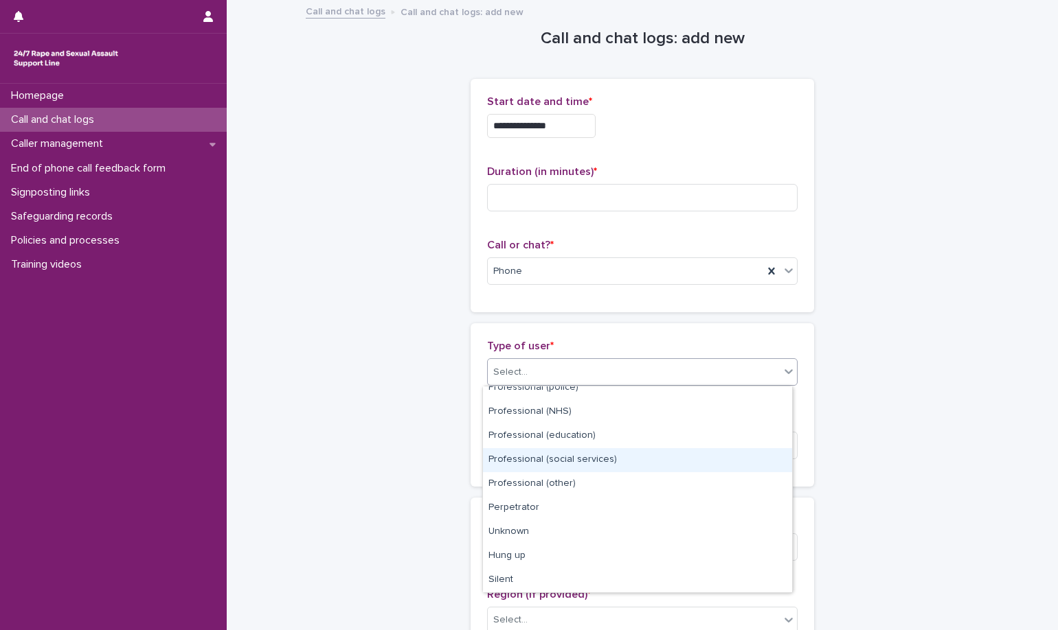
click at [646, 373] on div "Select..." at bounding box center [634, 372] width 292 height 23
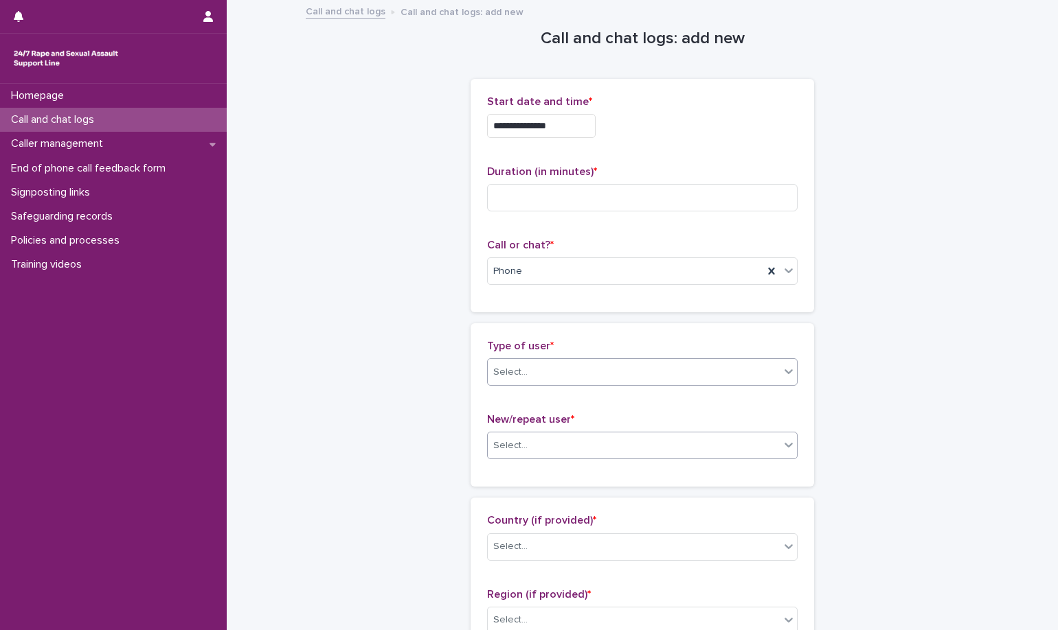
click at [630, 451] on div "Select..." at bounding box center [634, 446] width 292 height 23
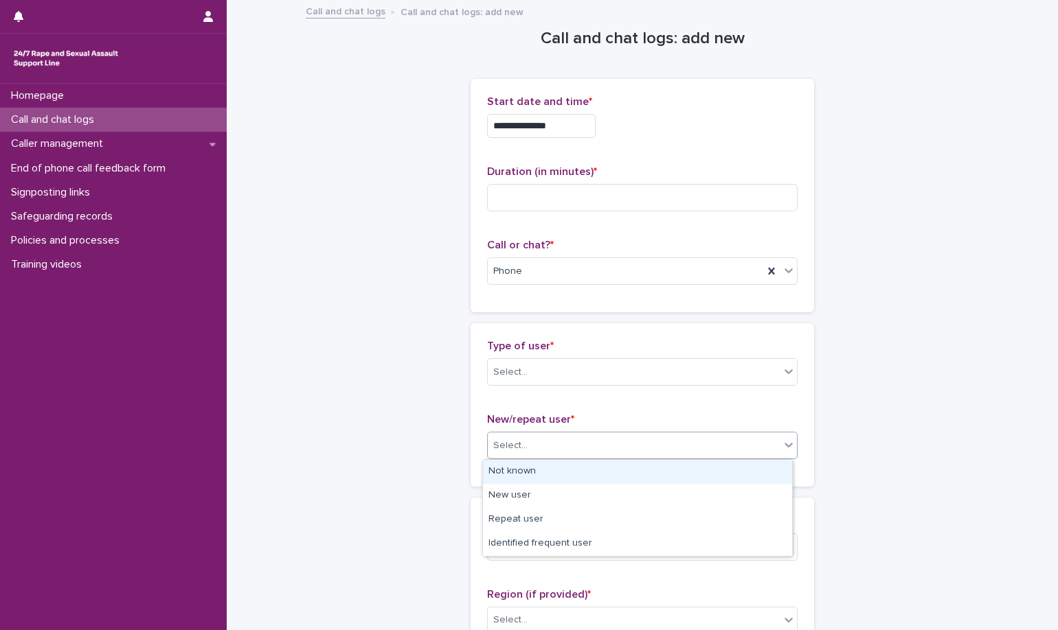
click at [618, 469] on div "Not known" at bounding box center [637, 472] width 309 height 24
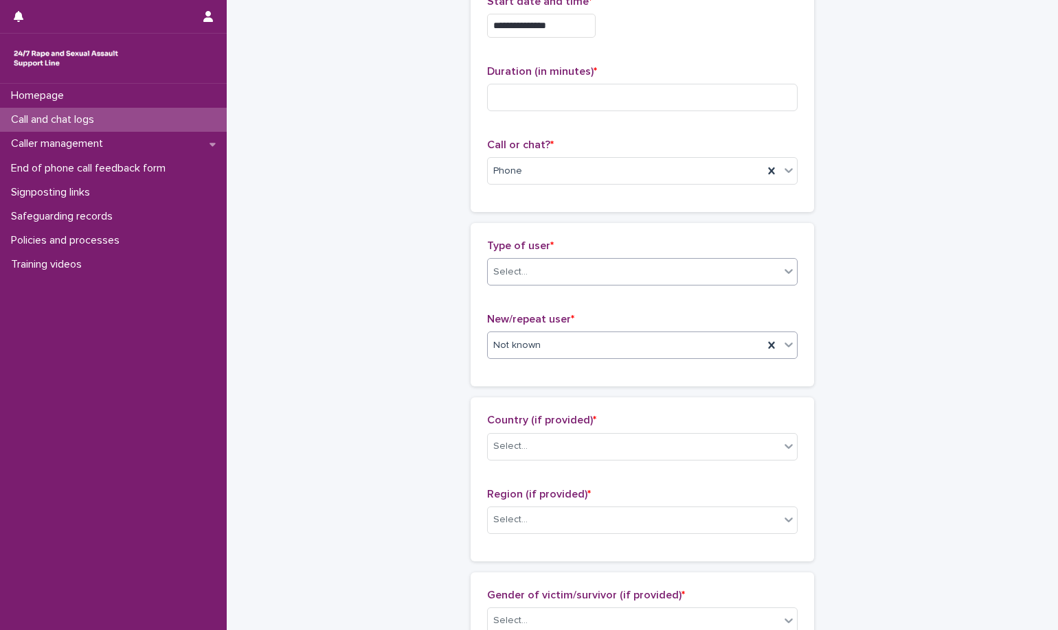
scroll to position [0, 0]
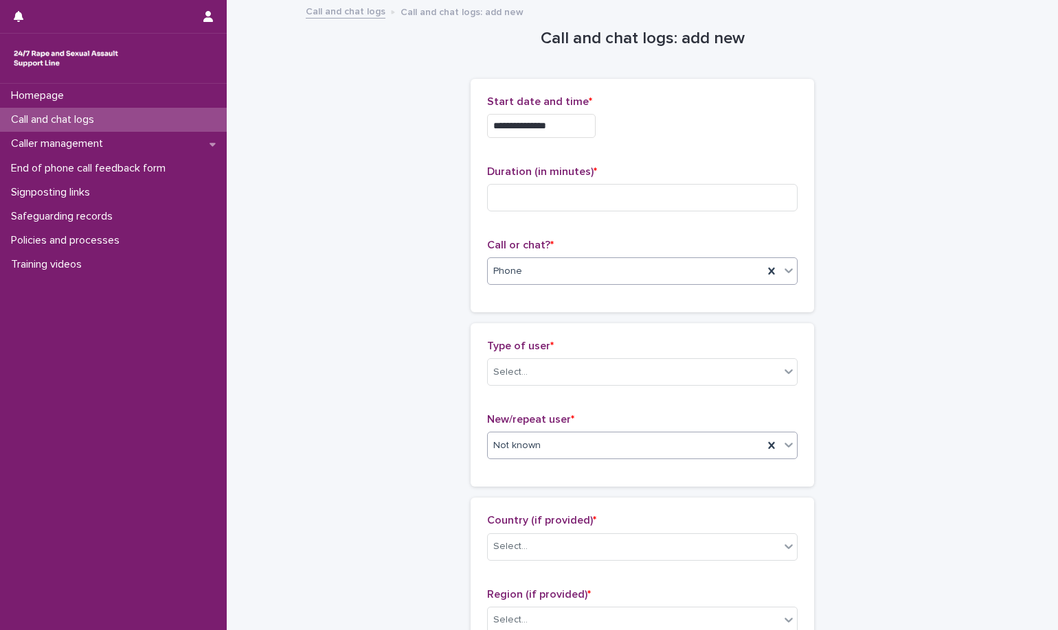
click at [608, 258] on div "Phone" at bounding box center [642, 271] width 310 height 27
click at [597, 299] on div "Phone" at bounding box center [637, 298] width 309 height 24
click at [604, 383] on div "Select..." at bounding box center [634, 372] width 292 height 23
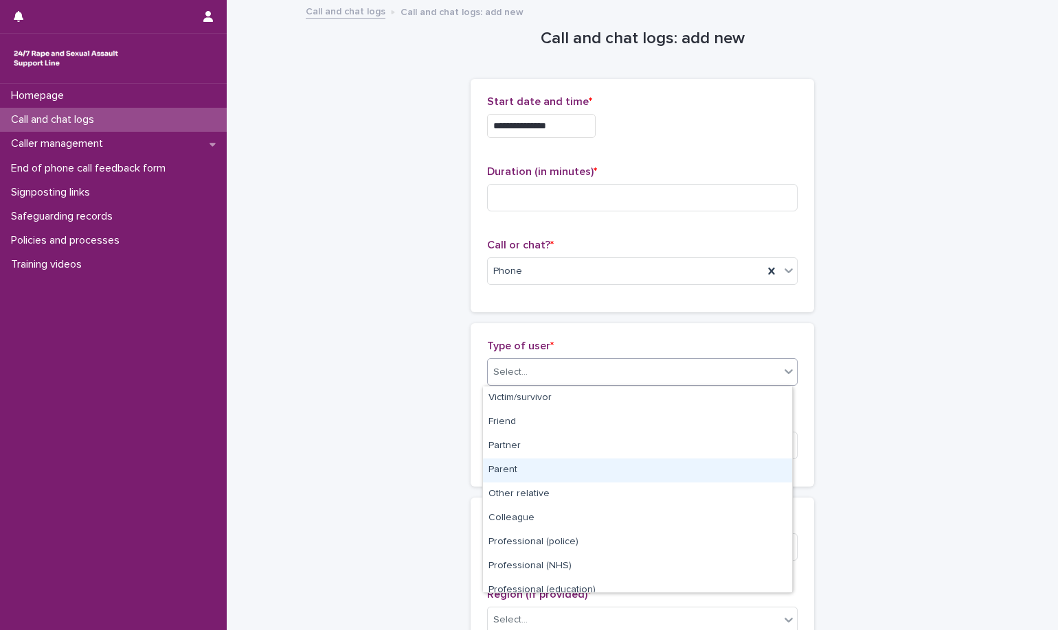
scroll to position [155, 0]
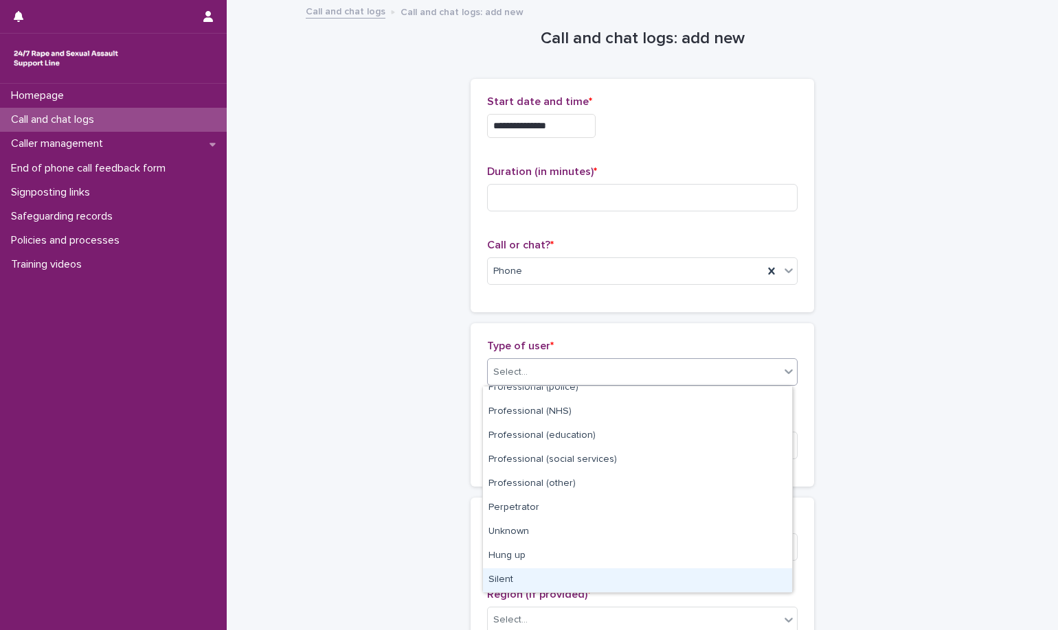
click at [596, 586] on div "Silent" at bounding box center [637, 581] width 309 height 24
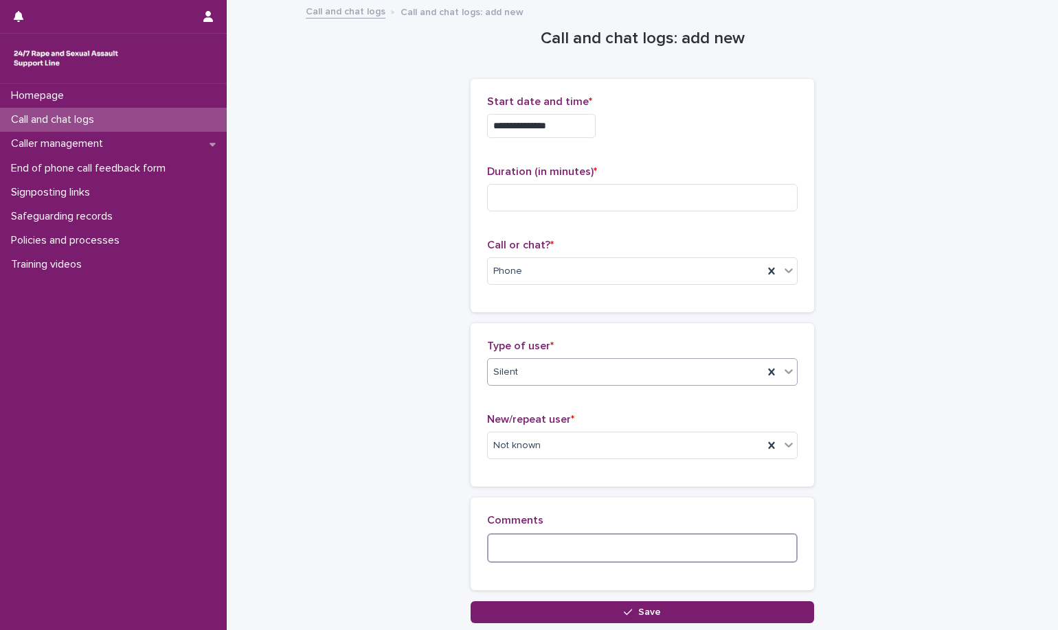
click at [535, 552] on textarea at bounding box center [642, 549] width 310 height 30
type textarea "**********"
click at [639, 194] on input at bounding box center [642, 197] width 310 height 27
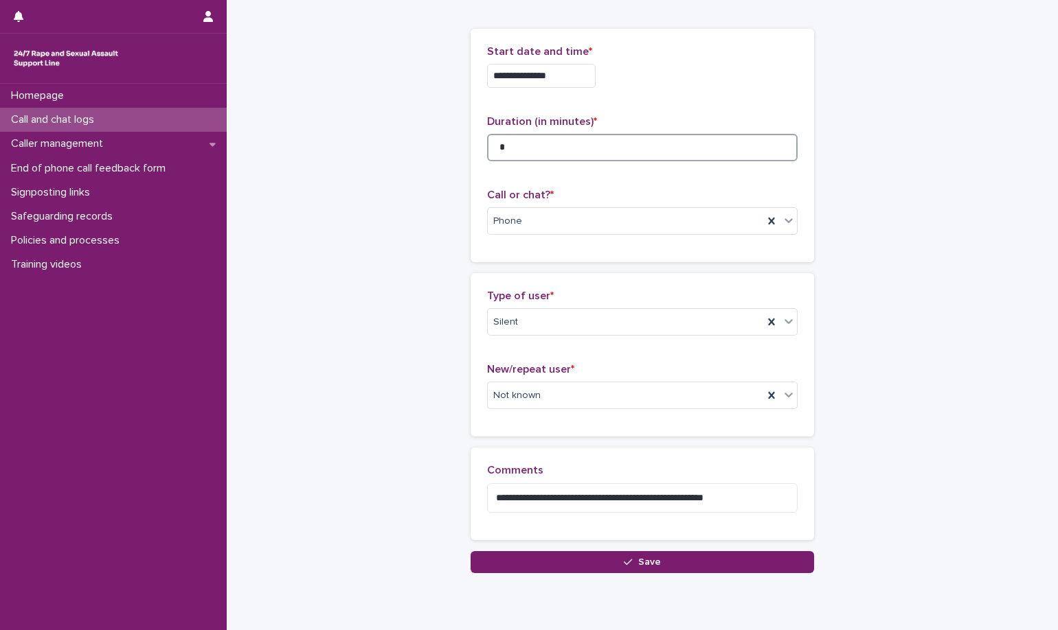
scroll to position [100, 0]
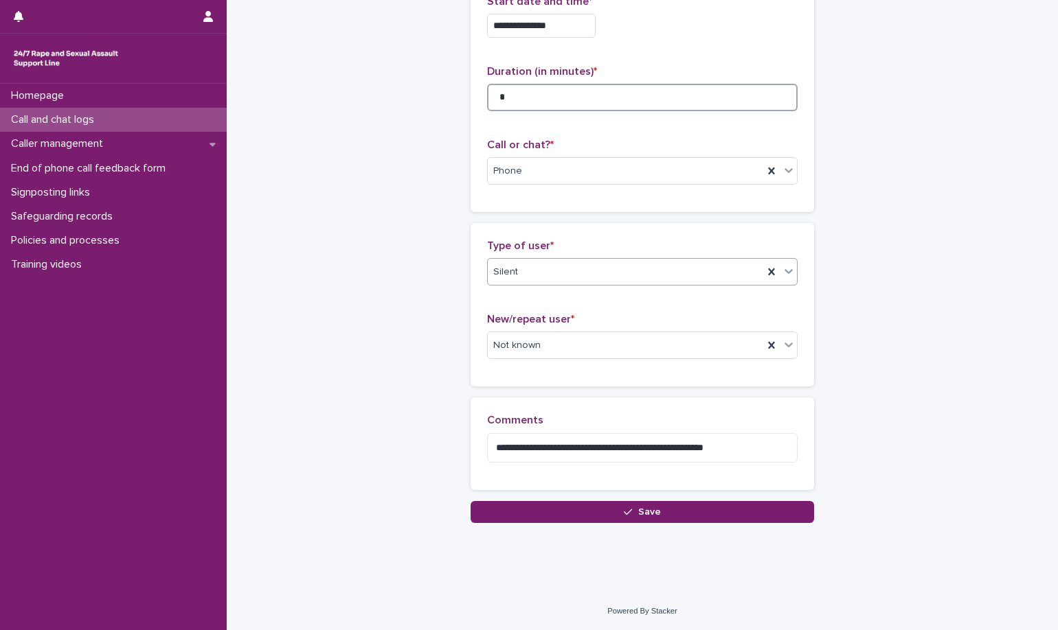
type input "*"
click at [588, 277] on div "Silent" at bounding box center [625, 272] width 275 height 23
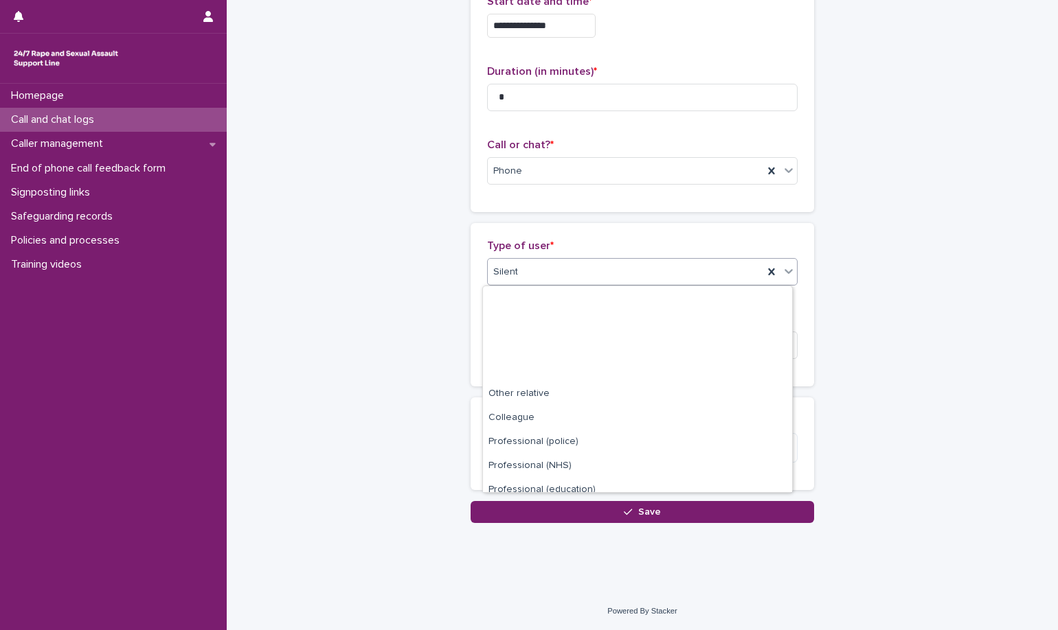
scroll to position [155, 0]
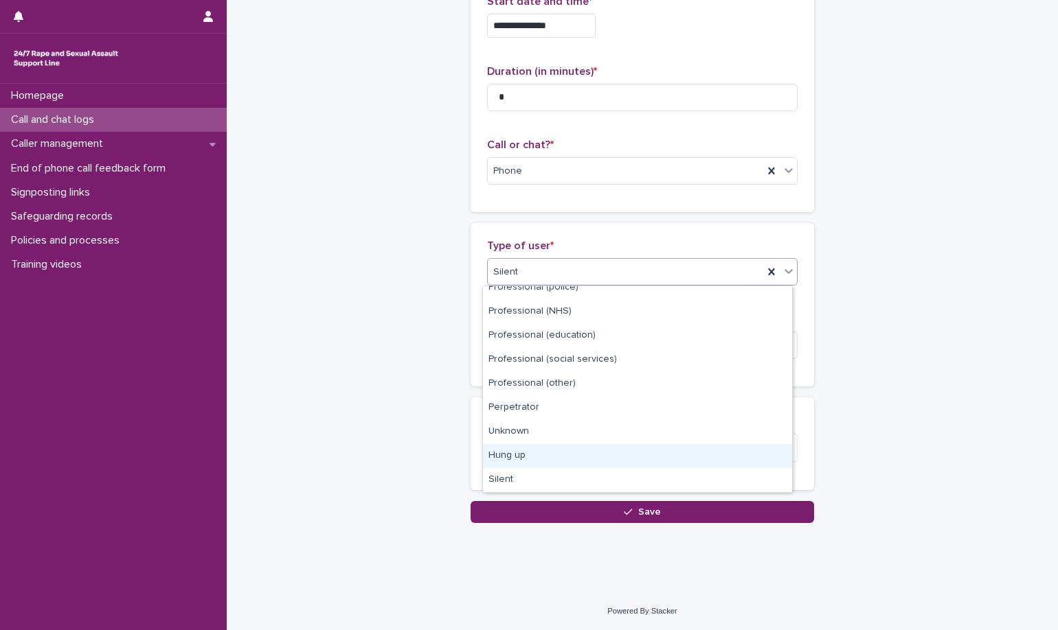
click at [566, 456] on div "Hung up" at bounding box center [637, 456] width 309 height 24
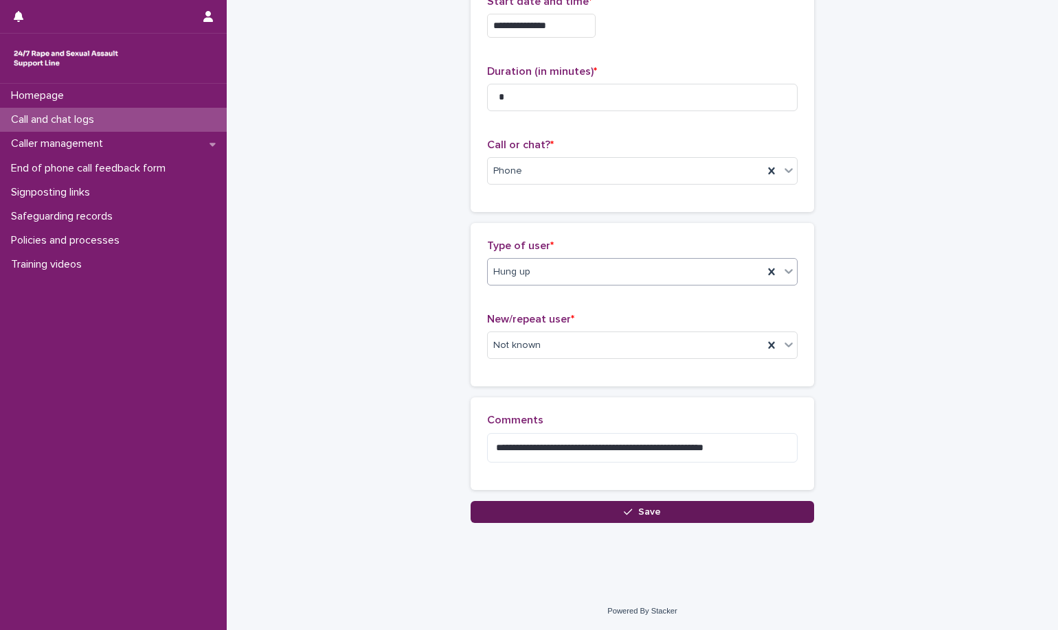
click at [584, 510] on button "Save" at bounding box center [641, 512] width 343 height 22
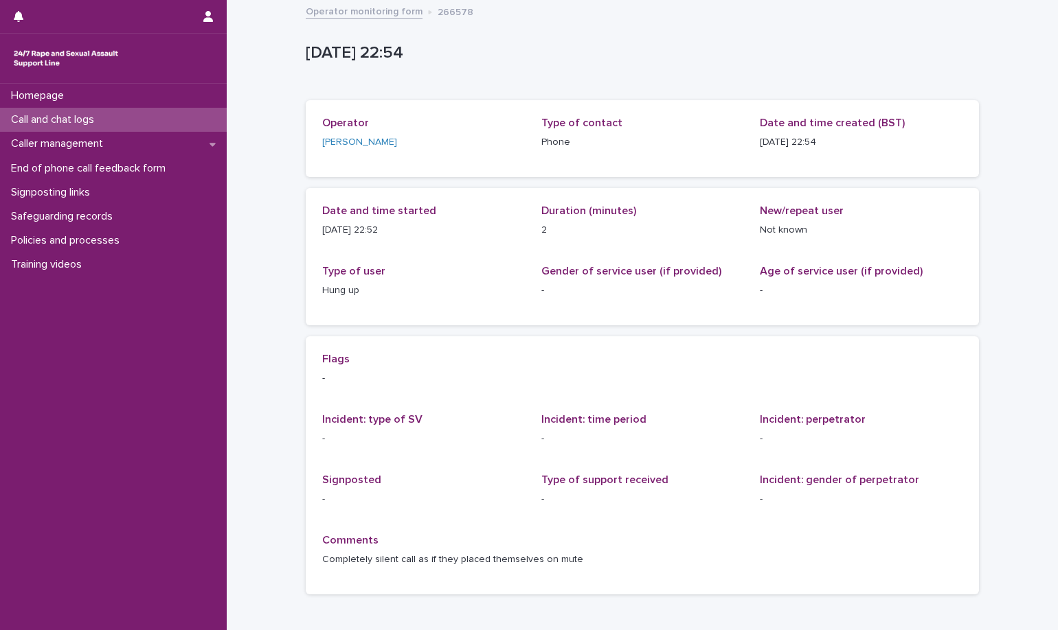
click at [337, 9] on link "Operator monitoring form" at bounding box center [364, 11] width 117 height 16
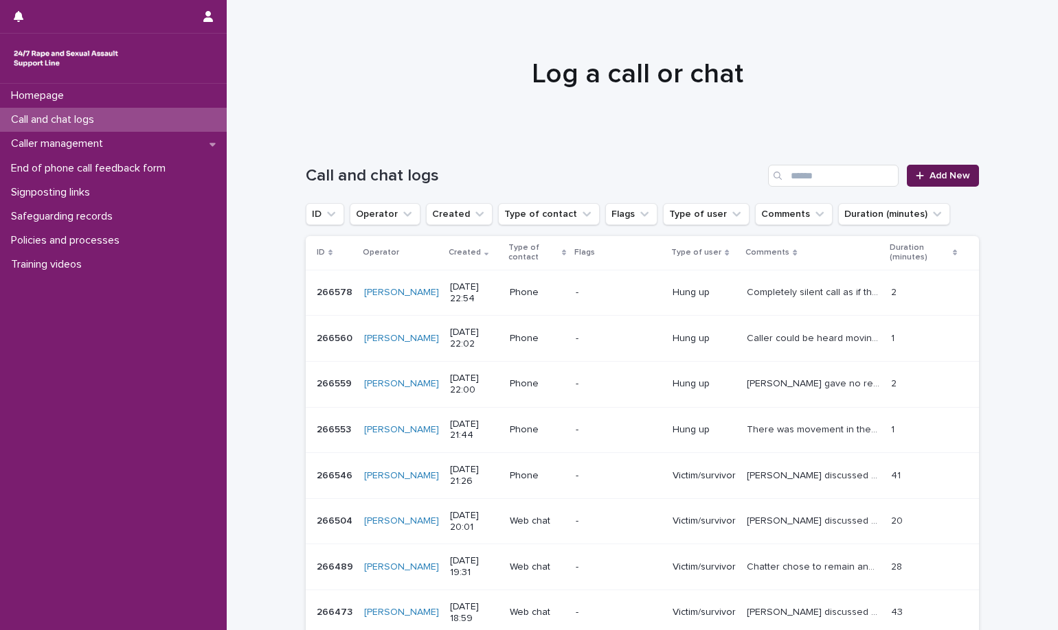
click at [939, 177] on span "Add New" at bounding box center [949, 176] width 41 height 10
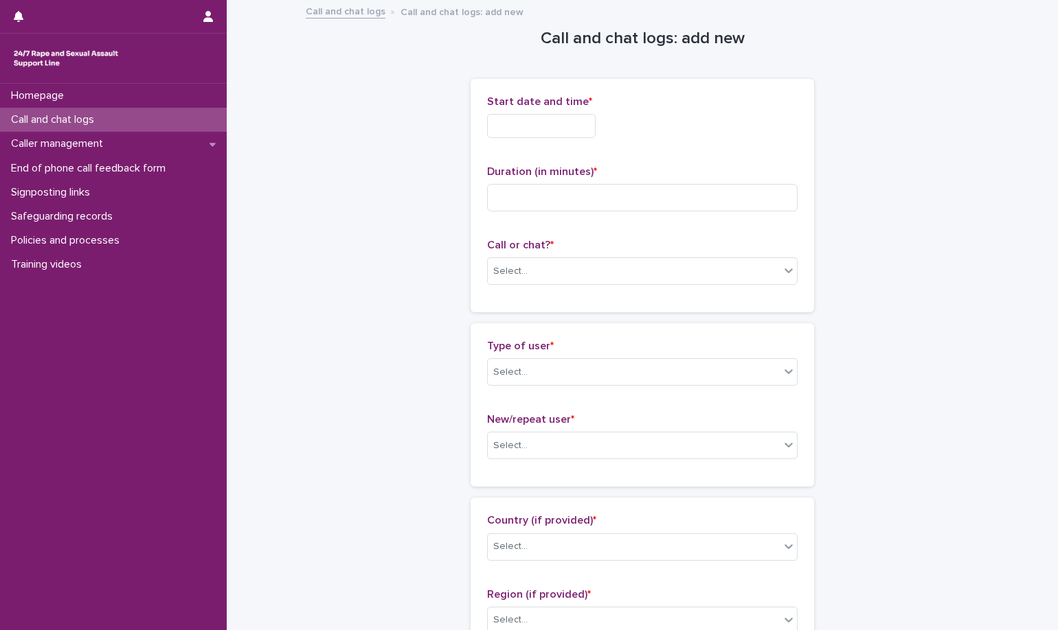
click at [701, 289] on div "Call or chat? * Select..." at bounding box center [642, 267] width 310 height 57
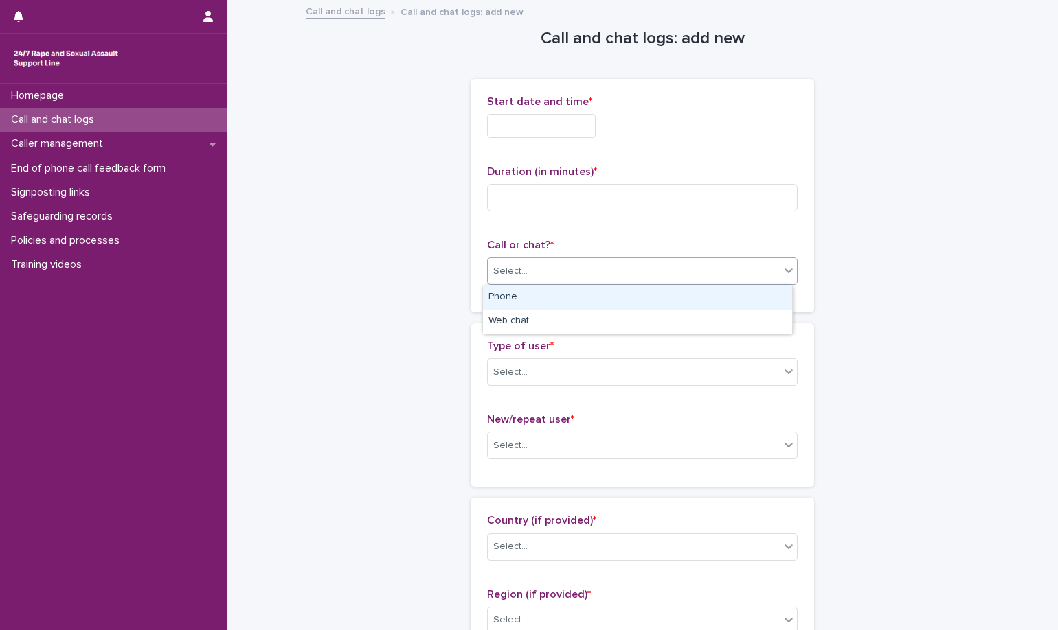
click at [713, 282] on div "Select..." at bounding box center [634, 271] width 292 height 23
click at [682, 288] on div "Phone" at bounding box center [637, 298] width 309 height 24
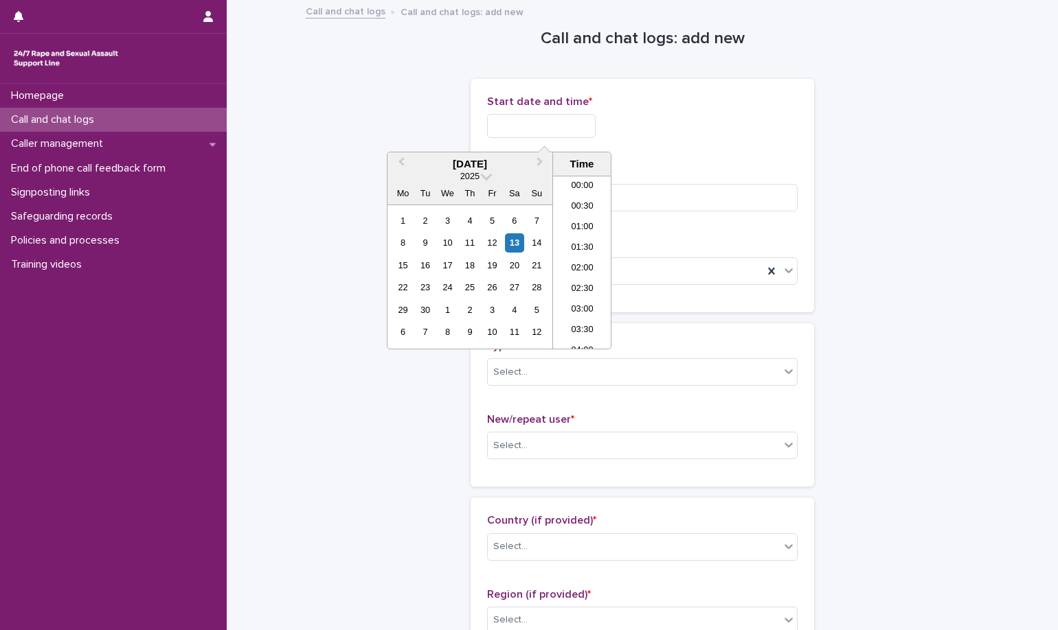
click at [570, 120] on input "text" at bounding box center [541, 126] width 109 height 24
click at [575, 273] on li "22:00" at bounding box center [582, 276] width 58 height 21
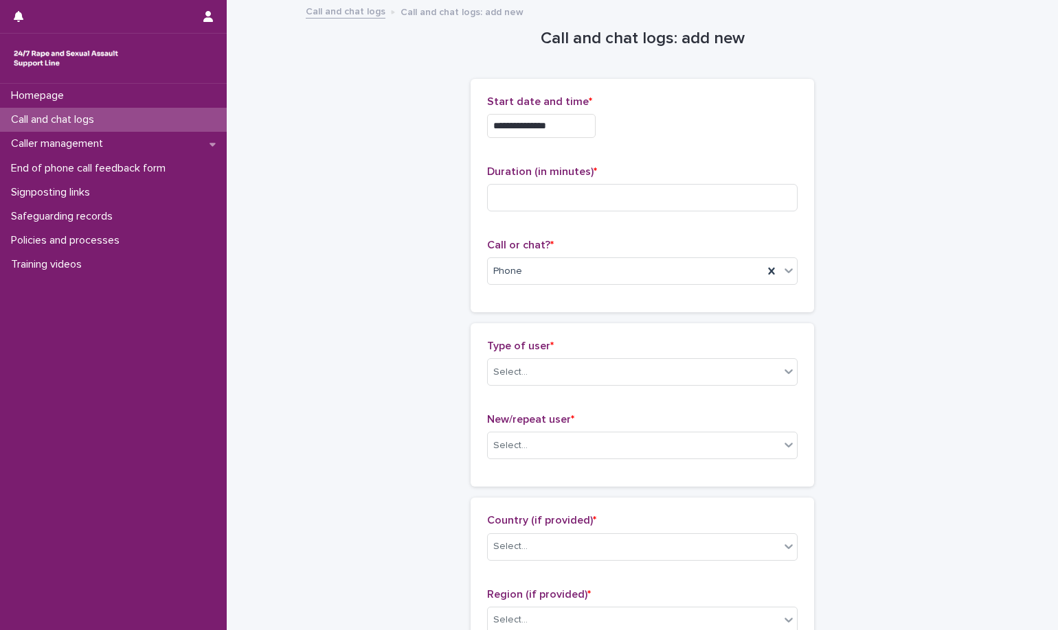
click at [583, 139] on div "**********" at bounding box center [642, 122] width 310 height 54
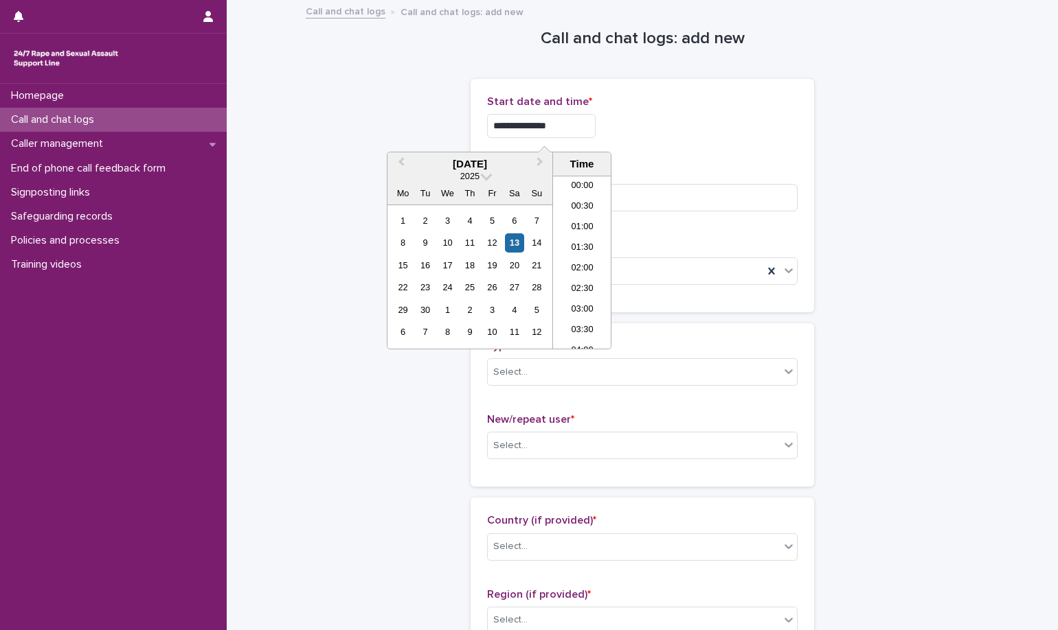
click at [589, 122] on input "**********" at bounding box center [541, 126] width 109 height 24
type input "**********"
click at [664, 133] on div "**********" at bounding box center [642, 126] width 310 height 24
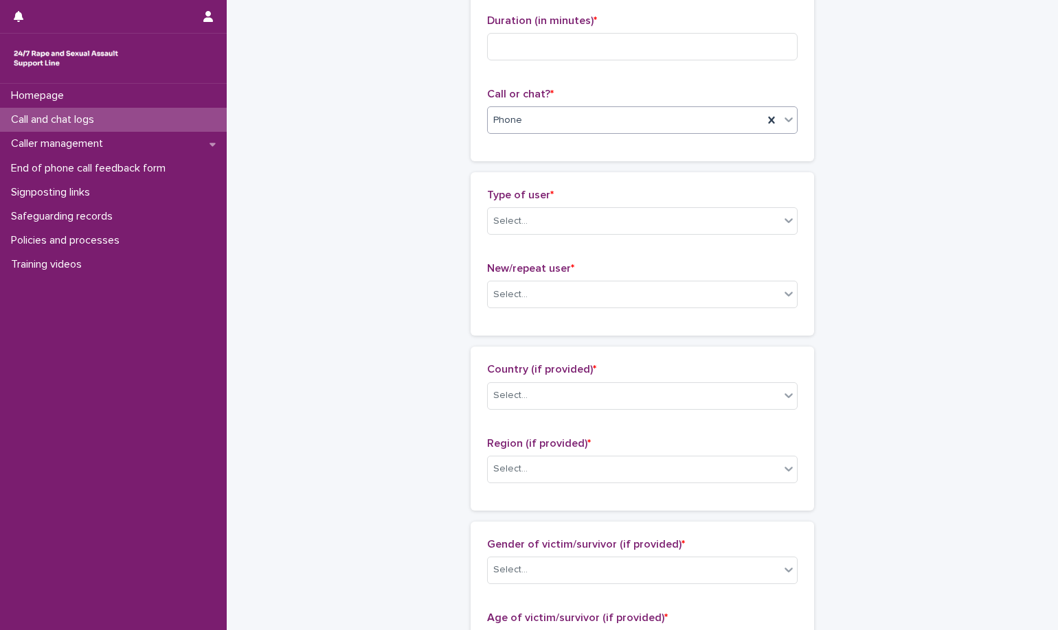
scroll to position [0, 0]
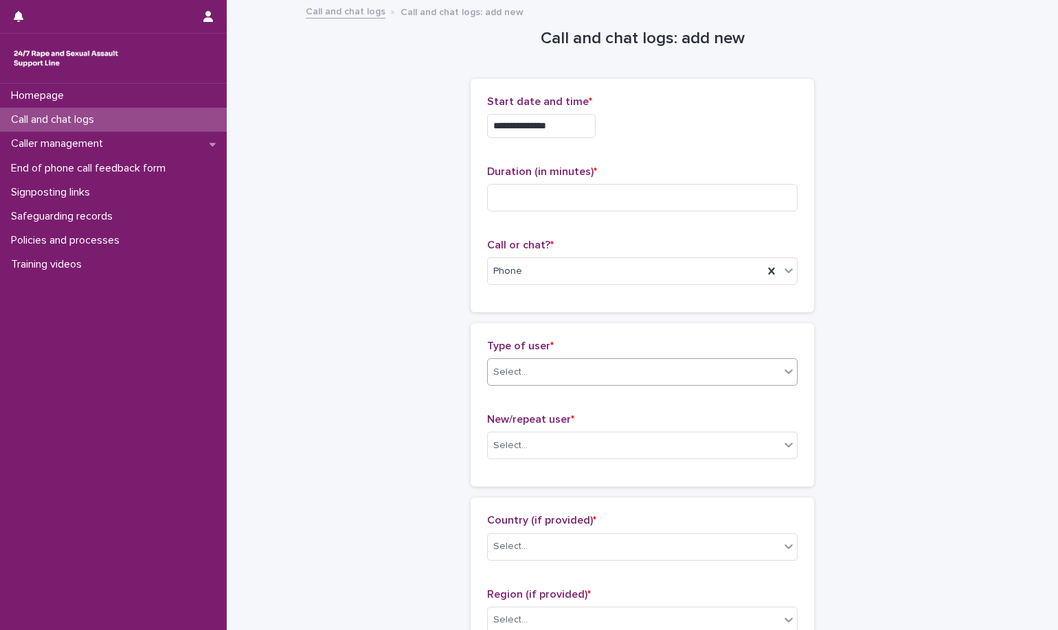
click at [603, 376] on div "Select..." at bounding box center [634, 372] width 292 height 23
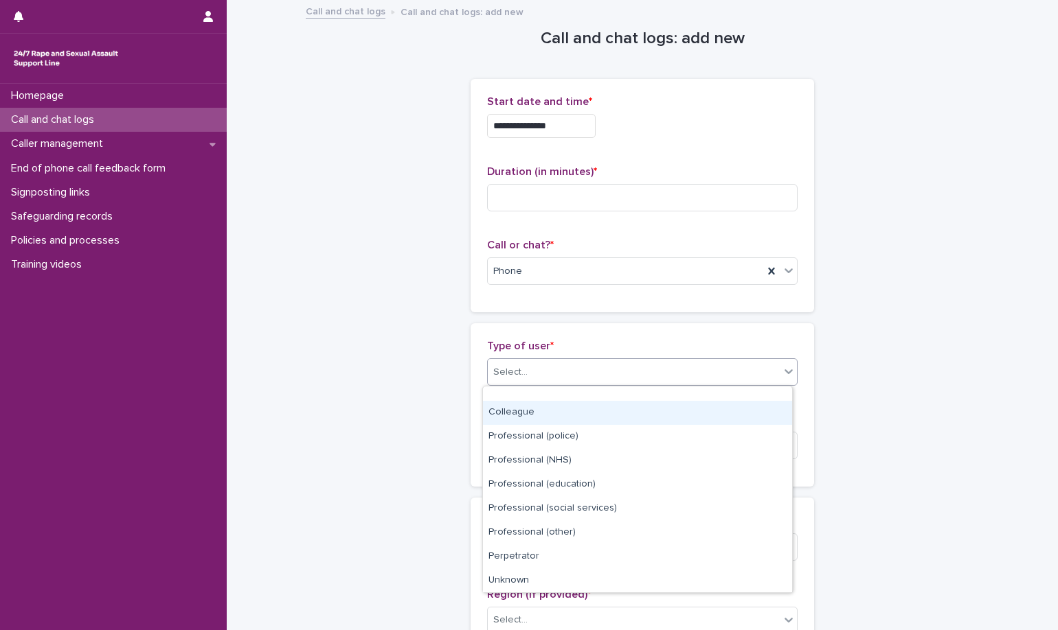
scroll to position [155, 0]
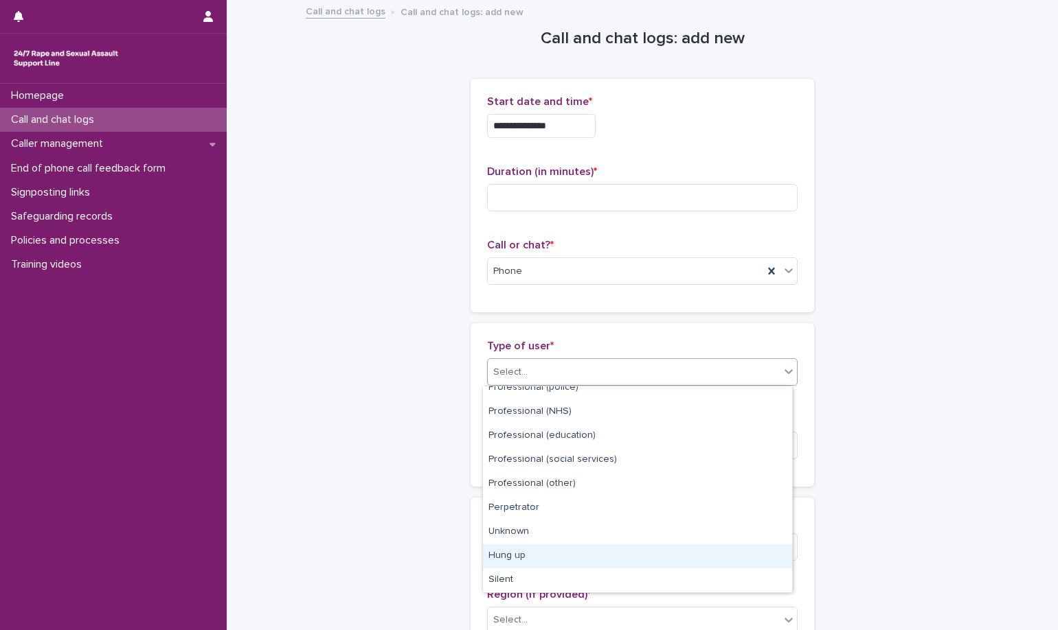
click at [577, 551] on div "Hung up" at bounding box center [637, 557] width 309 height 24
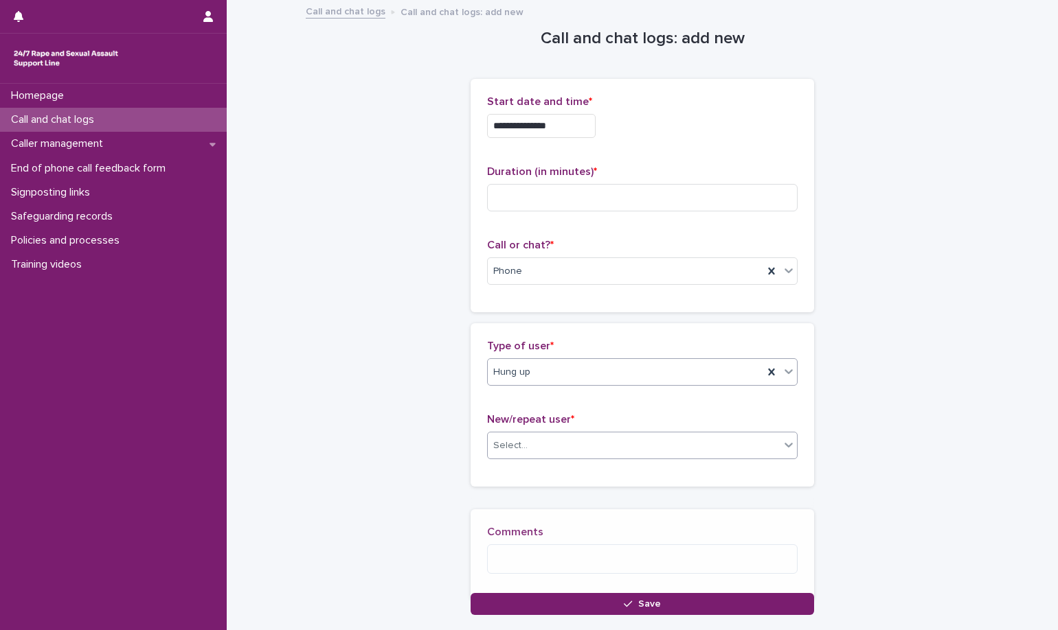
click at [601, 453] on div "Select..." at bounding box center [634, 446] width 292 height 23
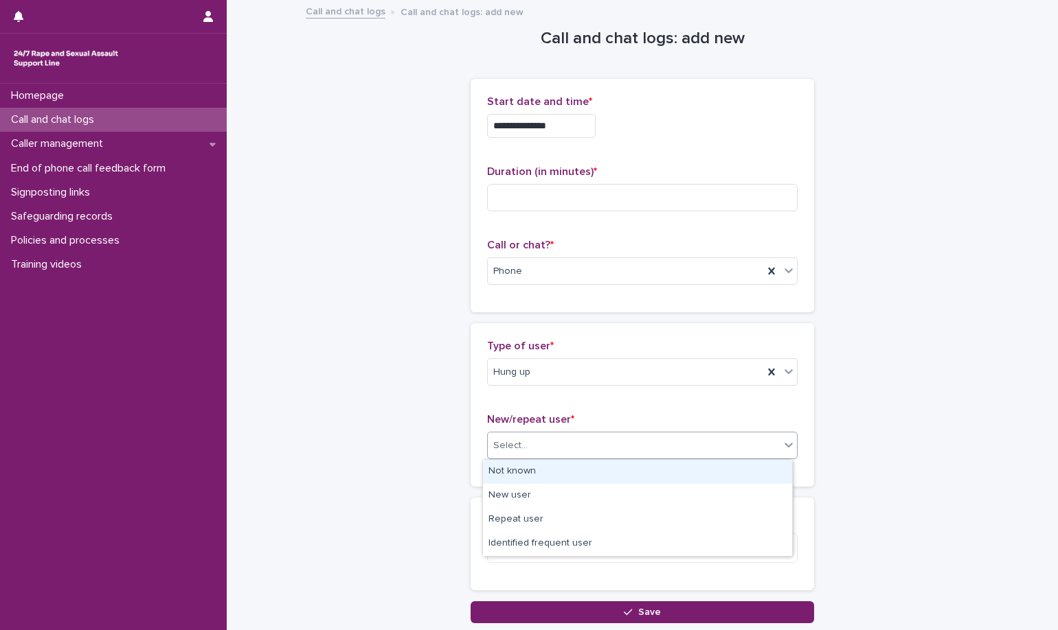
click at [597, 475] on div "Not known" at bounding box center [637, 472] width 309 height 24
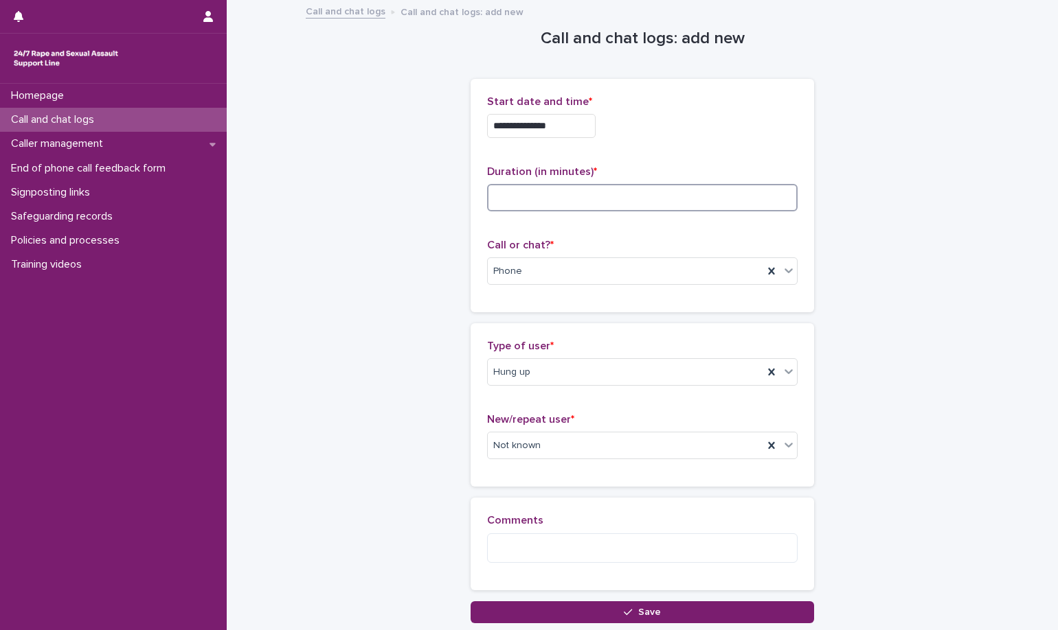
click at [639, 207] on input at bounding box center [642, 197] width 310 height 27
click at [659, 205] on input at bounding box center [642, 197] width 310 height 27
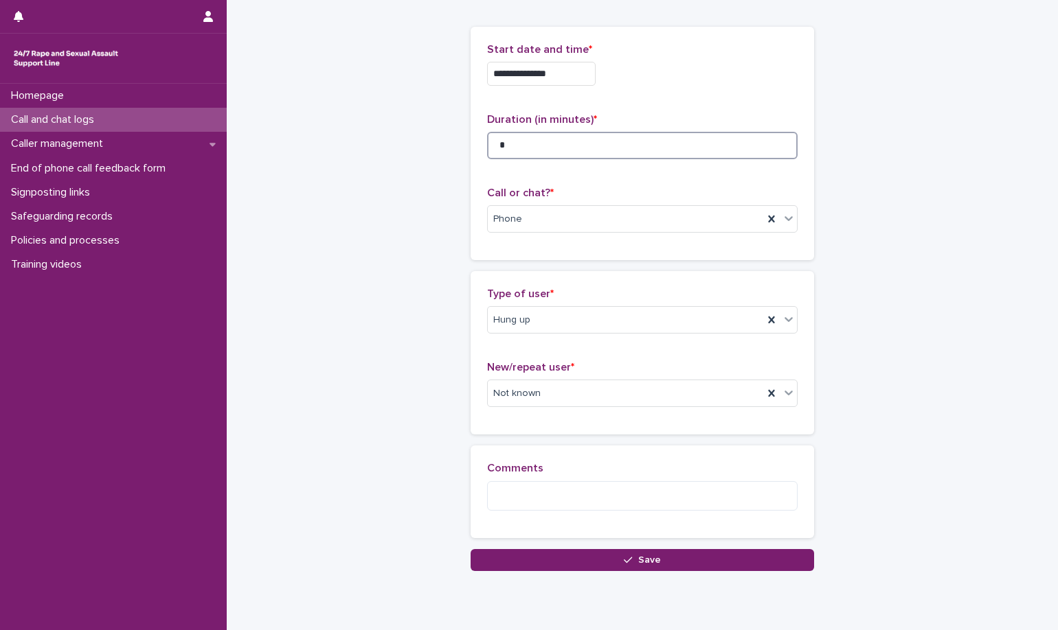
scroll to position [100, 0]
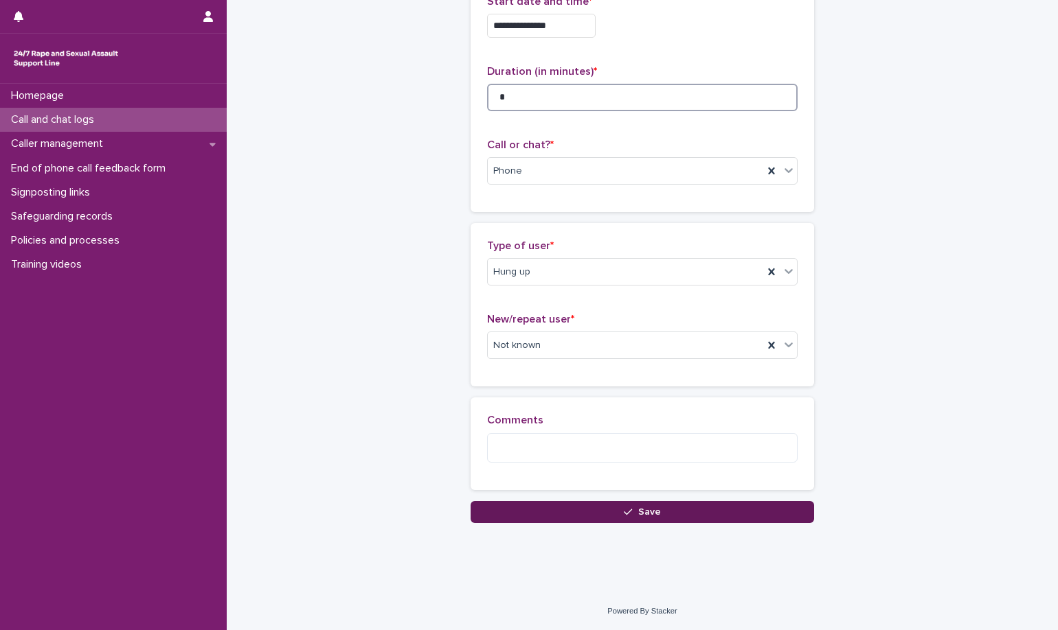
type input "*"
click at [668, 516] on button "Save" at bounding box center [641, 512] width 343 height 22
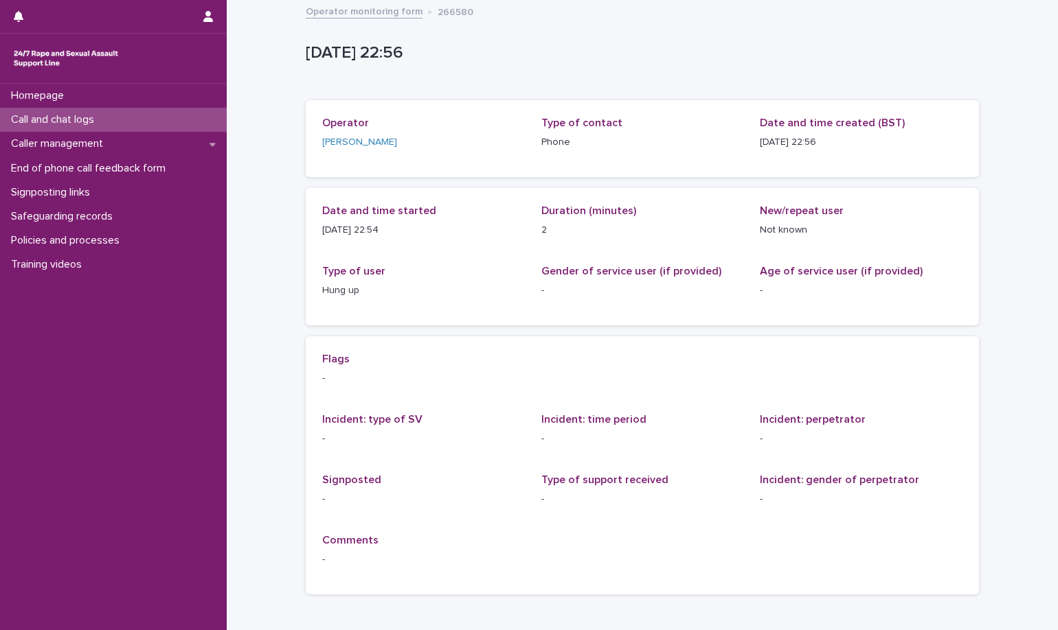
click at [383, 9] on link "Operator monitoring form" at bounding box center [364, 11] width 117 height 16
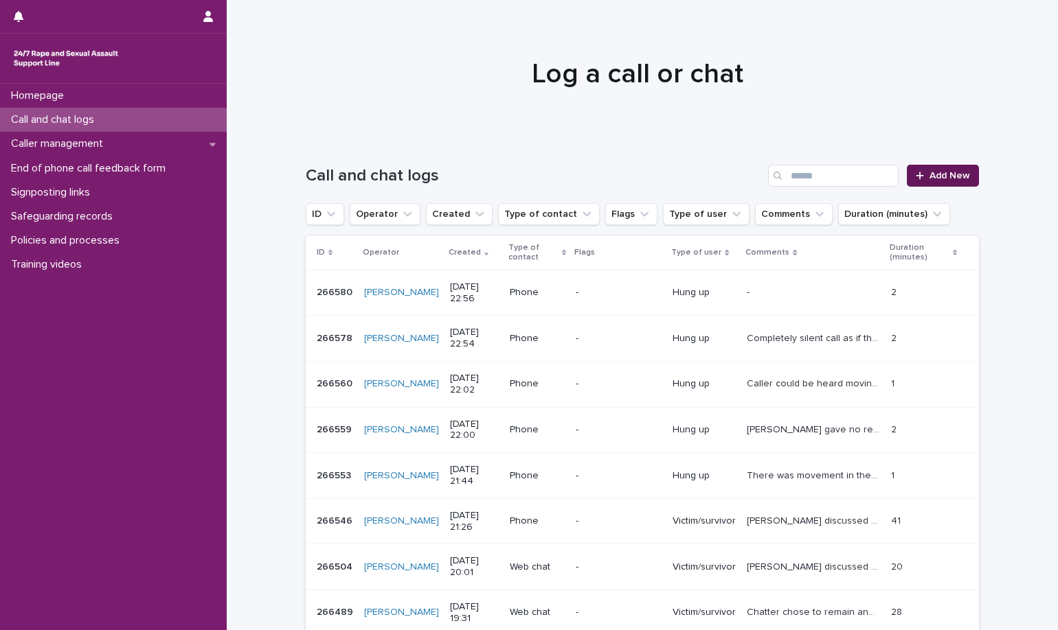
click at [939, 166] on link "Add New" at bounding box center [943, 176] width 72 height 22
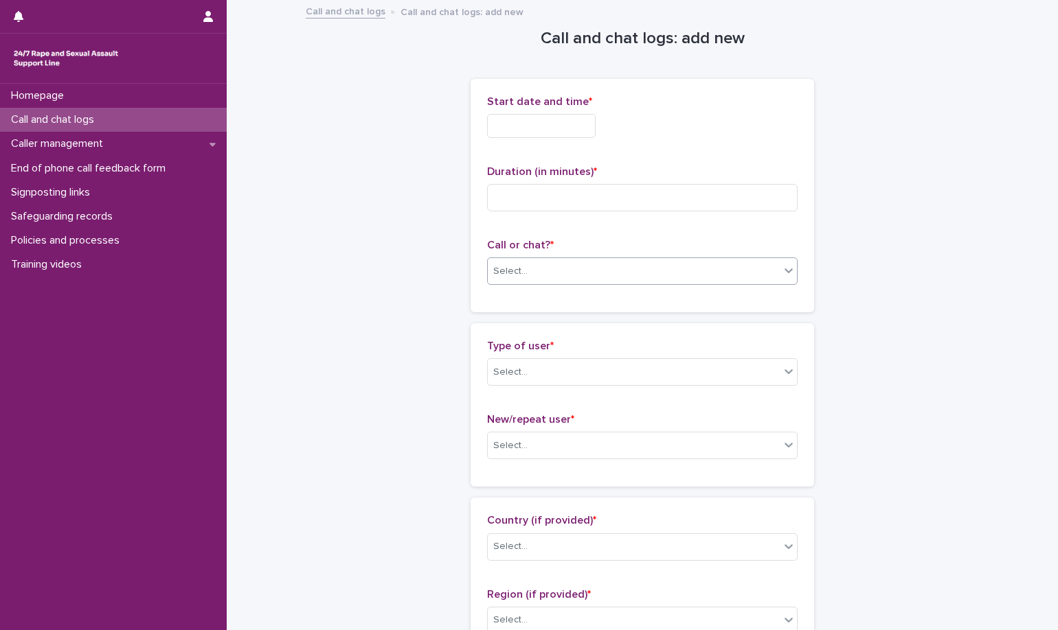
click at [545, 277] on div "Select..." at bounding box center [634, 271] width 292 height 23
click at [547, 301] on div "Phone" at bounding box center [637, 298] width 309 height 24
click at [551, 128] on input "text" at bounding box center [541, 126] width 109 height 24
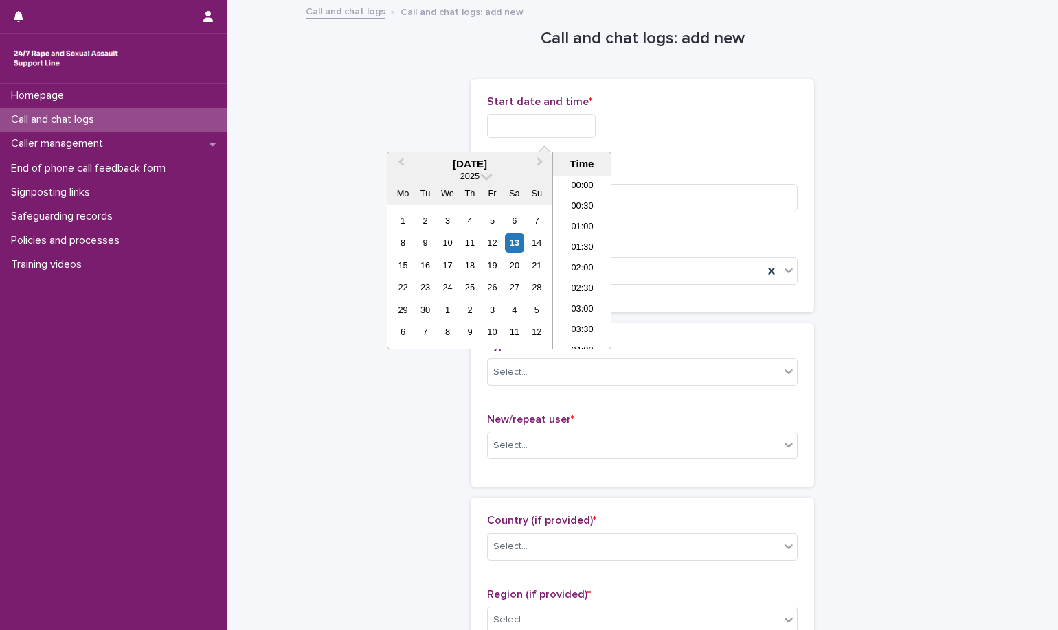
scroll to position [817, 0]
click at [571, 280] on li "22:00" at bounding box center [582, 276] width 58 height 21
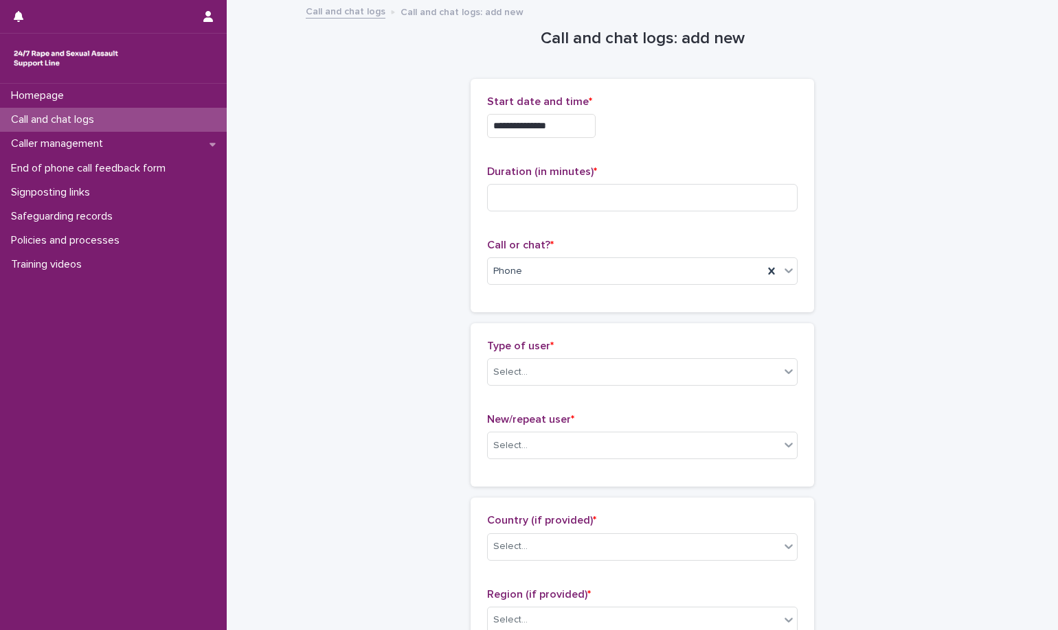
click at [595, 128] on input "**********" at bounding box center [541, 126] width 109 height 24
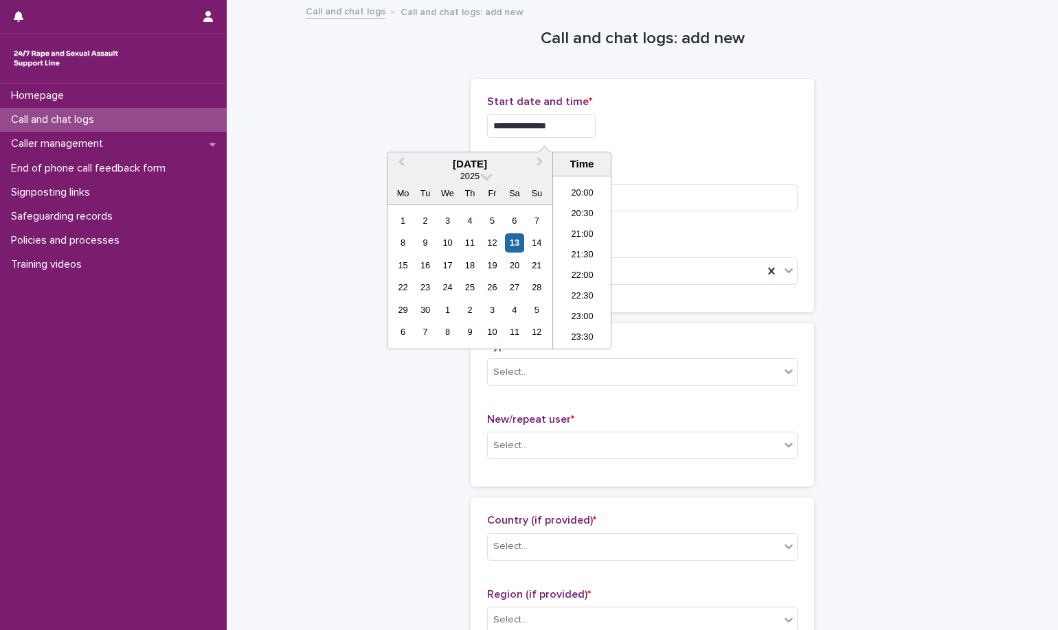
type input "**********"
click at [719, 137] on div "**********" at bounding box center [642, 126] width 310 height 24
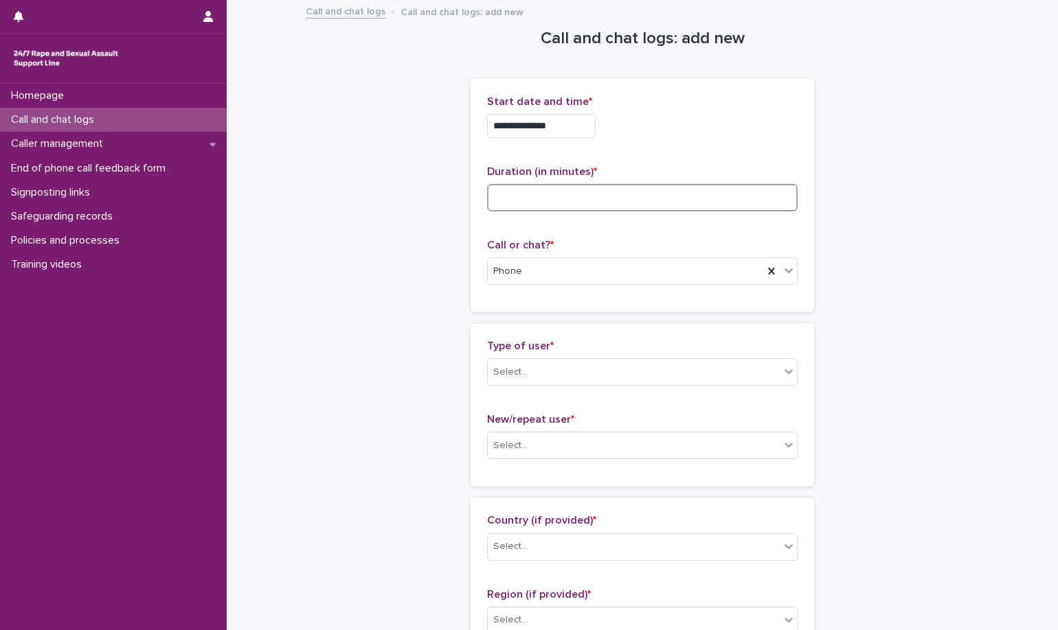
click at [546, 205] on input at bounding box center [642, 197] width 310 height 27
type input "*"
drag, startPoint x: 594, startPoint y: 357, endPoint x: 600, endPoint y: 365, distance: 9.9
click at [600, 362] on div "Type of user * Select..." at bounding box center [642, 368] width 310 height 57
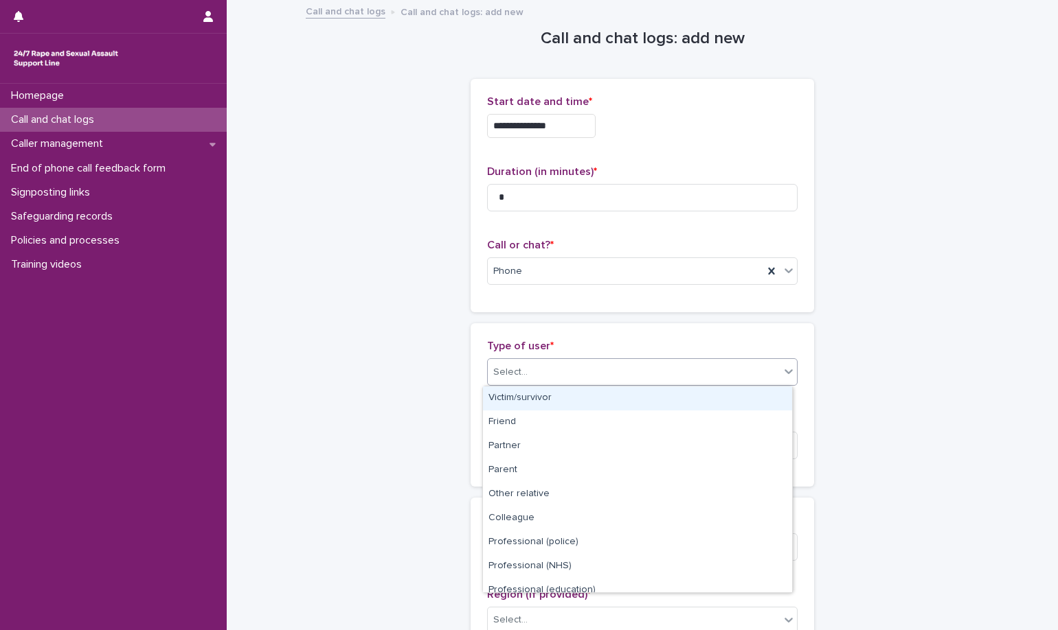
click at [595, 368] on div "Select..." at bounding box center [634, 372] width 292 height 23
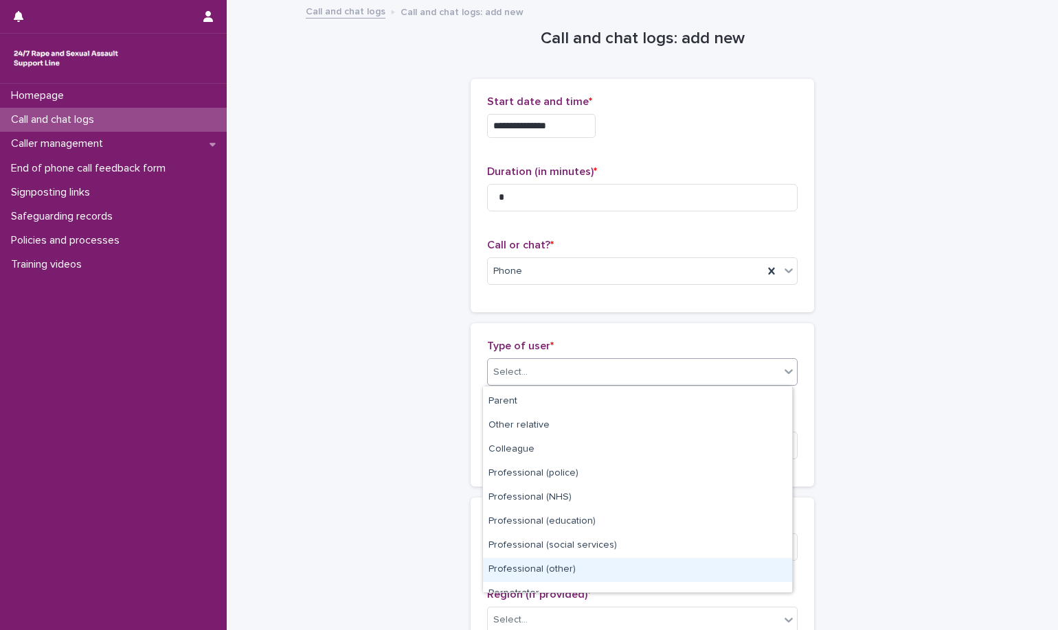
scroll to position [155, 0]
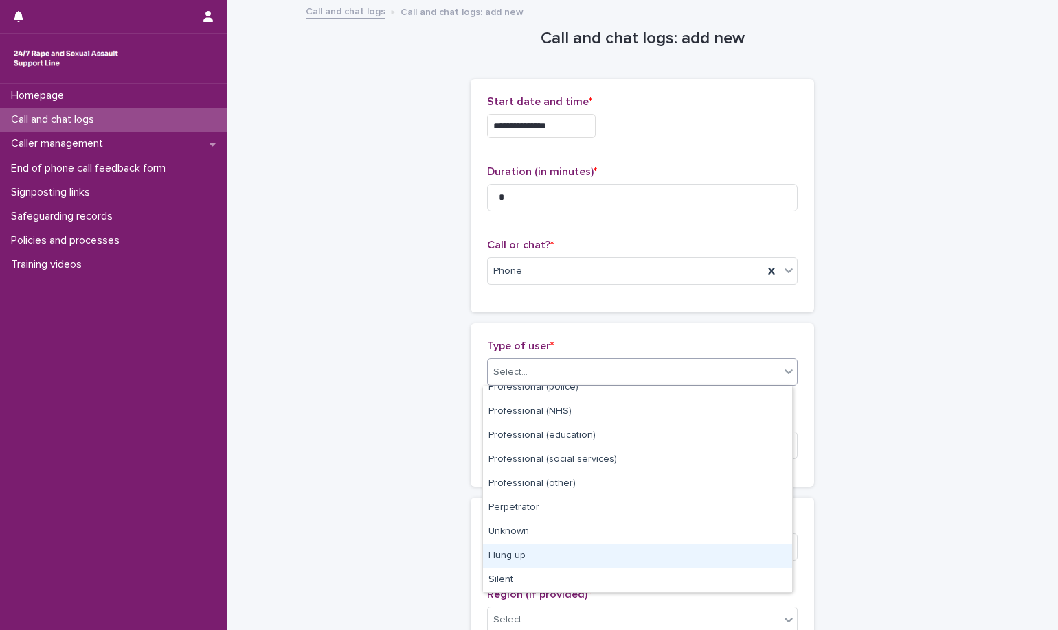
click at [596, 553] on div "Hung up" at bounding box center [637, 557] width 309 height 24
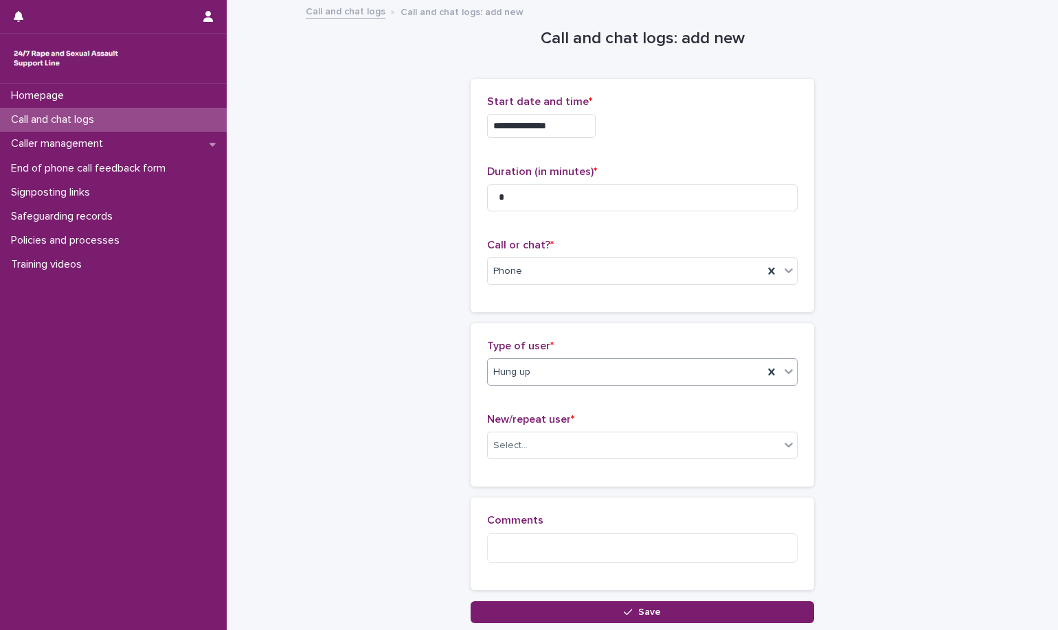
click at [606, 460] on div "New/repeat user * Select..." at bounding box center [642, 441] width 310 height 57
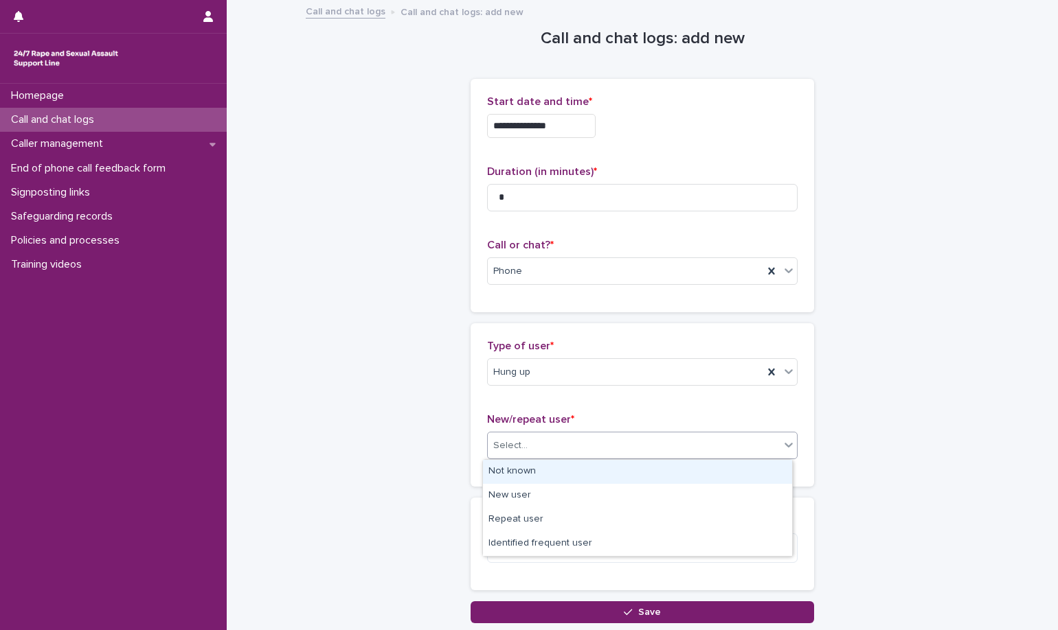
click at [607, 446] on div "Select..." at bounding box center [634, 446] width 292 height 23
click at [586, 477] on div "Not known" at bounding box center [637, 472] width 309 height 24
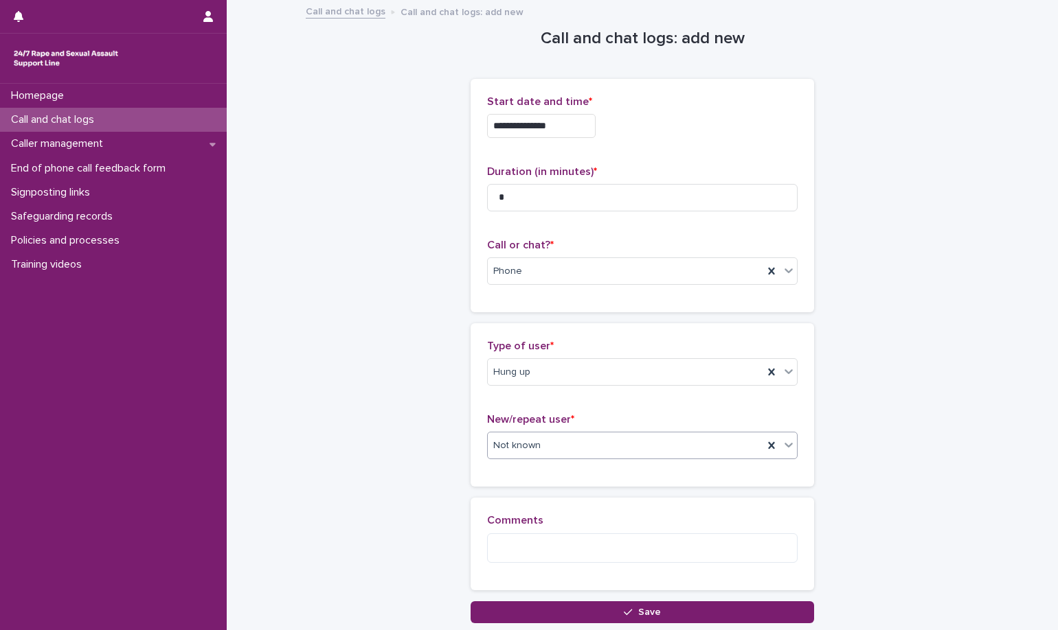
click at [578, 565] on div "Comments" at bounding box center [642, 543] width 310 height 59
click at [626, 540] on textarea at bounding box center [642, 549] width 310 height 30
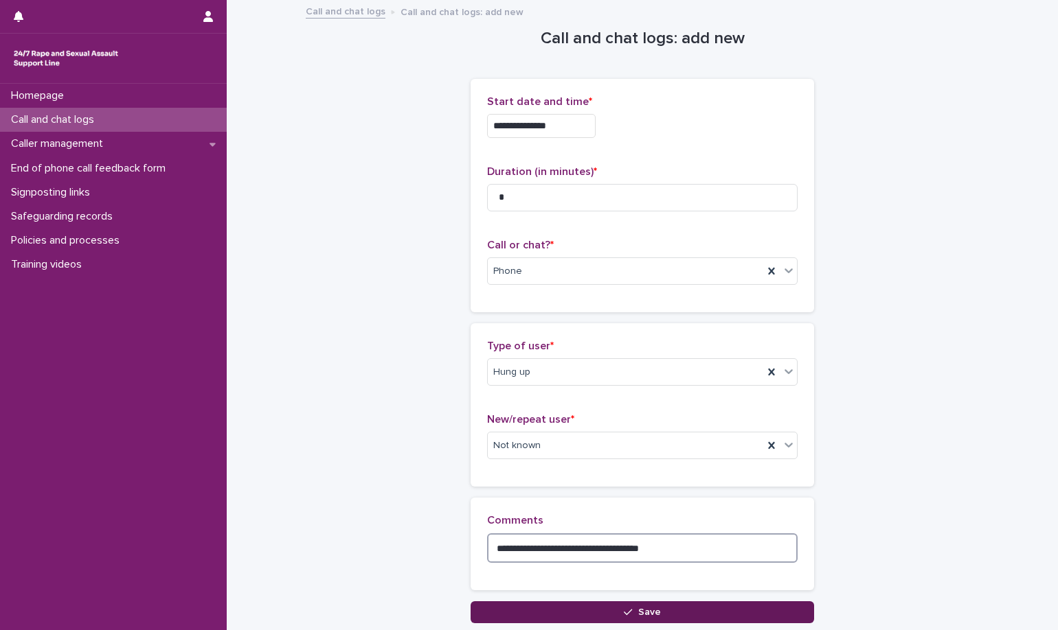
type textarea "**********"
click at [609, 617] on button "Save" at bounding box center [641, 613] width 343 height 22
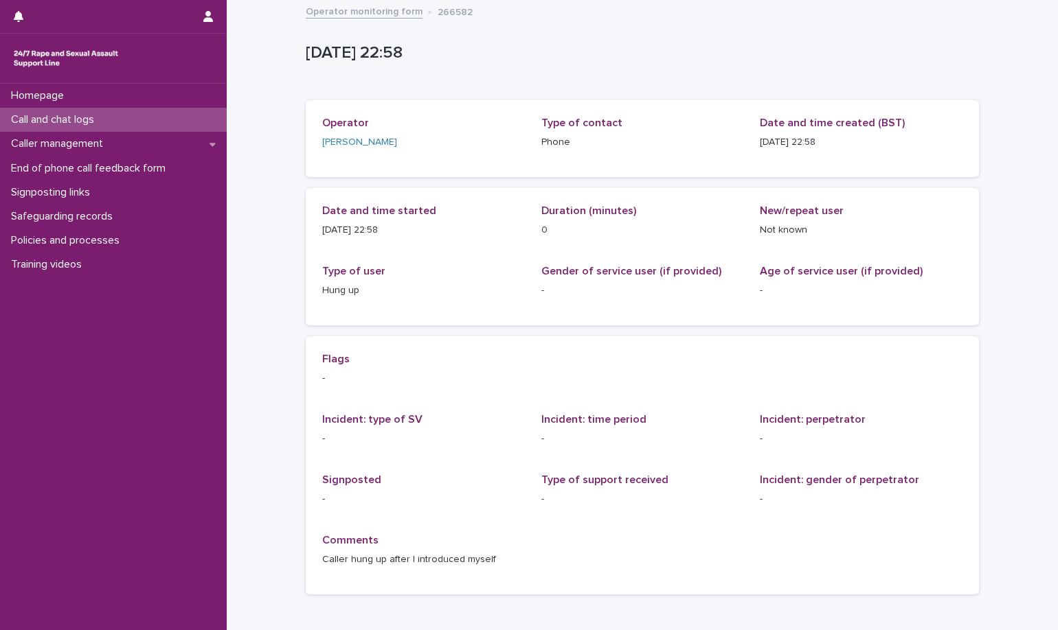
click at [363, 15] on link "Operator monitoring form" at bounding box center [364, 11] width 117 height 16
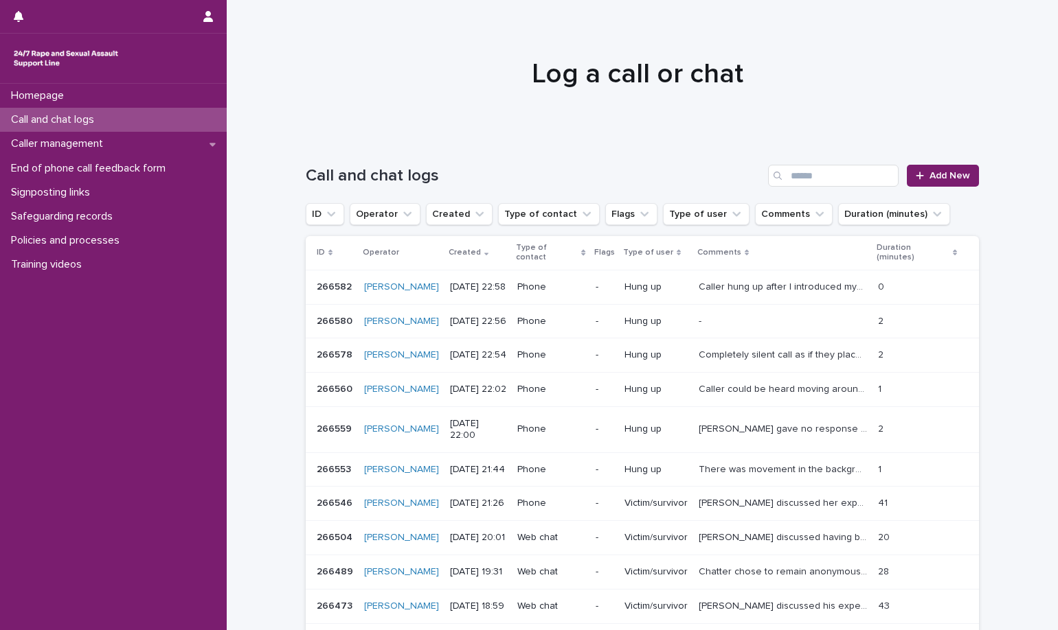
click at [782, 76] on h1 "Log a call or chat" at bounding box center [637, 74] width 673 height 33
click at [922, 178] on div at bounding box center [922, 176] width 14 height 10
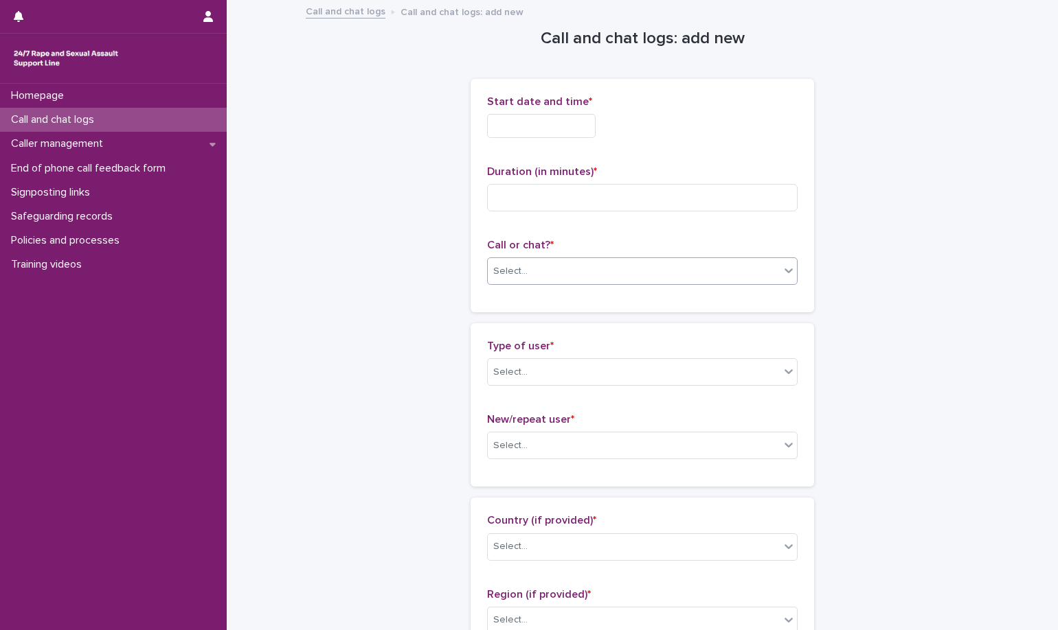
click at [662, 260] on div "Select..." at bounding box center [634, 271] width 292 height 23
click at [657, 280] on div "Select..." at bounding box center [634, 271] width 292 height 23
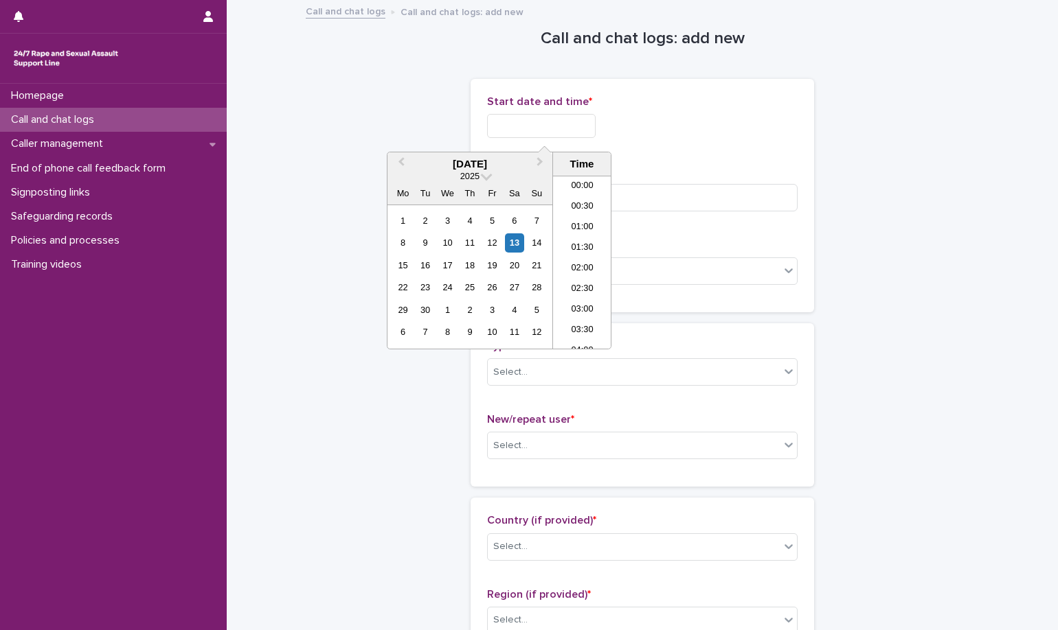
click at [584, 134] on input "text" at bounding box center [541, 126] width 109 height 24
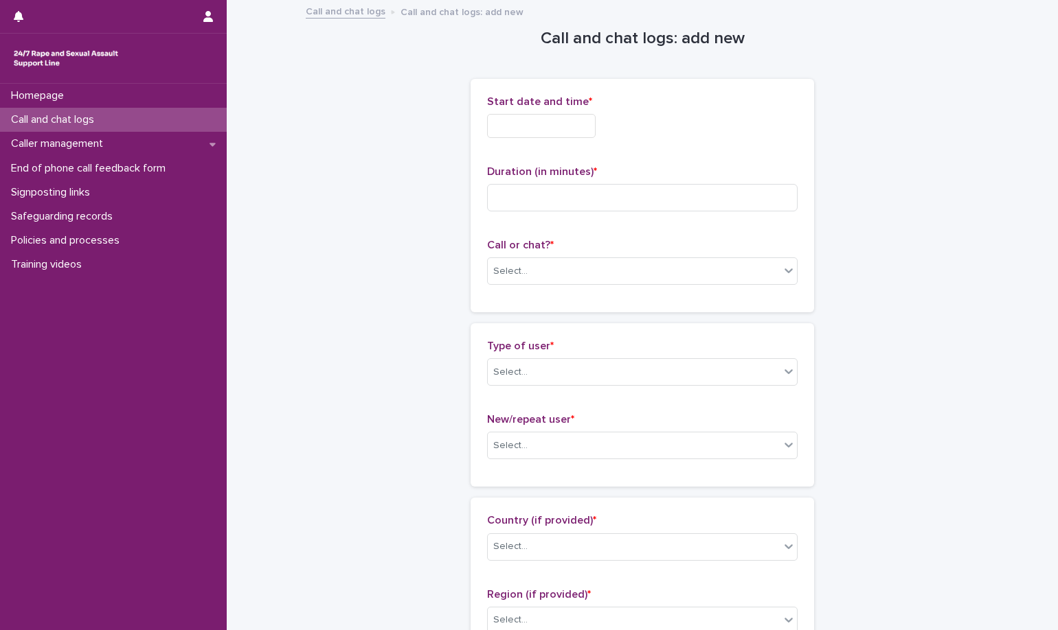
click at [641, 275] on div "Select..." at bounding box center [634, 271] width 292 height 23
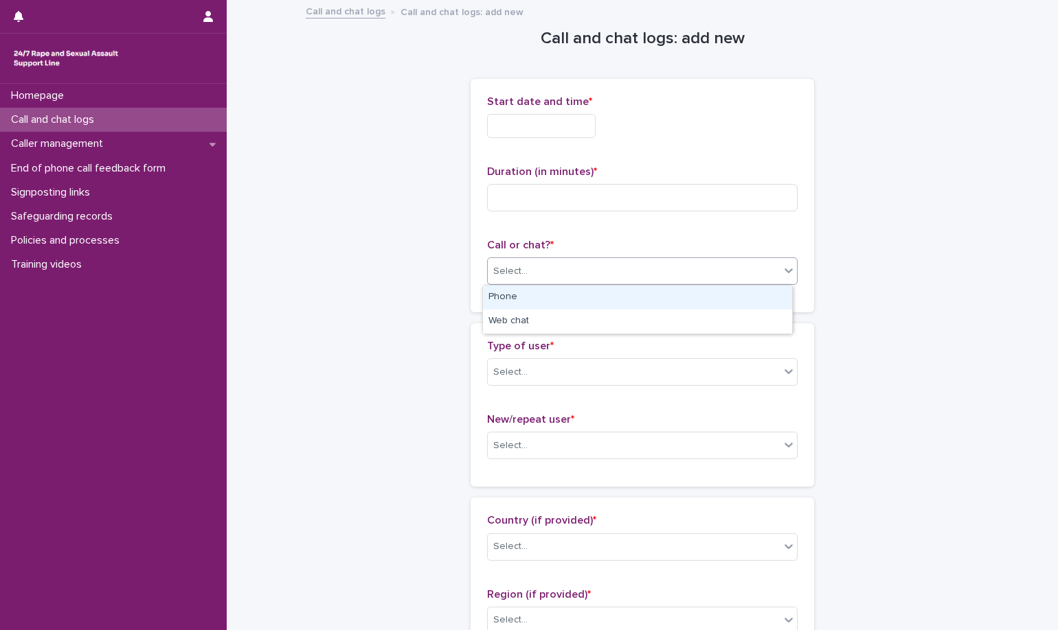
click at [573, 299] on div "Phone" at bounding box center [637, 298] width 309 height 24
click at [568, 122] on input "text" at bounding box center [541, 126] width 109 height 24
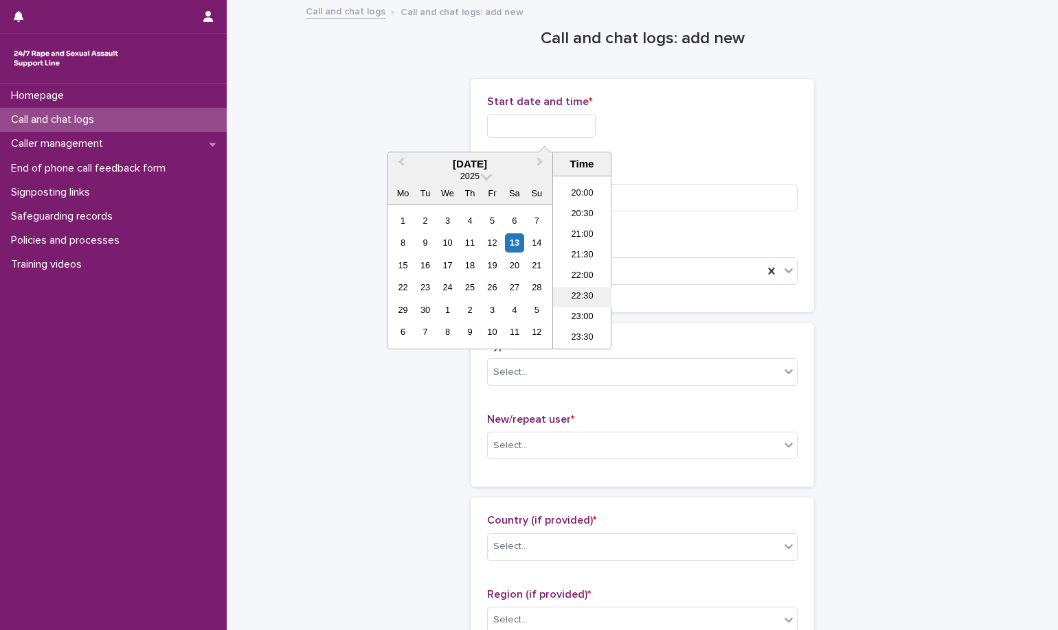
click at [581, 293] on li "22:30" at bounding box center [582, 297] width 58 height 21
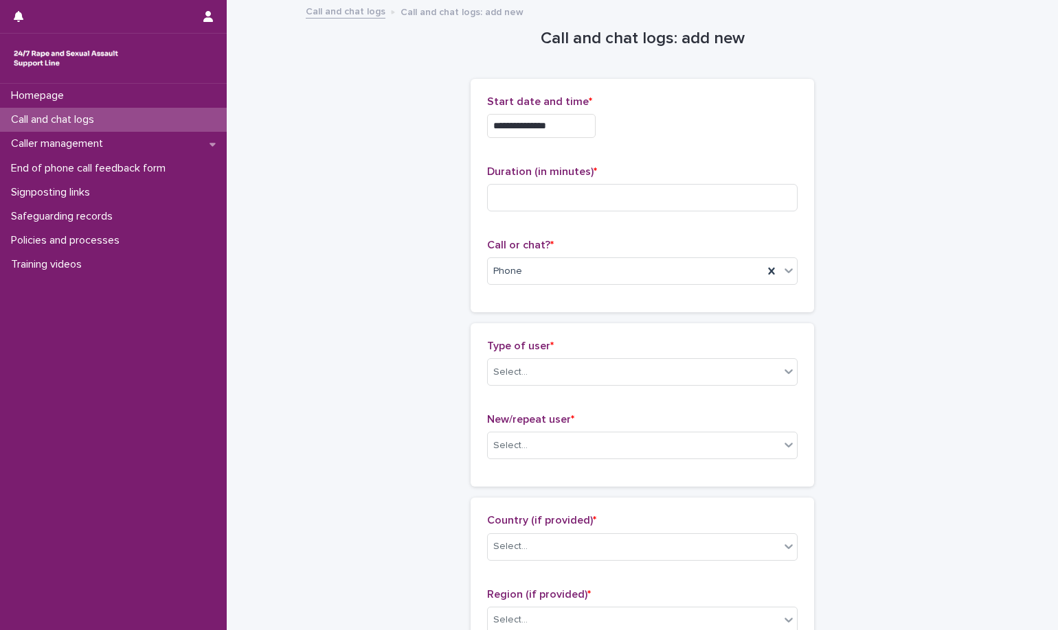
click at [588, 131] on input "**********" at bounding box center [541, 126] width 109 height 24
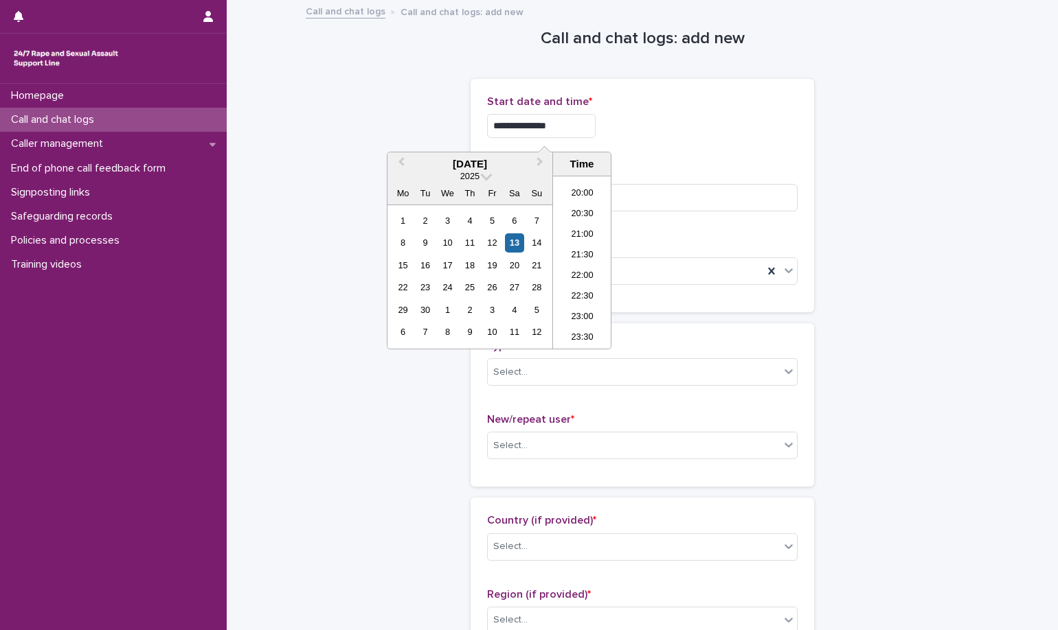
type input "**********"
click at [752, 150] on div "**********" at bounding box center [642, 195] width 310 height 201
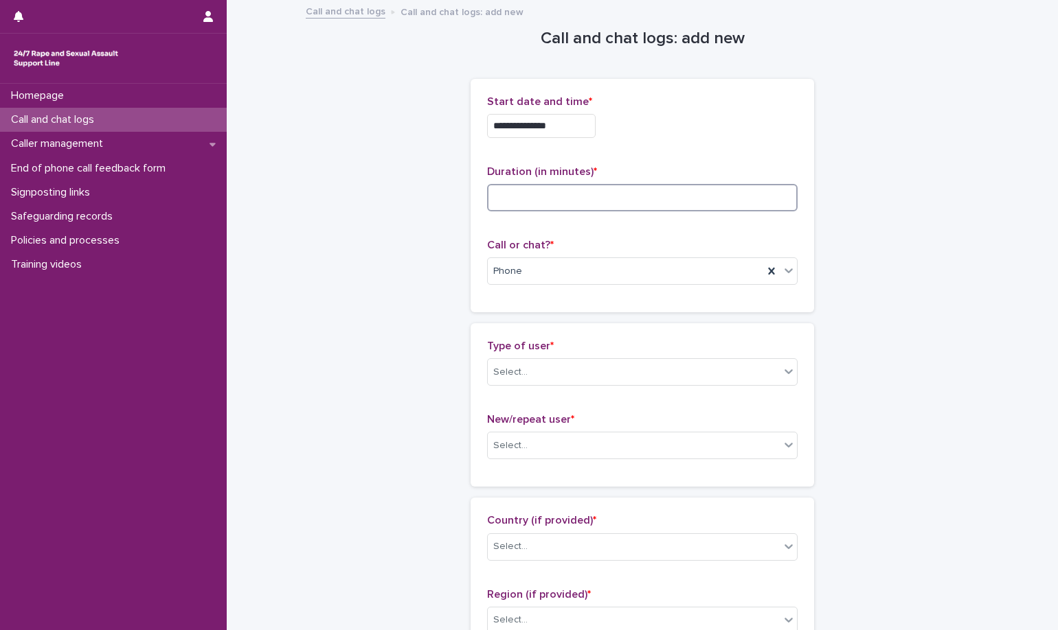
click at [641, 198] on input at bounding box center [642, 197] width 310 height 27
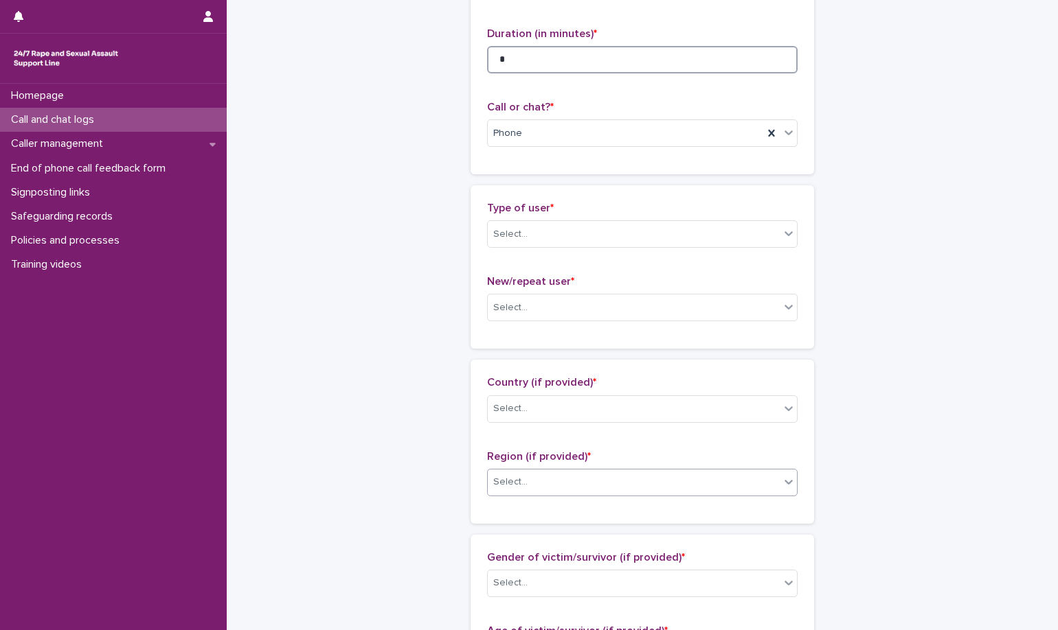
scroll to position [206, 0]
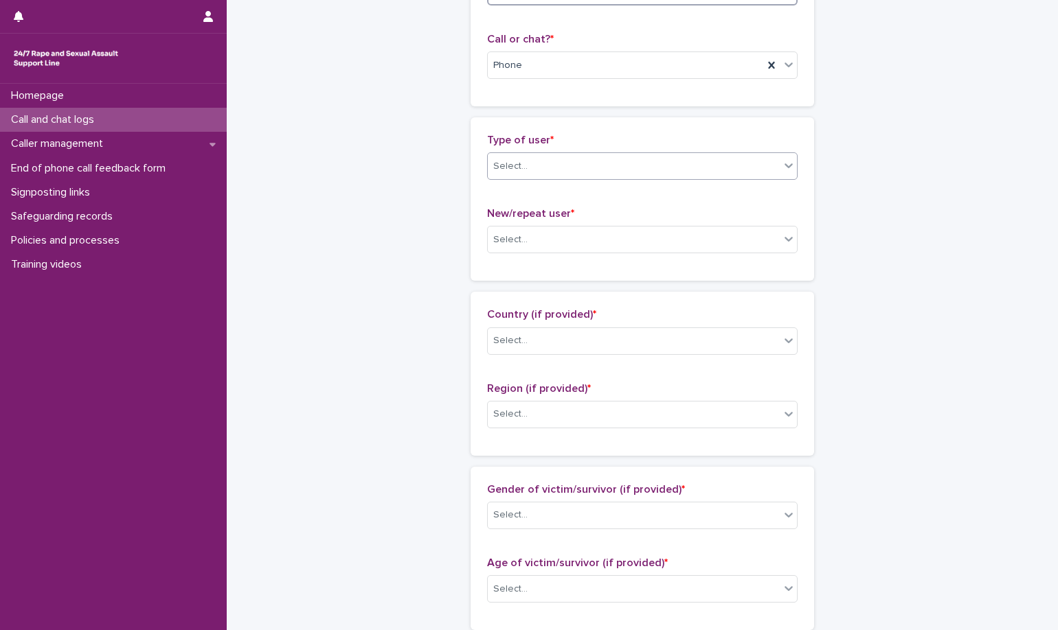
type input "*"
click at [689, 167] on div "Select..." at bounding box center [634, 166] width 292 height 23
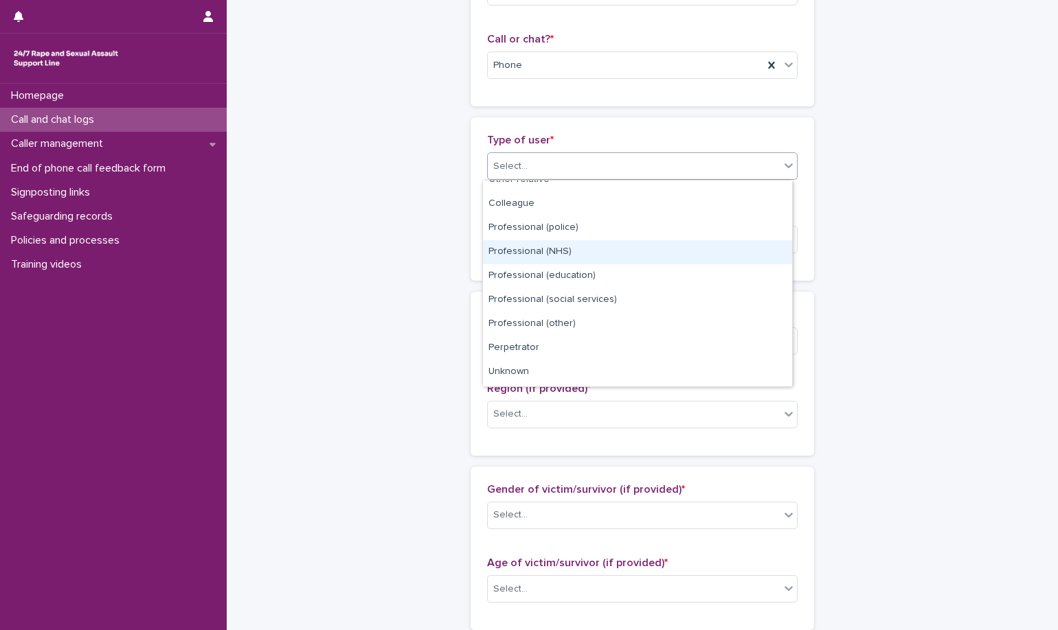
scroll to position [155, 0]
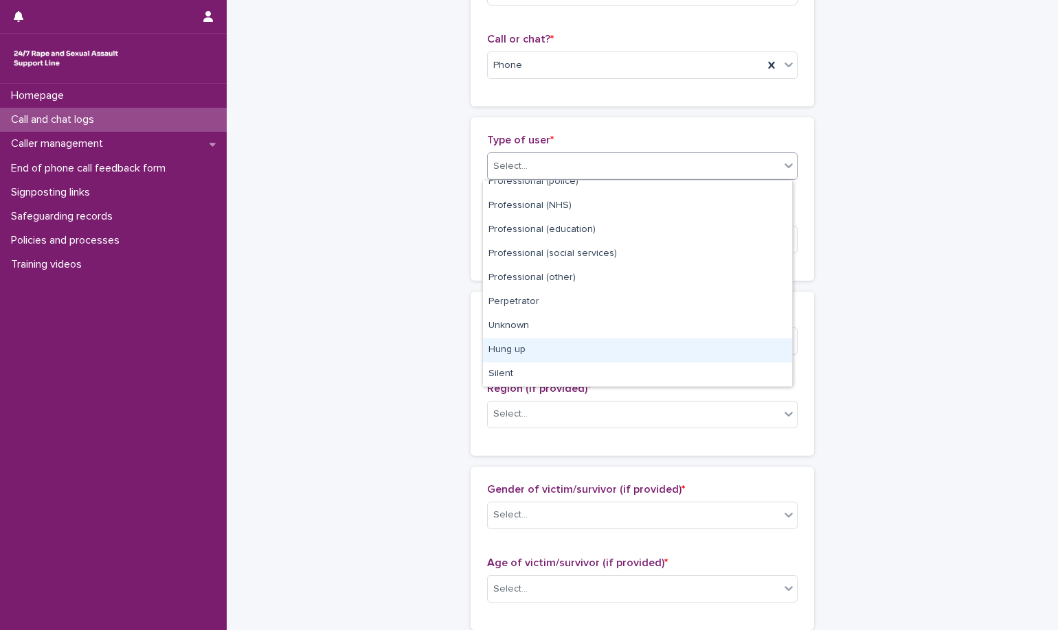
click at [689, 354] on div "Hung up" at bounding box center [637, 351] width 309 height 24
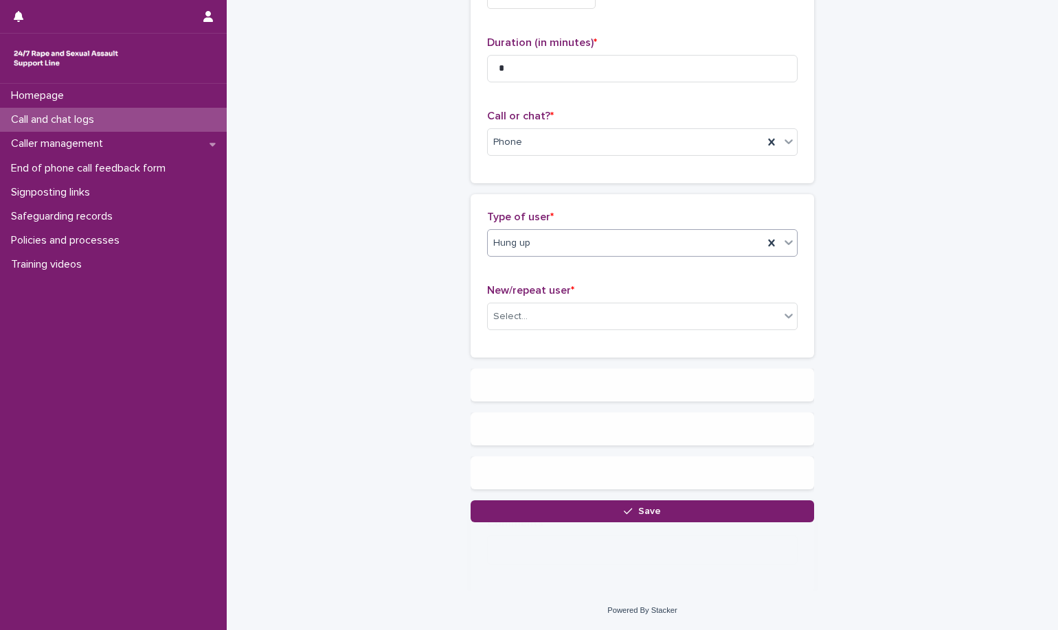
scroll to position [0, 0]
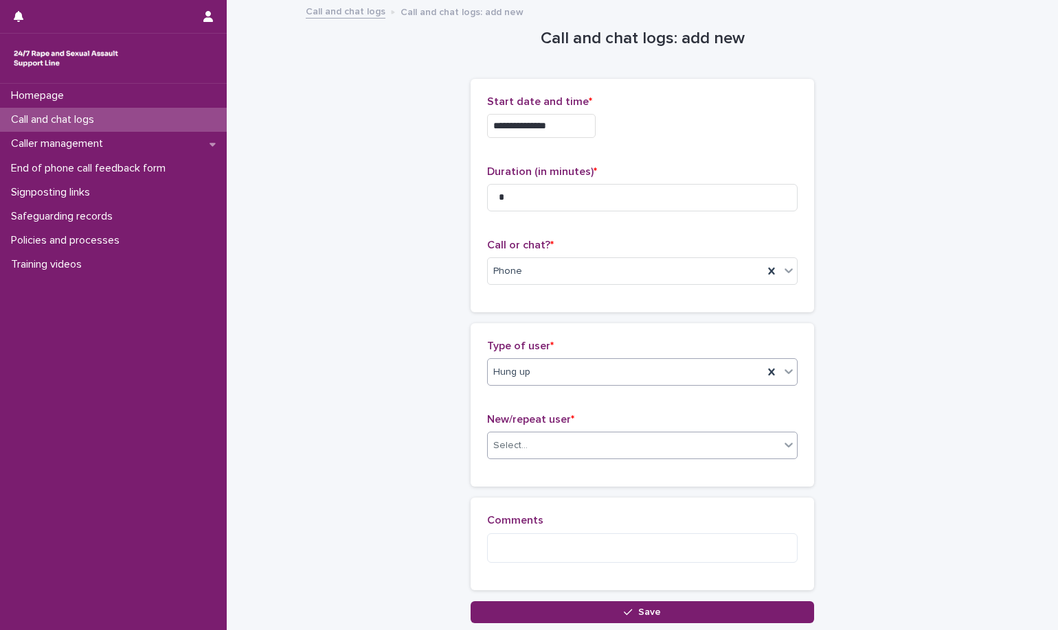
click at [681, 433] on div "Select..." at bounding box center [642, 445] width 310 height 27
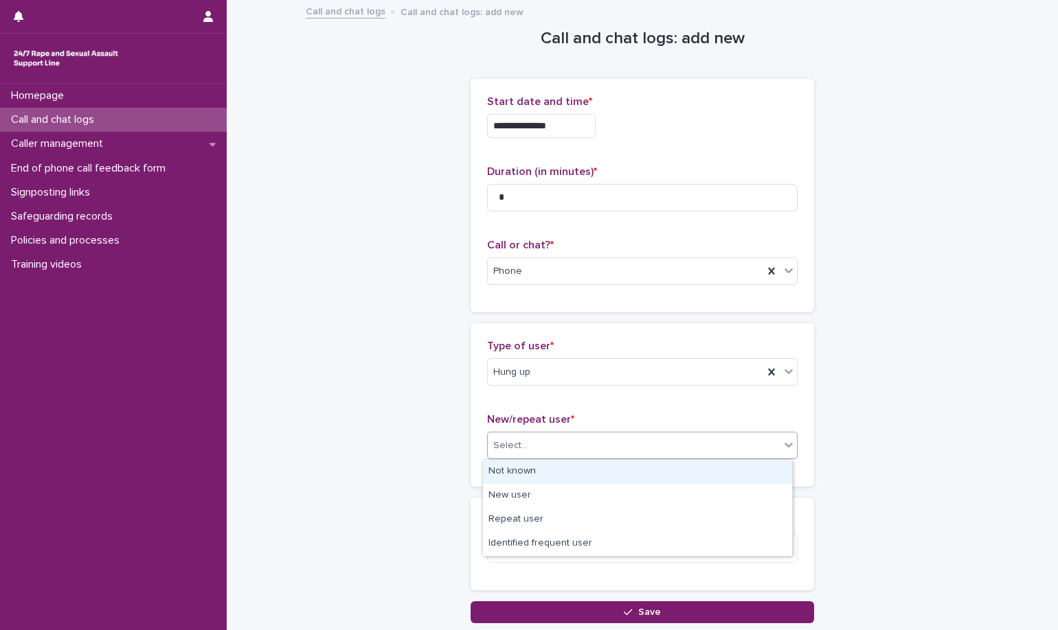
click at [681, 473] on div "Not known" at bounding box center [637, 472] width 309 height 24
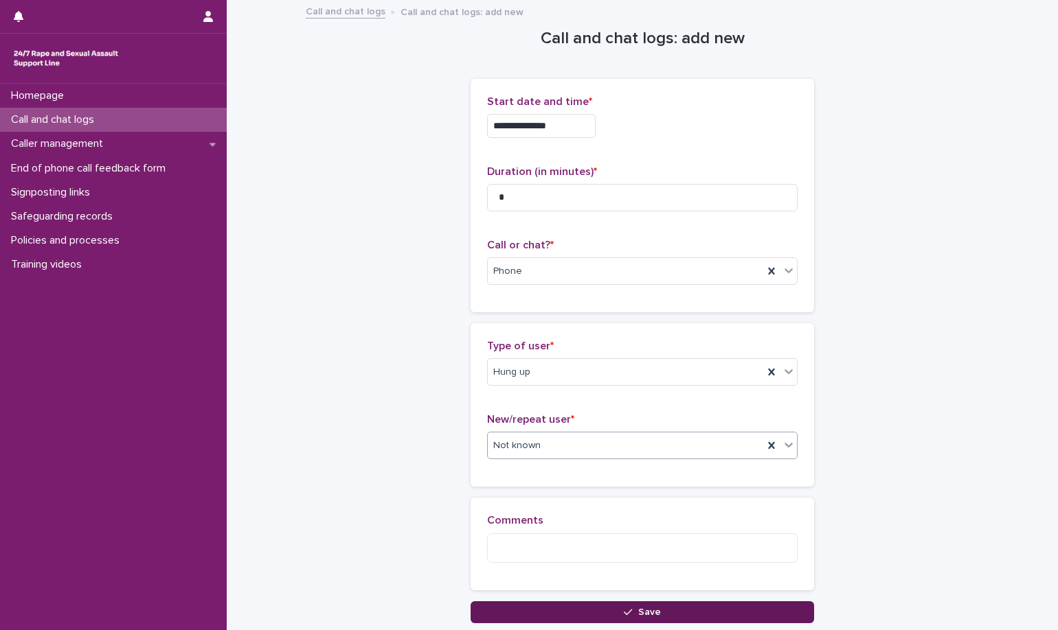
click at [636, 622] on button "Save" at bounding box center [641, 613] width 343 height 22
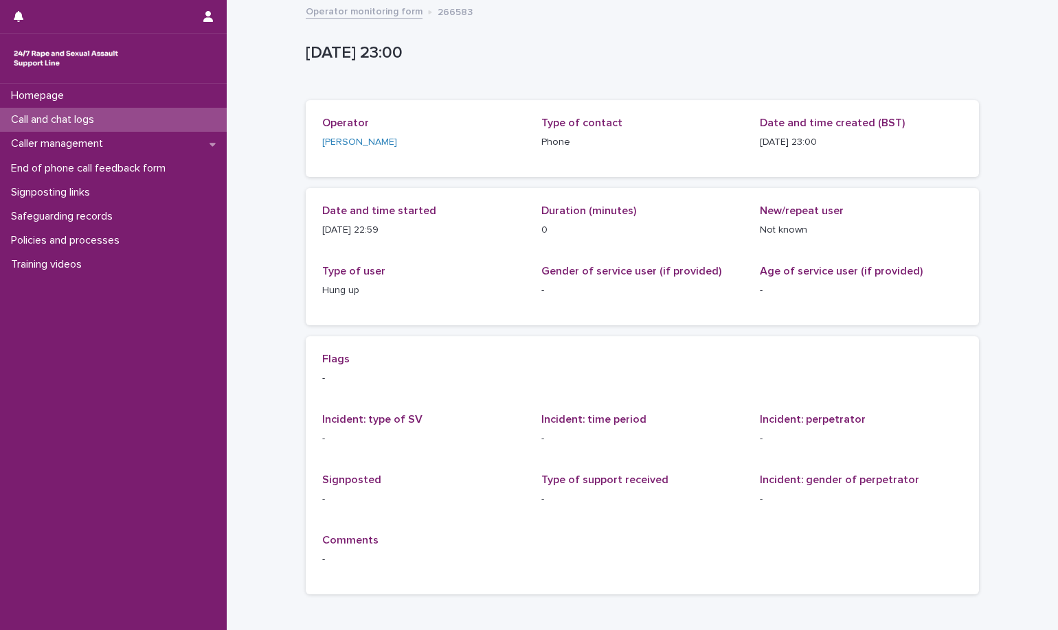
click at [357, 1] on div "[DATE] 22:00:07+00:00 [DATE] 23:00 Sorry, there was an error saving your record…" at bounding box center [642, 303] width 673 height 604
click at [353, 8] on link "Operator monitoring form" at bounding box center [364, 11] width 117 height 16
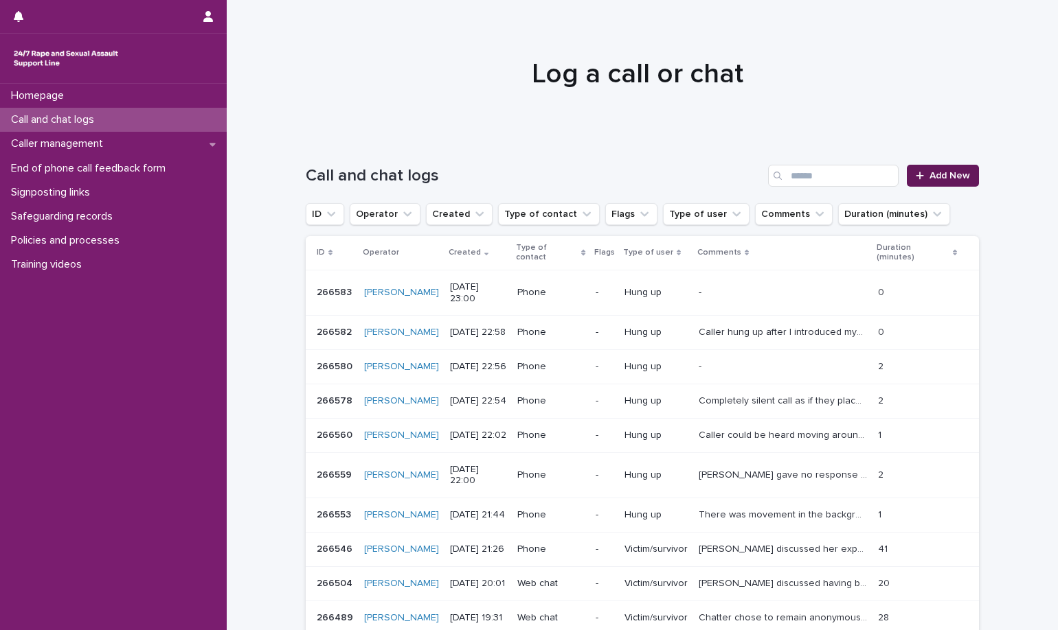
click at [939, 181] on link "Add New" at bounding box center [943, 176] width 72 height 22
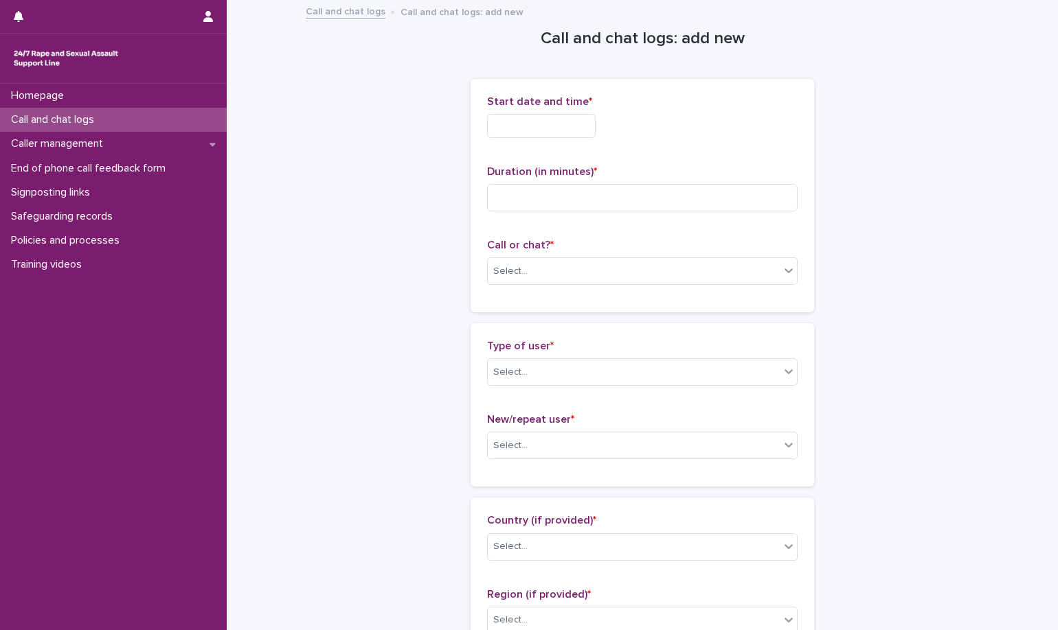
click at [772, 240] on p "Call or chat? *" at bounding box center [642, 245] width 310 height 13
click at [764, 247] on p "Call or chat? *" at bounding box center [642, 245] width 310 height 13
click at [714, 280] on div "Select..." at bounding box center [634, 271] width 292 height 23
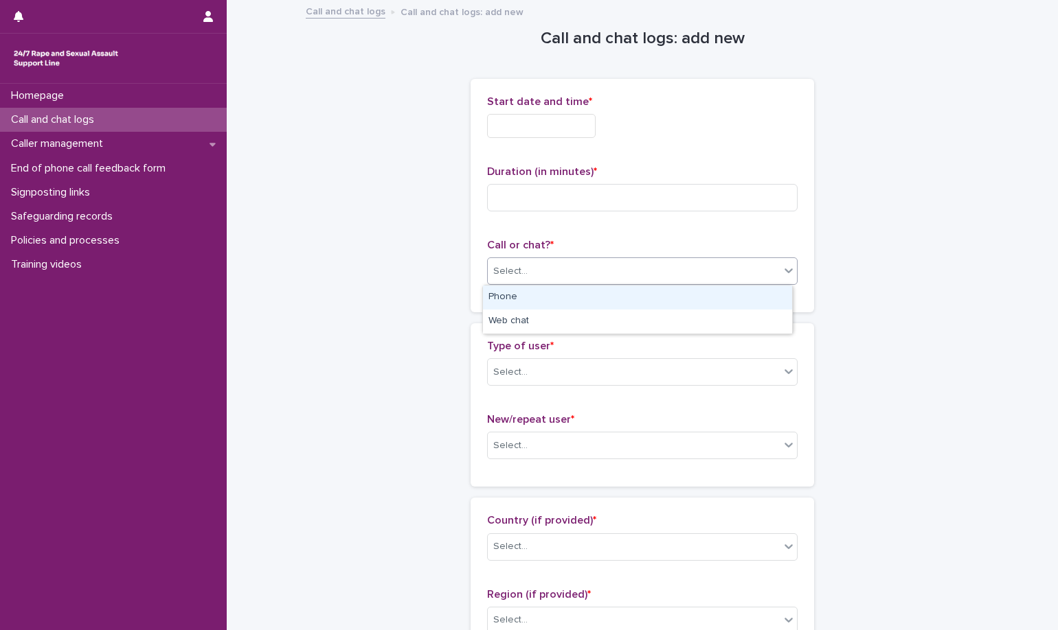
click at [654, 296] on div "Phone" at bounding box center [637, 298] width 309 height 24
click at [595, 131] on input "text" at bounding box center [541, 126] width 109 height 24
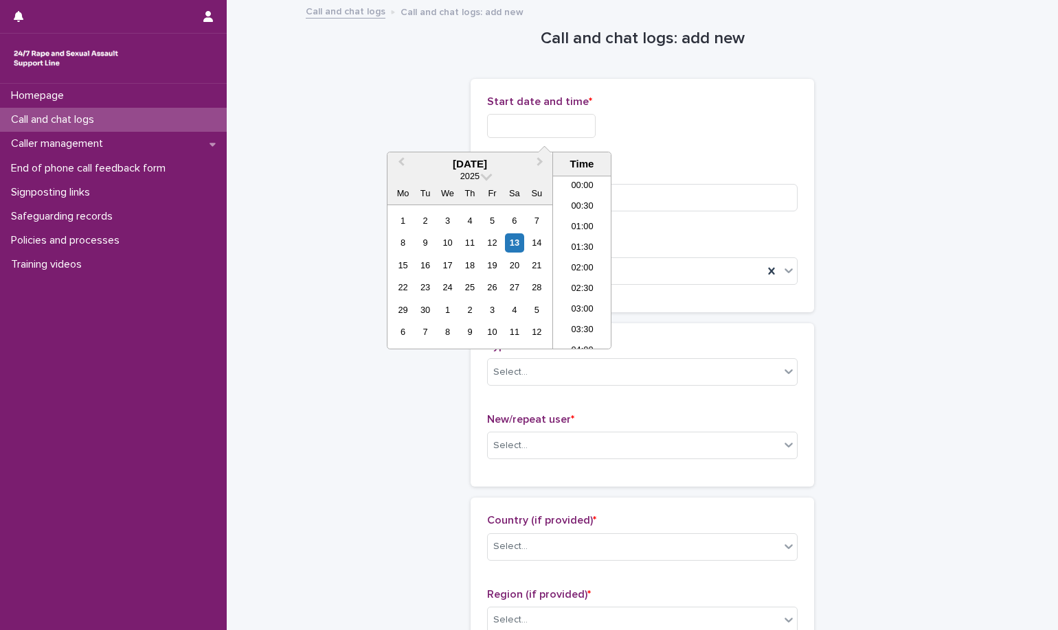
scroll to position [817, 0]
click at [580, 323] on li "23:00" at bounding box center [582, 318] width 58 height 21
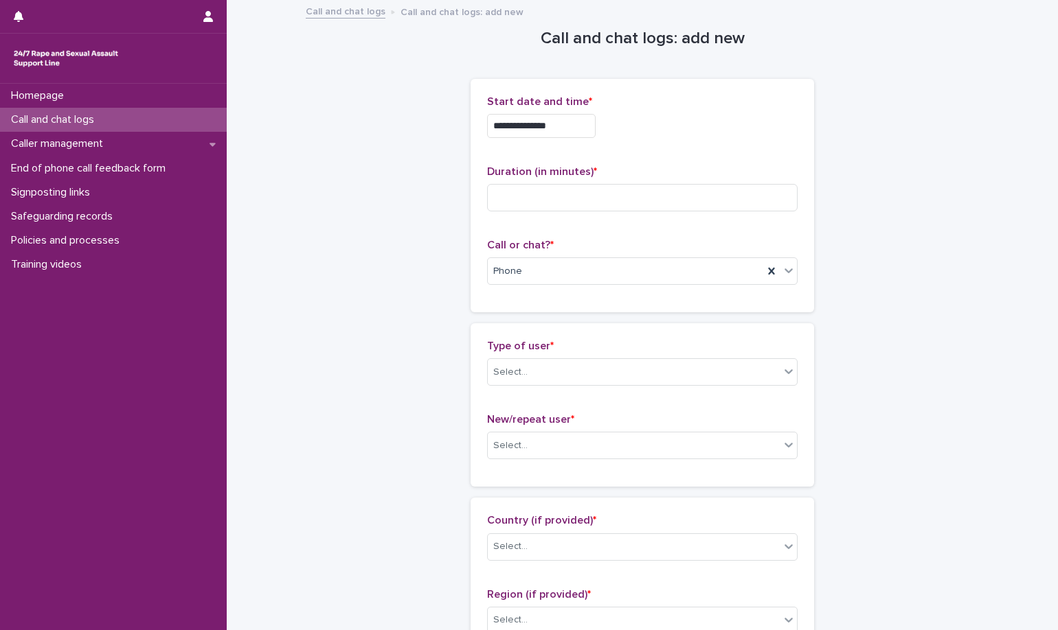
click at [582, 128] on input "**********" at bounding box center [541, 126] width 109 height 24
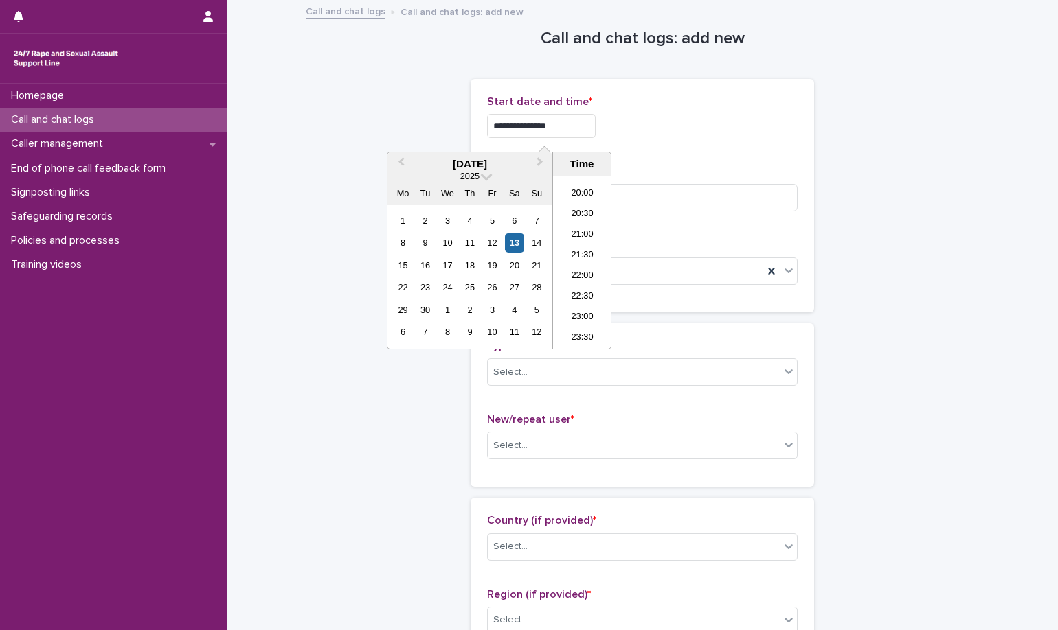
type input "**********"
click at [703, 127] on div "**********" at bounding box center [642, 126] width 310 height 24
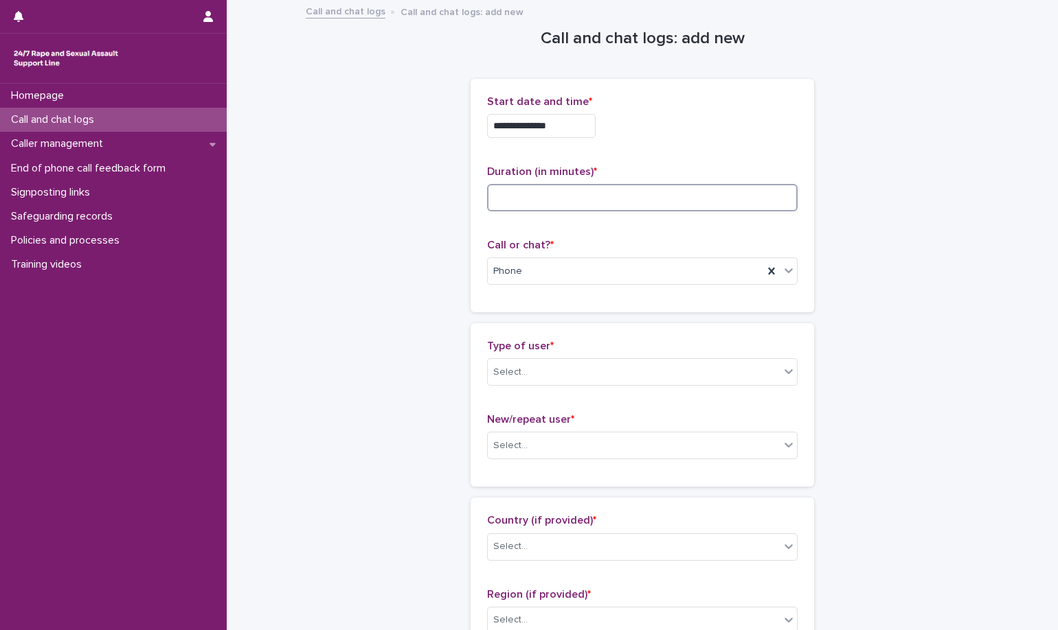
click at [545, 202] on input at bounding box center [642, 197] width 310 height 27
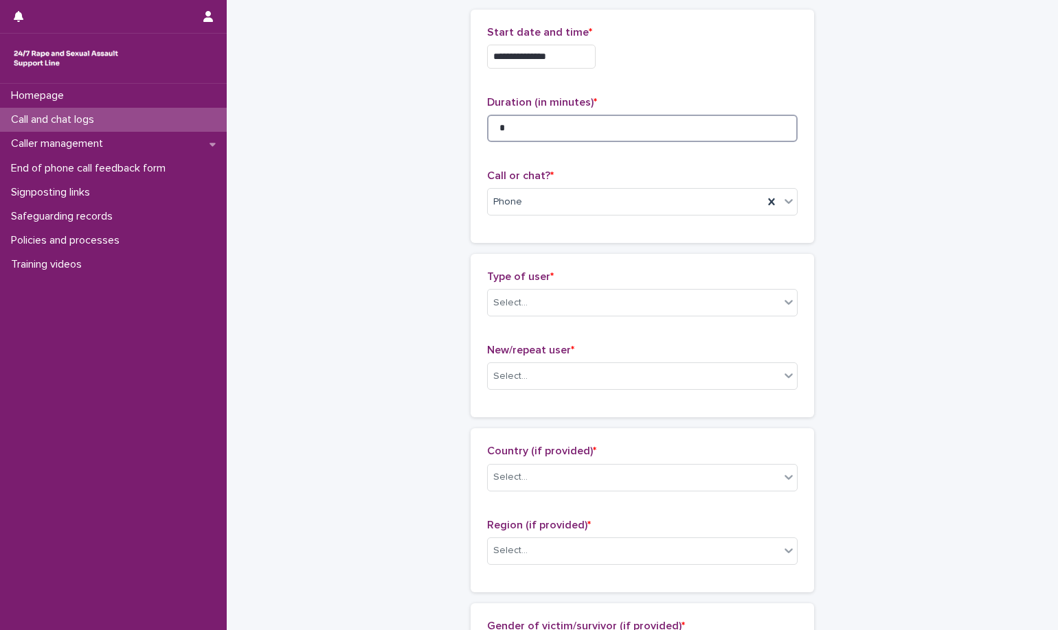
scroll to position [137, 0]
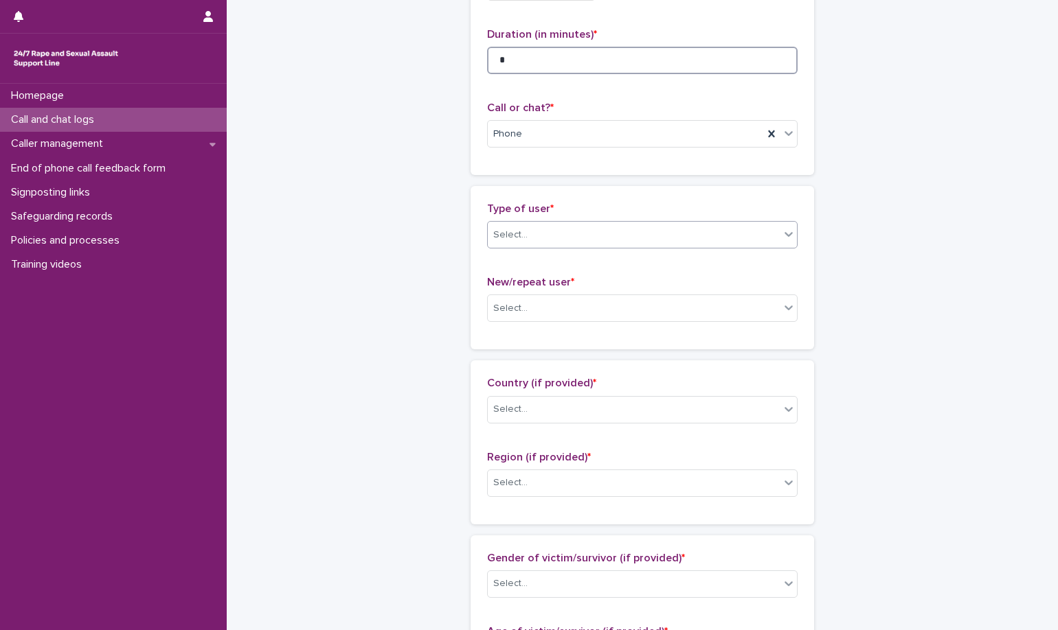
type input "*"
click at [548, 235] on div "Select..." at bounding box center [634, 235] width 292 height 23
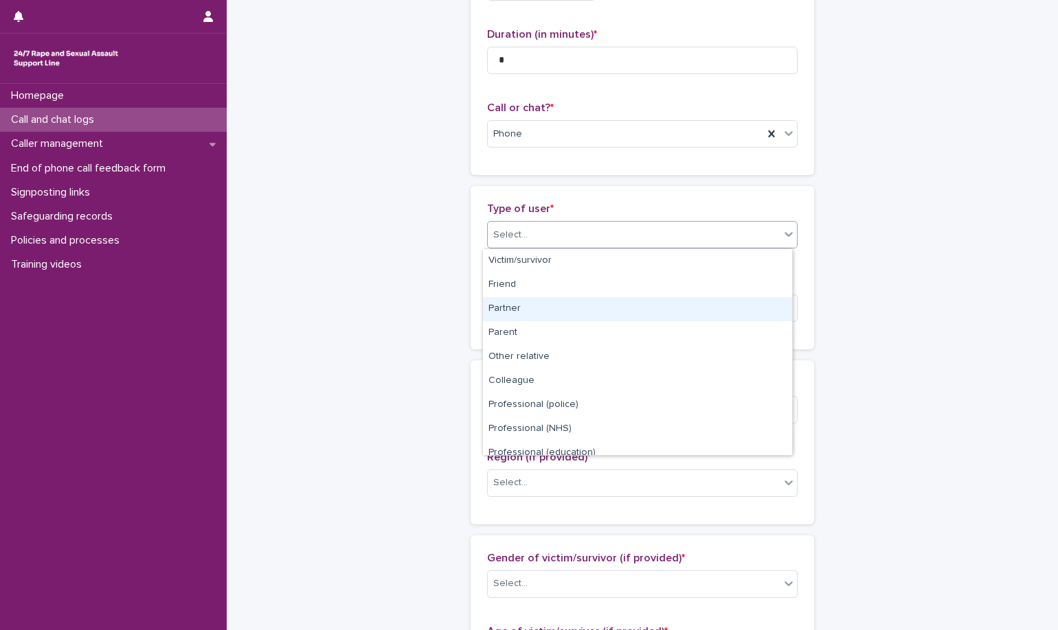
scroll to position [155, 0]
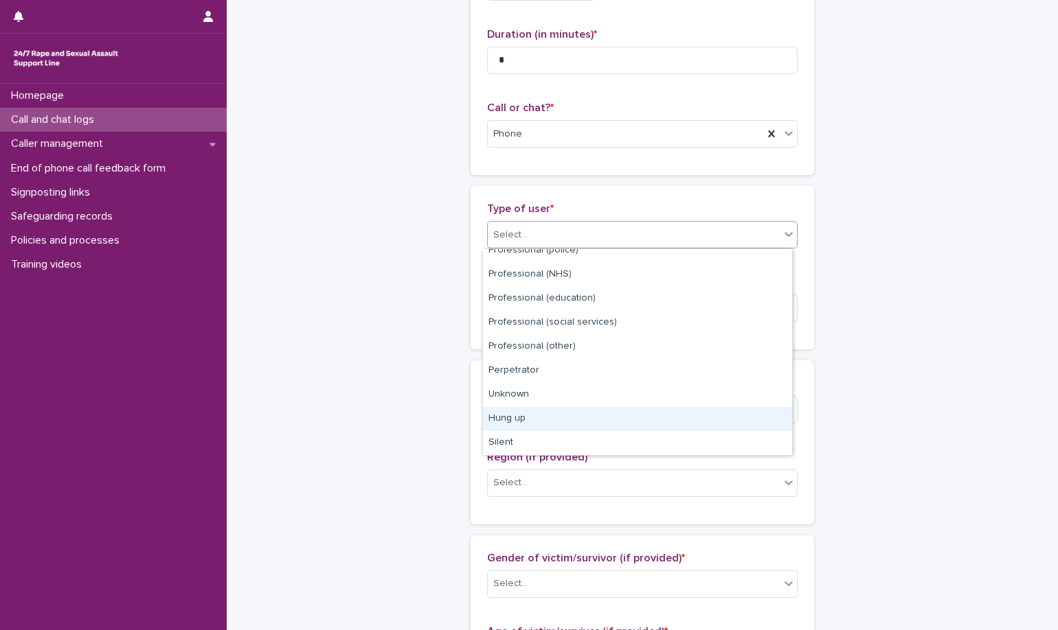
click at [565, 420] on div "Hung up" at bounding box center [637, 419] width 309 height 24
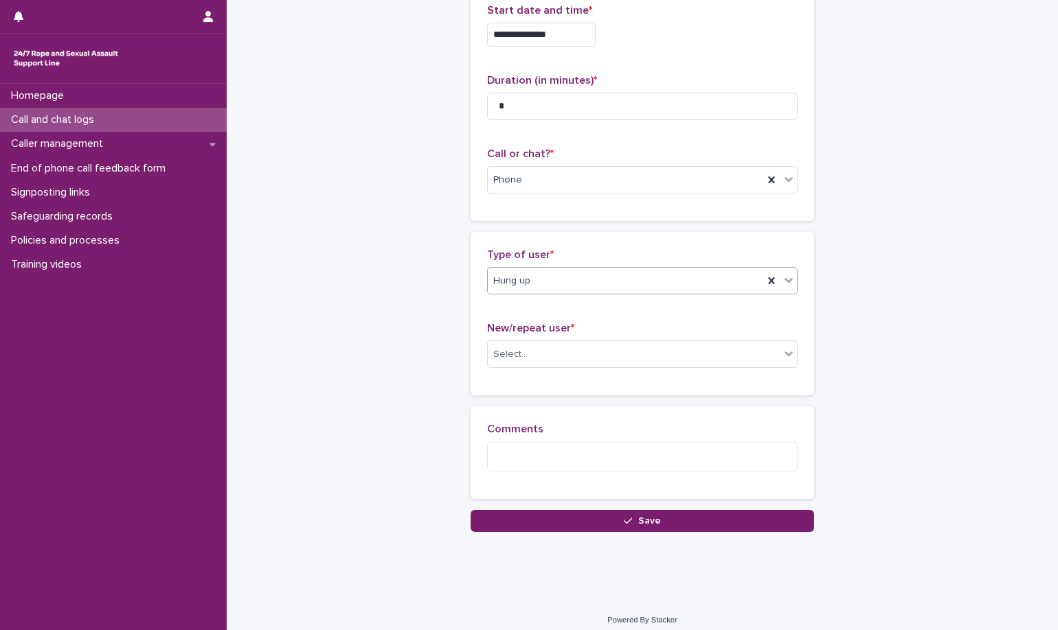
scroll to position [100, 0]
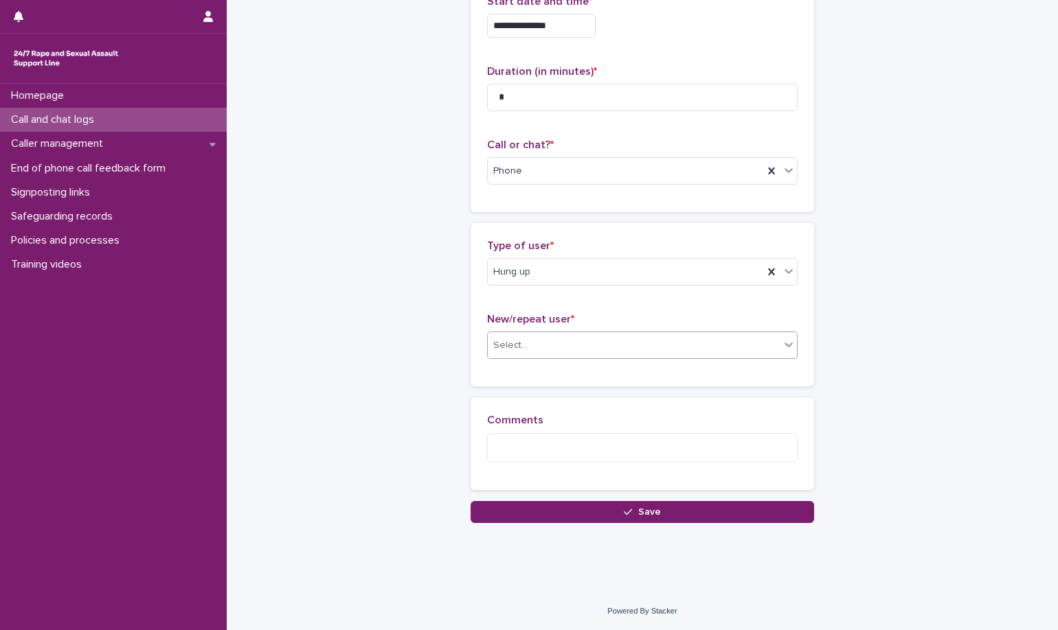
click at [560, 344] on div "Select..." at bounding box center [634, 345] width 292 height 23
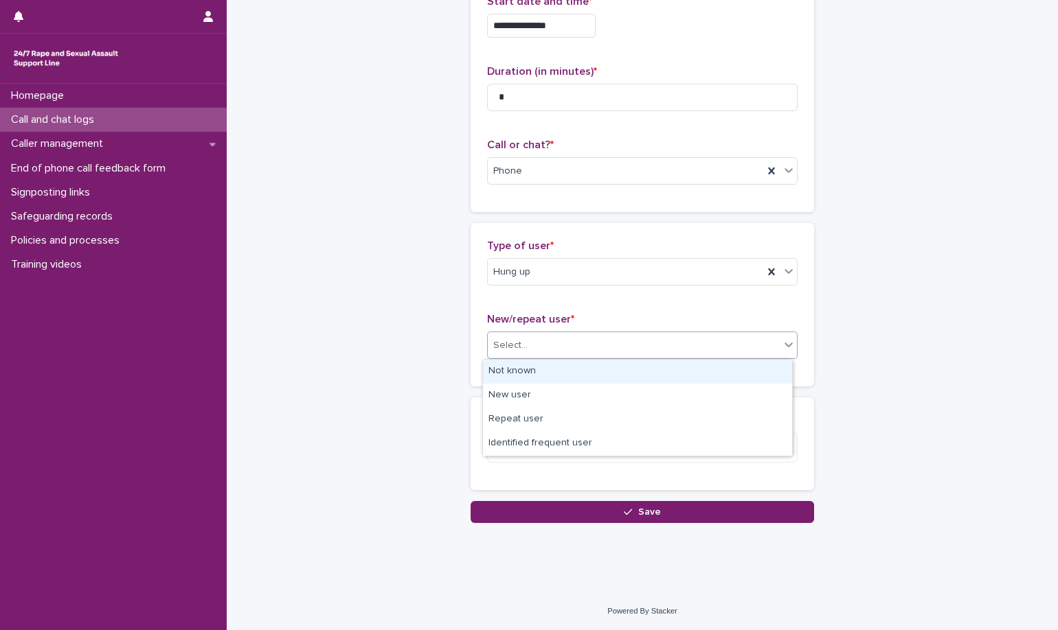
click at [560, 378] on div "Not known" at bounding box center [637, 372] width 309 height 24
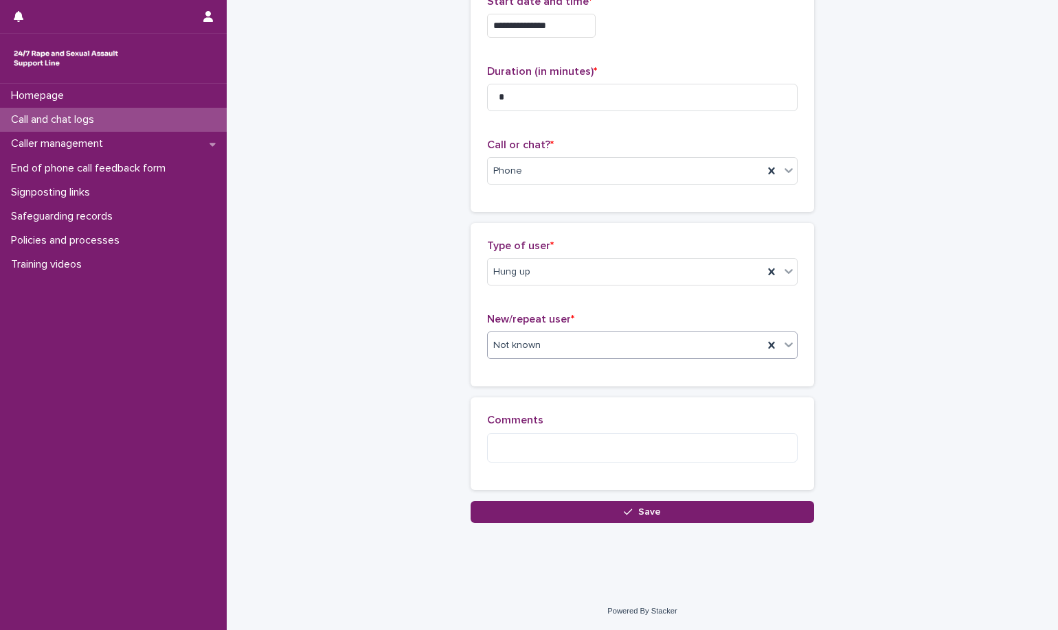
click at [567, 464] on div "Comments" at bounding box center [642, 443] width 310 height 59
click at [543, 447] on textarea at bounding box center [642, 448] width 310 height 30
type textarea "*"
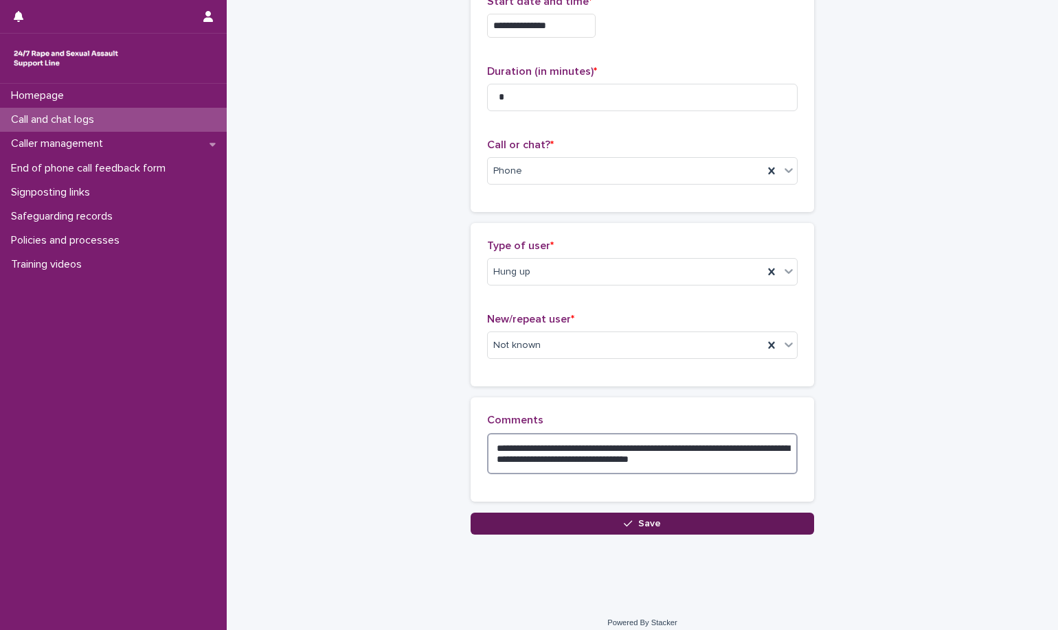
type textarea "**********"
click at [569, 520] on button "Save" at bounding box center [641, 524] width 343 height 22
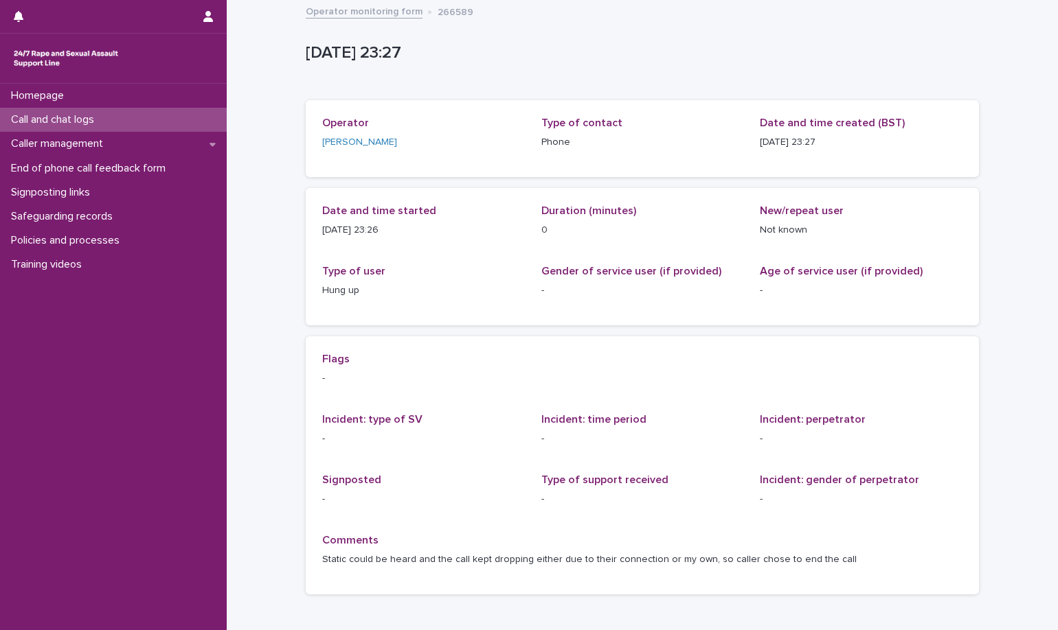
click at [391, 9] on link "Operator monitoring form" at bounding box center [364, 11] width 117 height 16
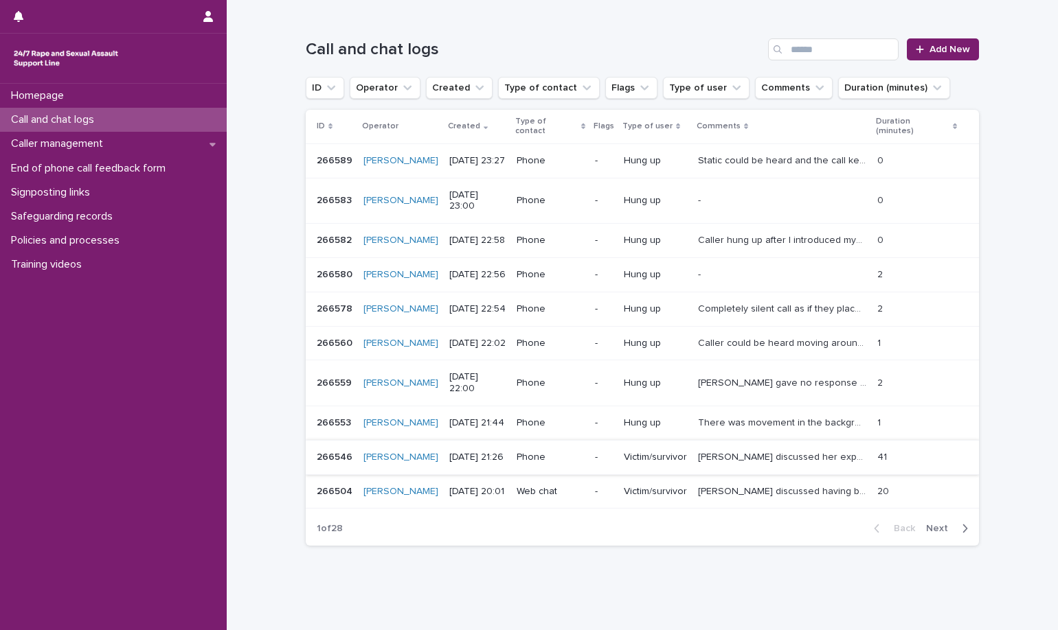
scroll to position [128, 0]
click at [926, 523] on span "Next" at bounding box center [941, 528] width 30 height 10
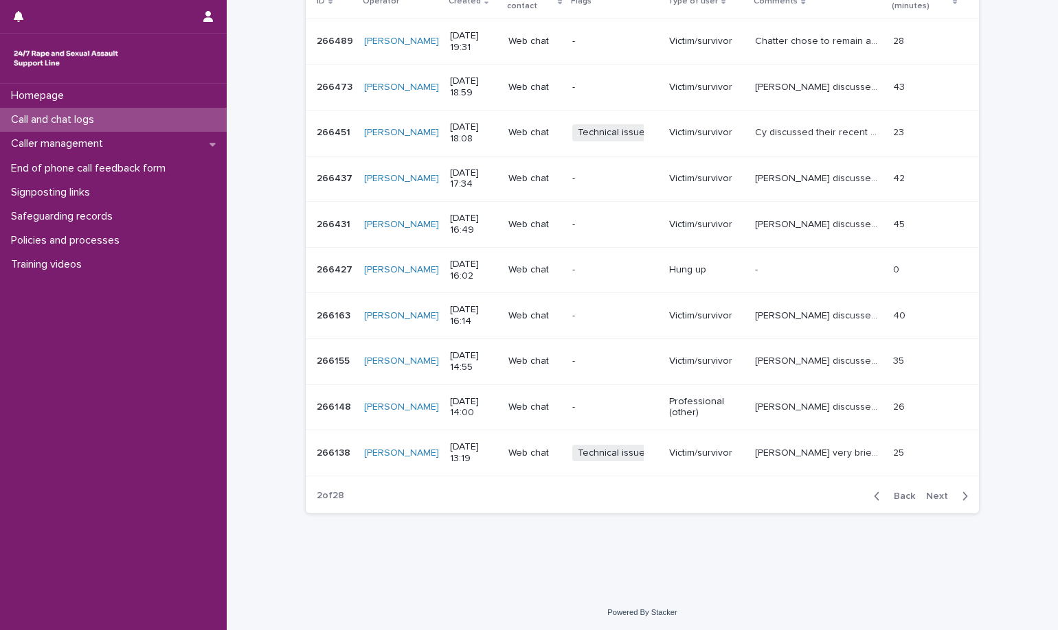
scroll to position [253, 0]
click at [904, 485] on div "Back Next" at bounding box center [921, 494] width 116 height 34
click at [897, 491] on span "Back" at bounding box center [900, 495] width 30 height 10
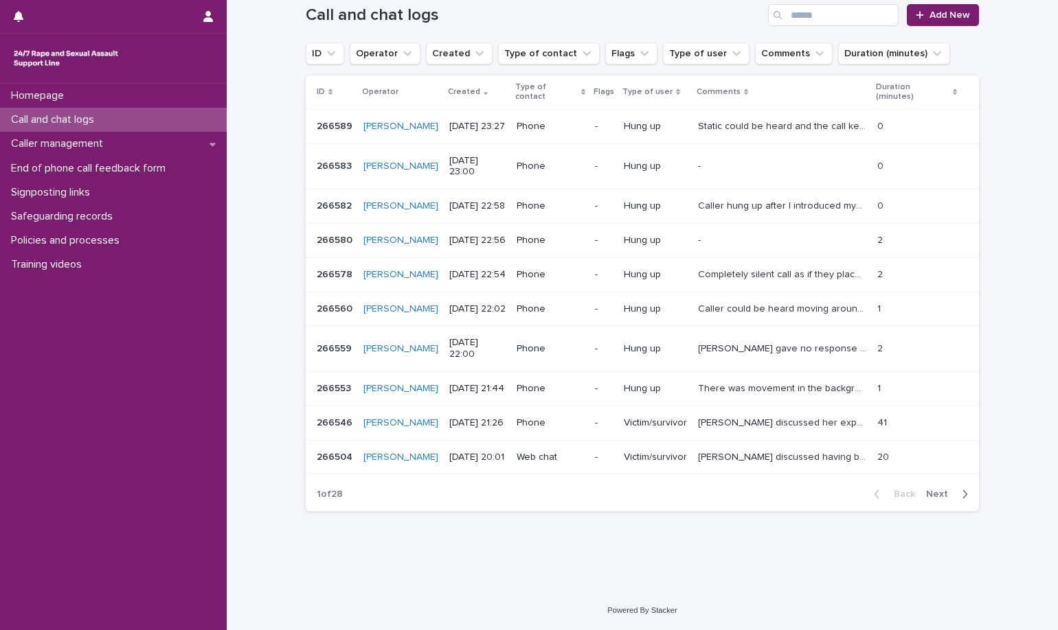
scroll to position [128, 0]
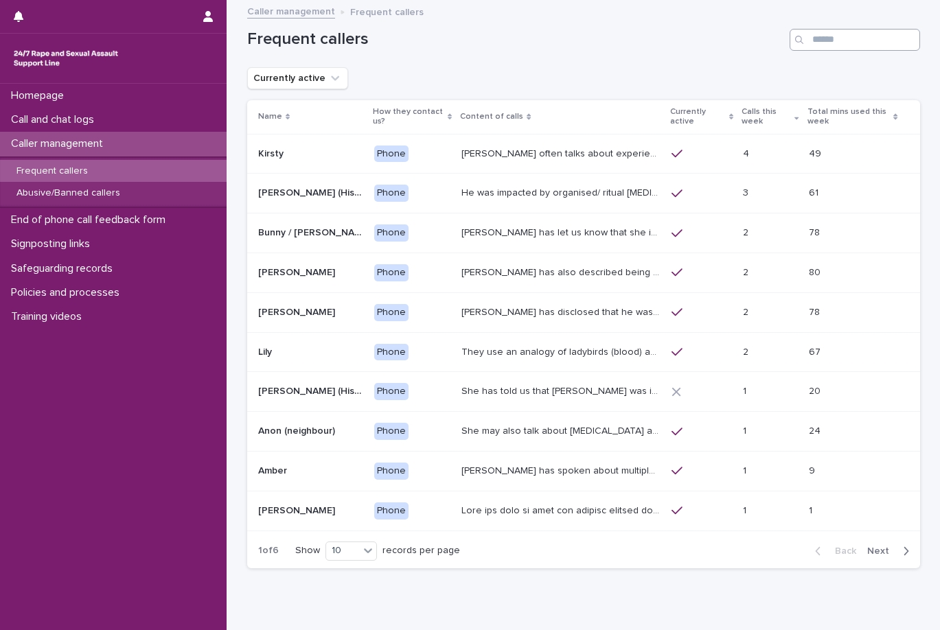
click at [828, 33] on input "Search" at bounding box center [855, 40] width 130 height 22
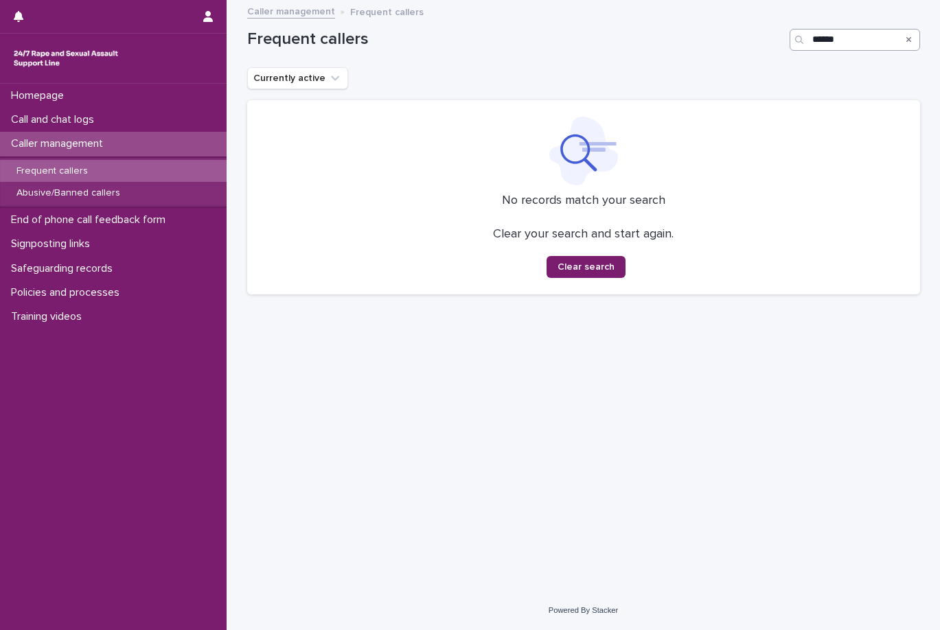
click at [824, 42] on input "******" at bounding box center [855, 40] width 130 height 22
type input "*******"
click at [910, 36] on icon "Search" at bounding box center [909, 40] width 5 height 8
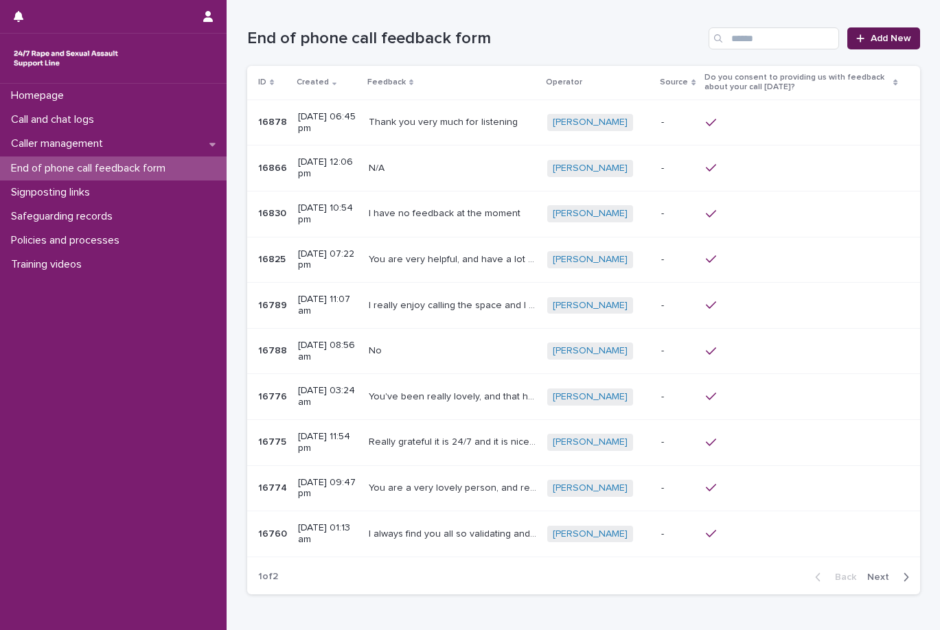
click at [892, 41] on span "Add New" at bounding box center [891, 39] width 41 height 10
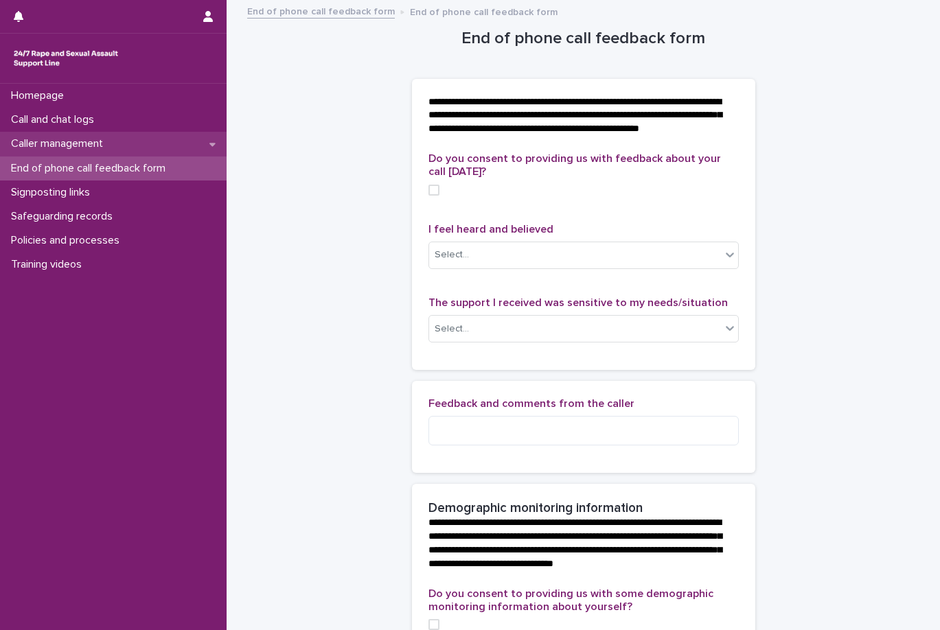
click at [141, 149] on div "Caller management" at bounding box center [113, 144] width 227 height 24
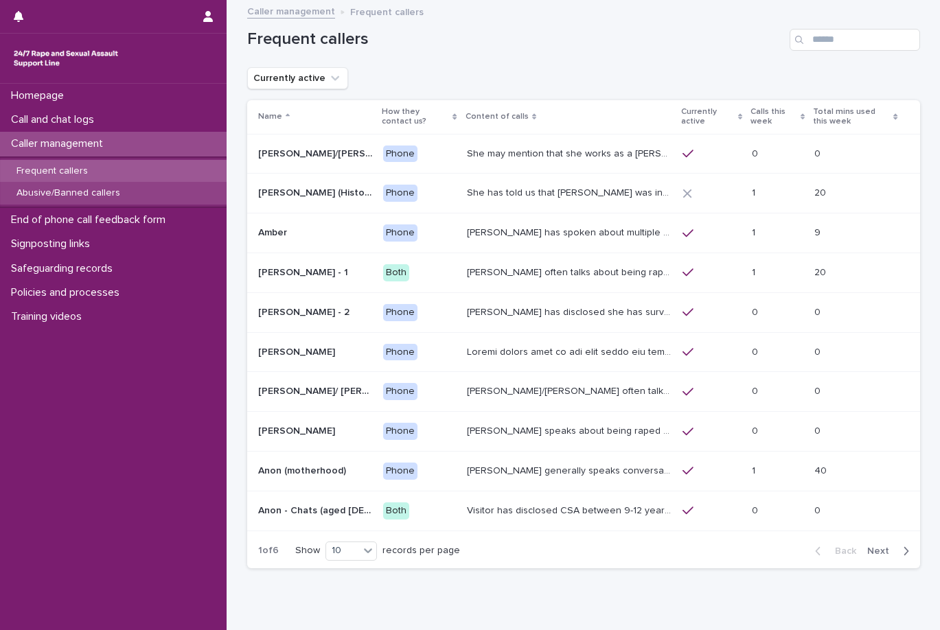
click at [82, 196] on p "Abusive/Banned callers" at bounding box center [68, 193] width 126 height 12
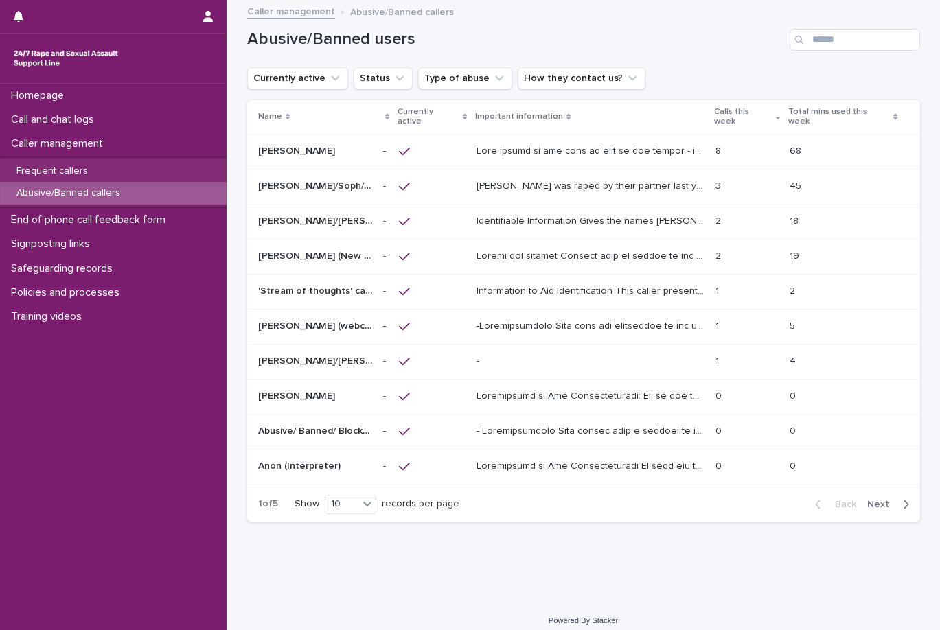
click at [753, 146] on p at bounding box center [744, 152] width 57 height 12
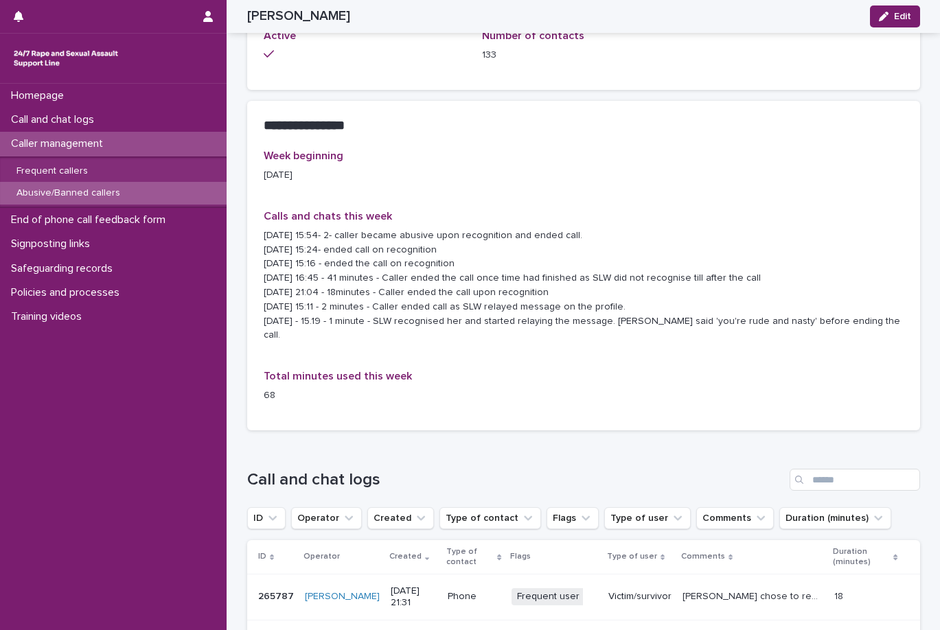
scroll to position [1367, 0]
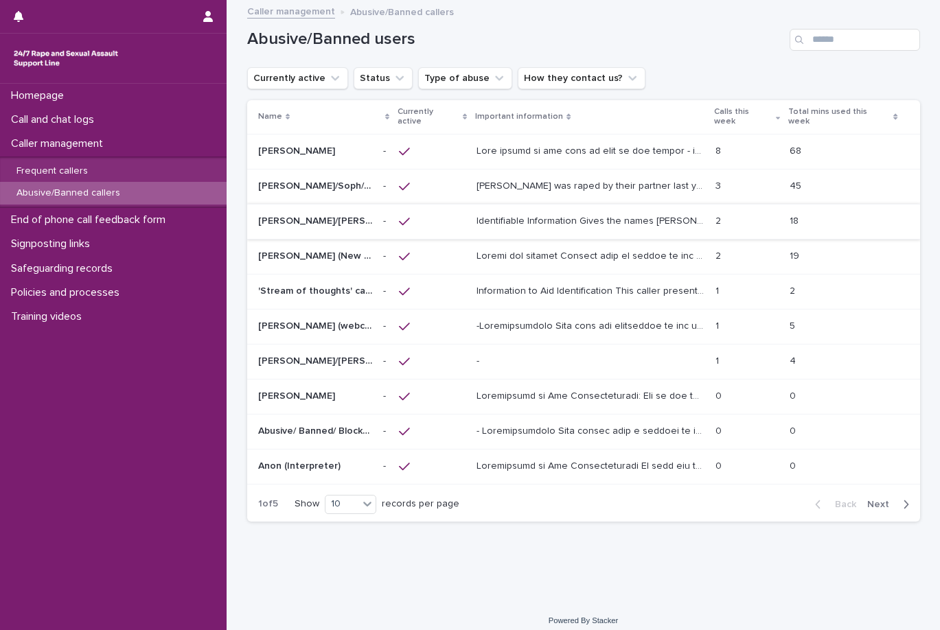
click at [499, 185] on div "Alice was raped by their partner last year and they're currently facing ongoing…" at bounding box center [591, 186] width 228 height 23
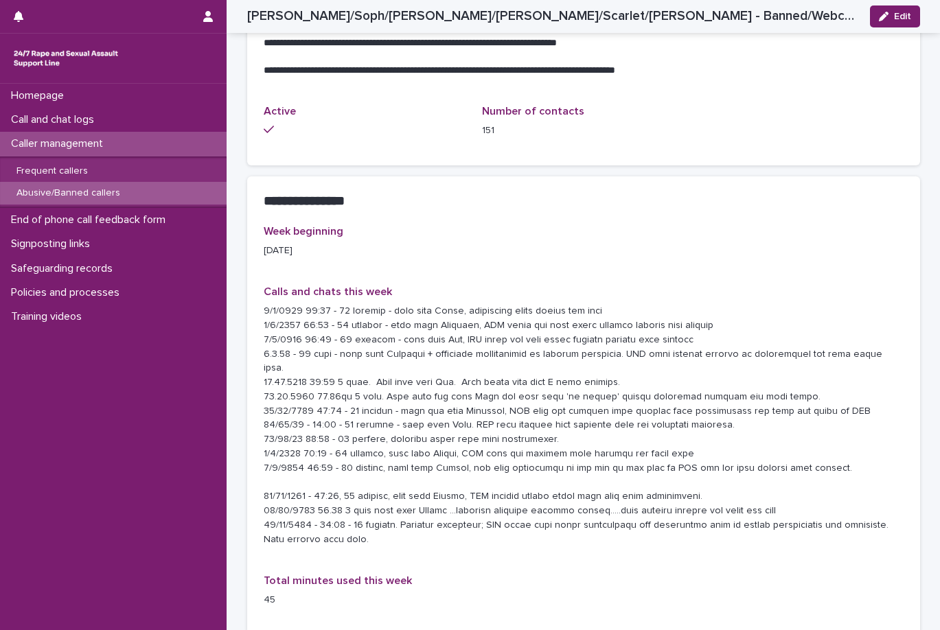
scroll to position [1467, 0]
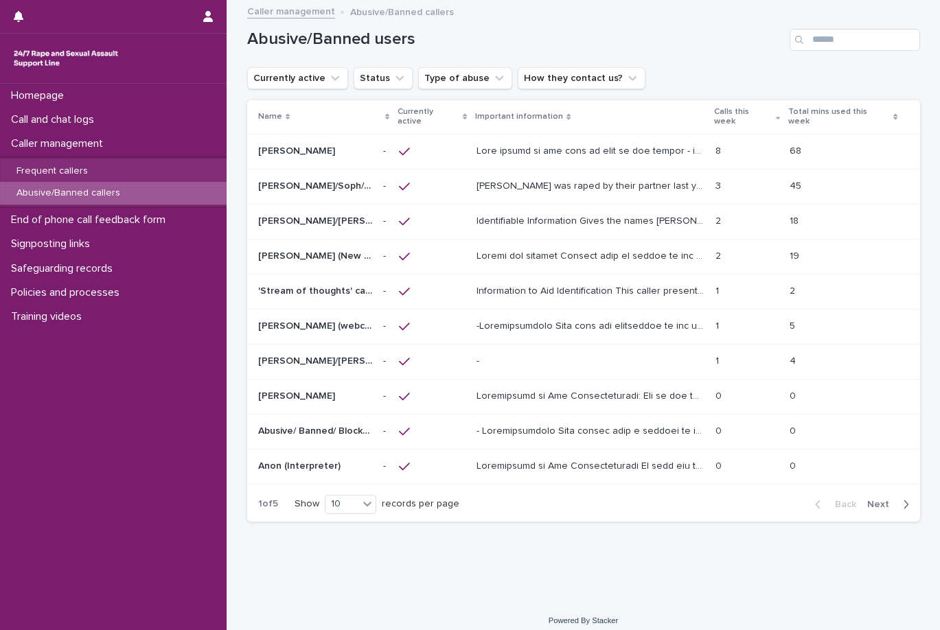
click at [439, 210] on div at bounding box center [432, 221] width 67 height 23
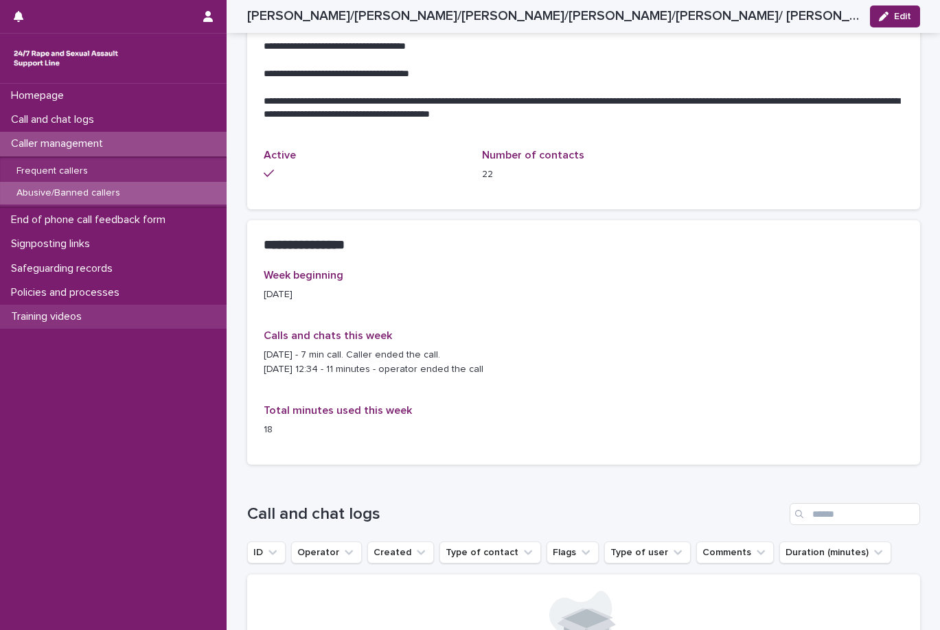
scroll to position [755, 0]
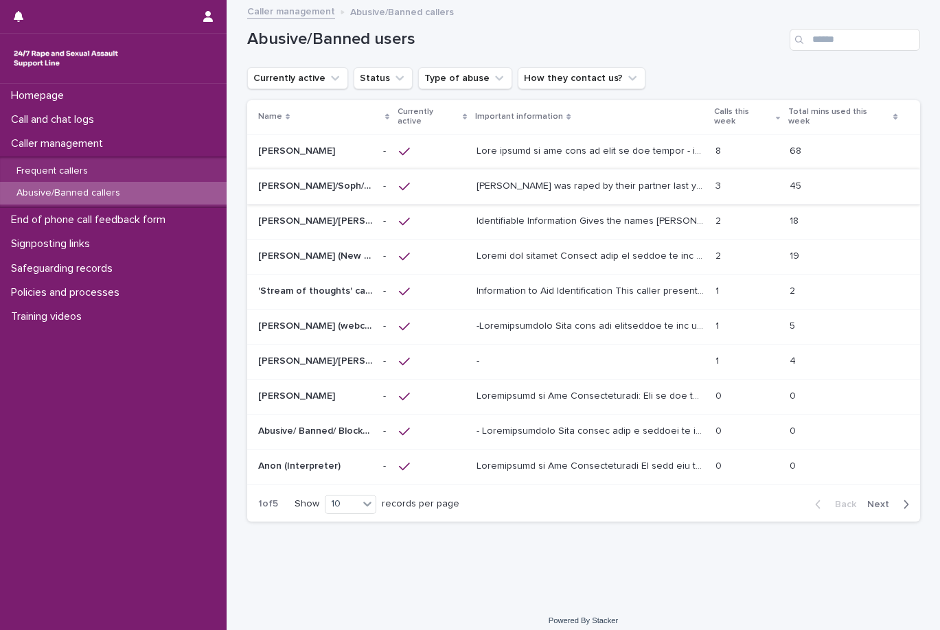
click at [523, 258] on div at bounding box center [591, 256] width 228 height 23
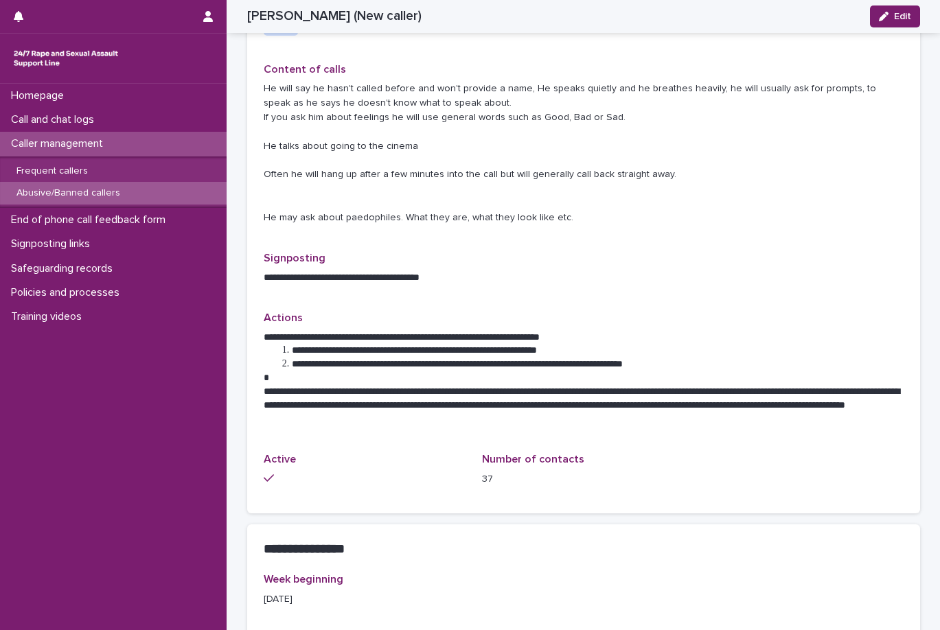
scroll to position [481, 0]
